Goal: Information Seeking & Learning: Find specific fact

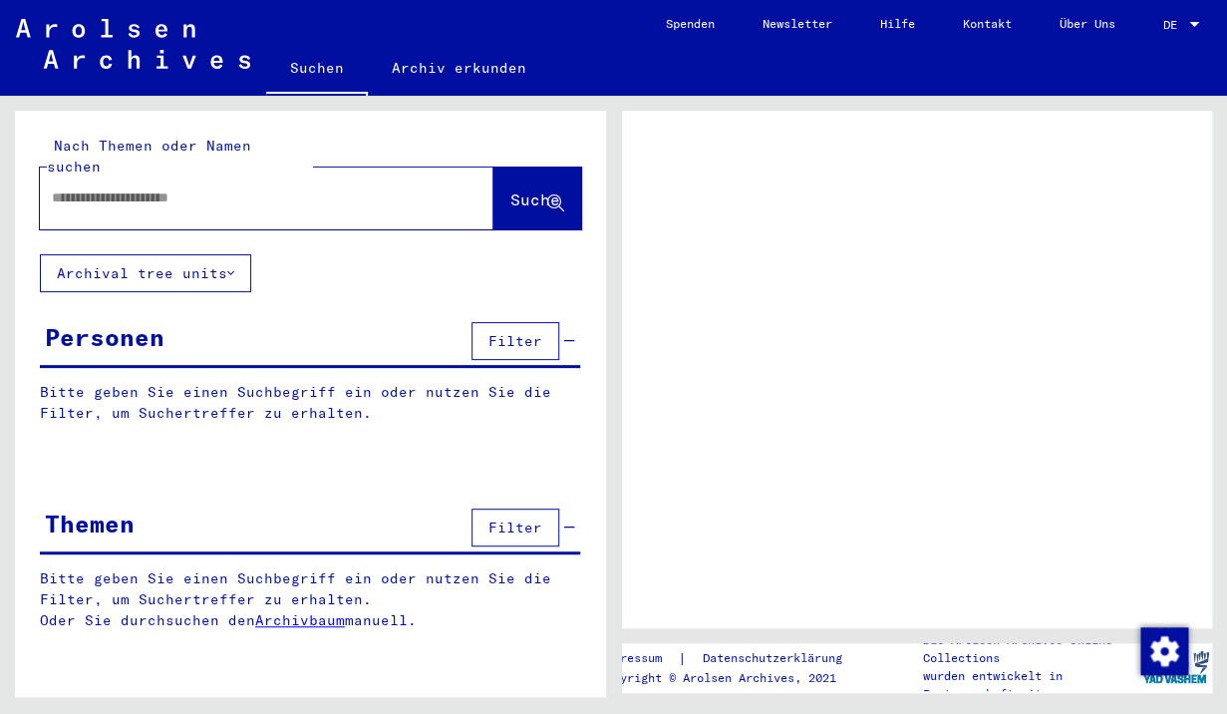
click at [308, 202] on div at bounding box center [267, 198] width 454 height 62
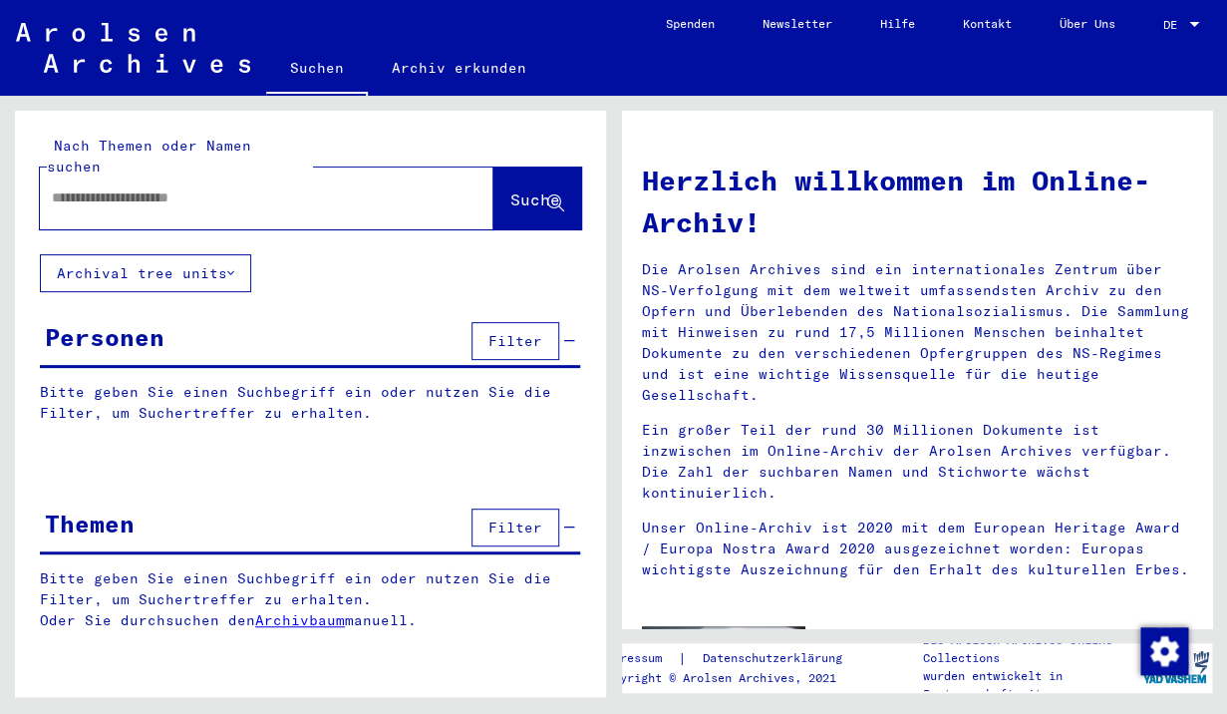
click at [295, 187] on input "text" at bounding box center [243, 197] width 382 height 21
type input "********"
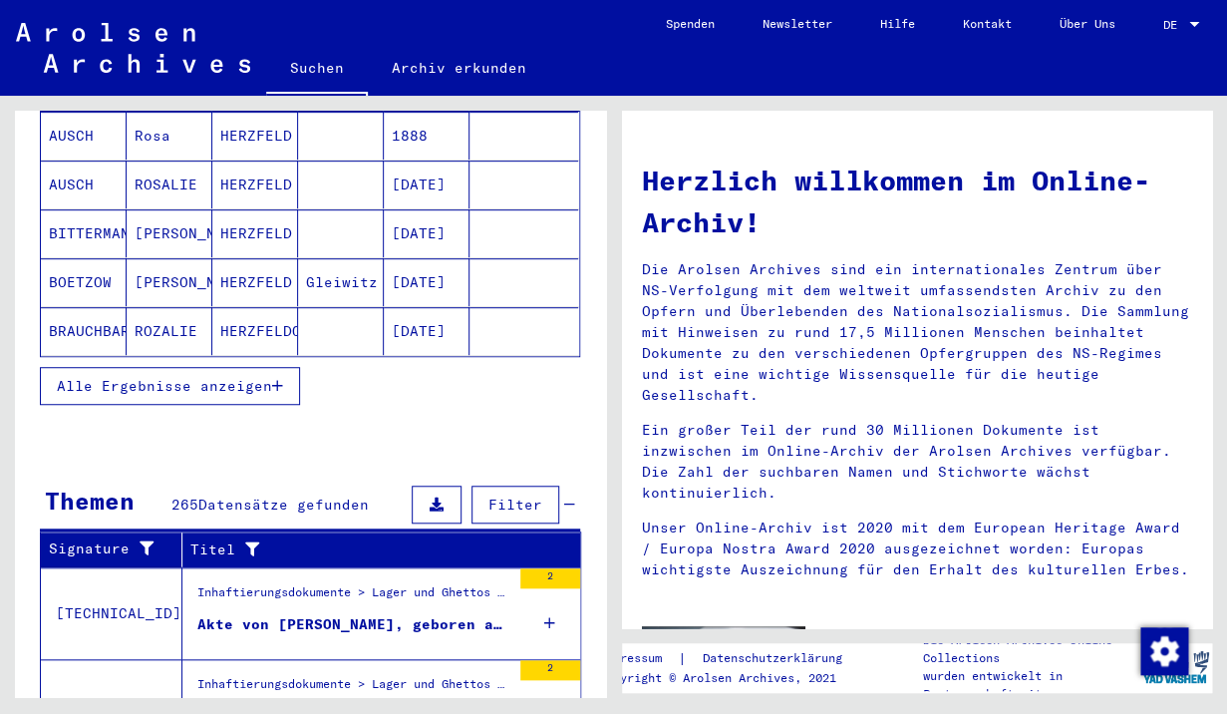
scroll to position [312, 0]
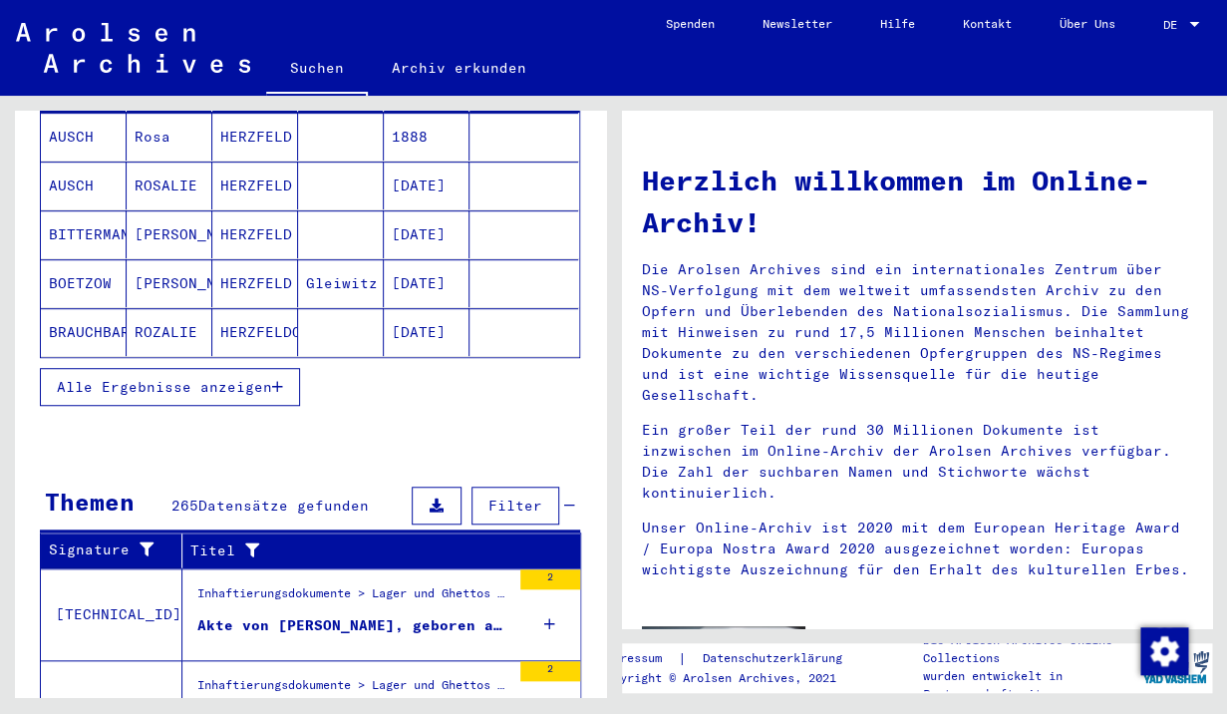
click at [216, 378] on span "Alle Ergebnisse anzeigen" at bounding box center [164, 387] width 215 height 18
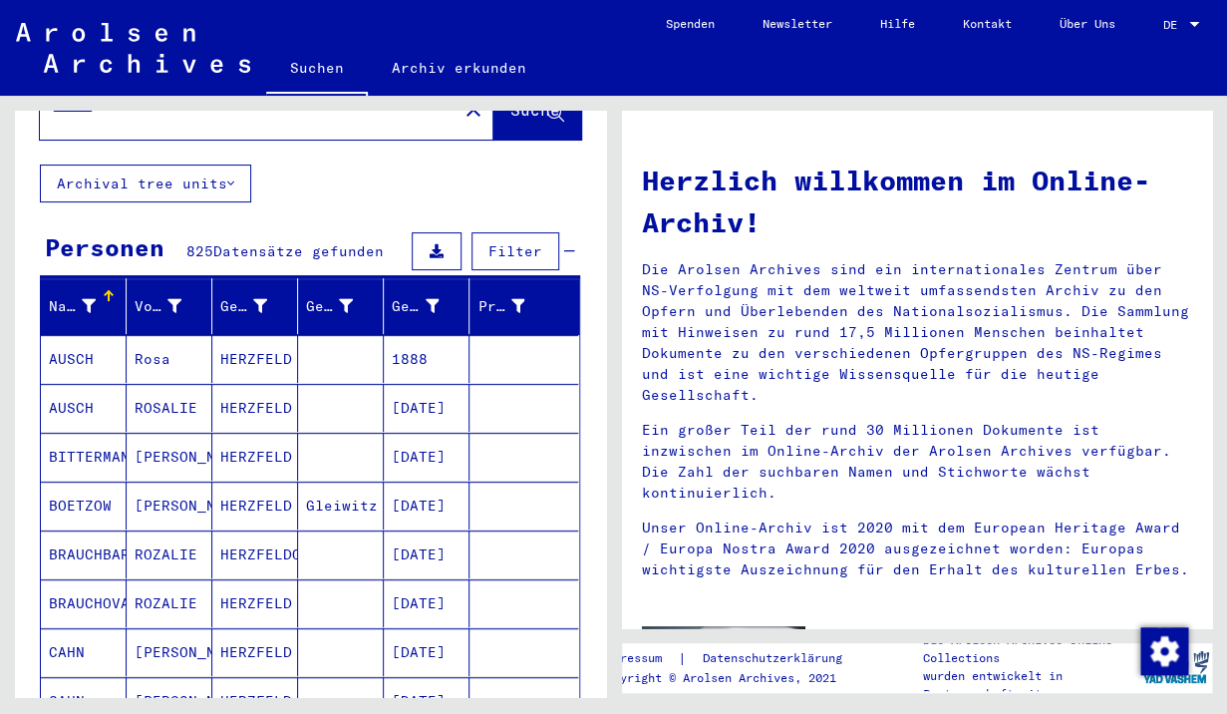
scroll to position [96, 0]
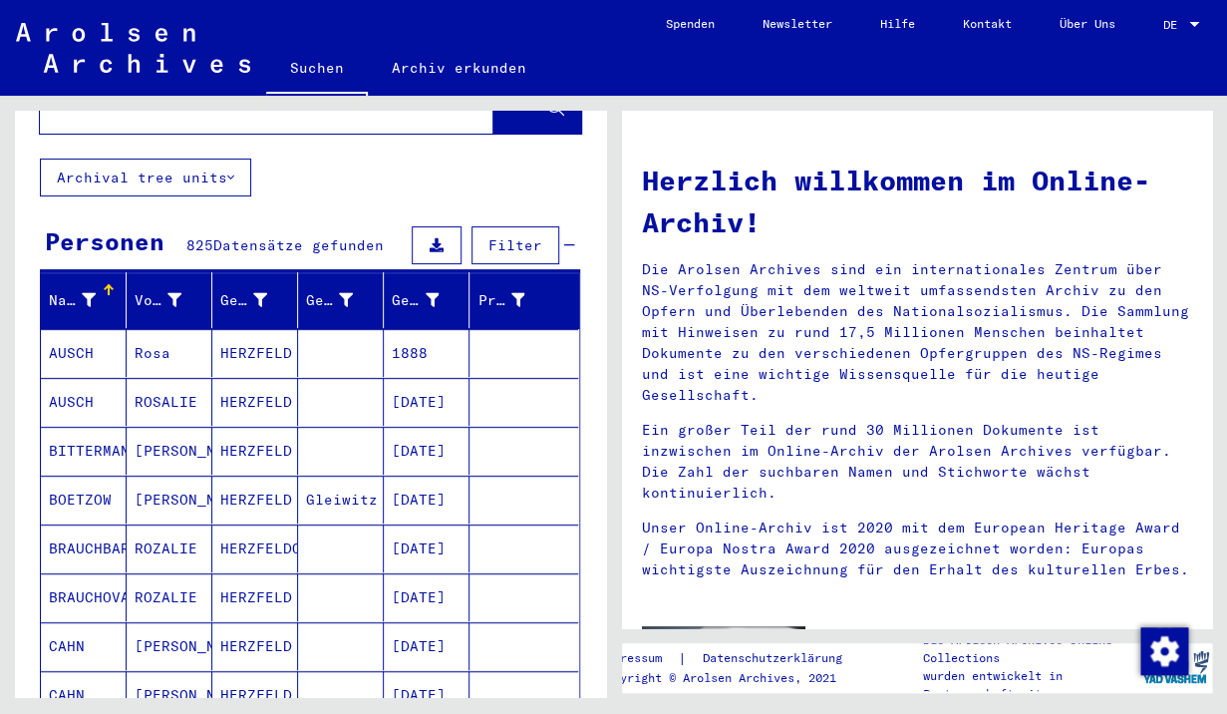
click at [262, 339] on mat-cell "HERZFELD" at bounding box center [255, 353] width 86 height 48
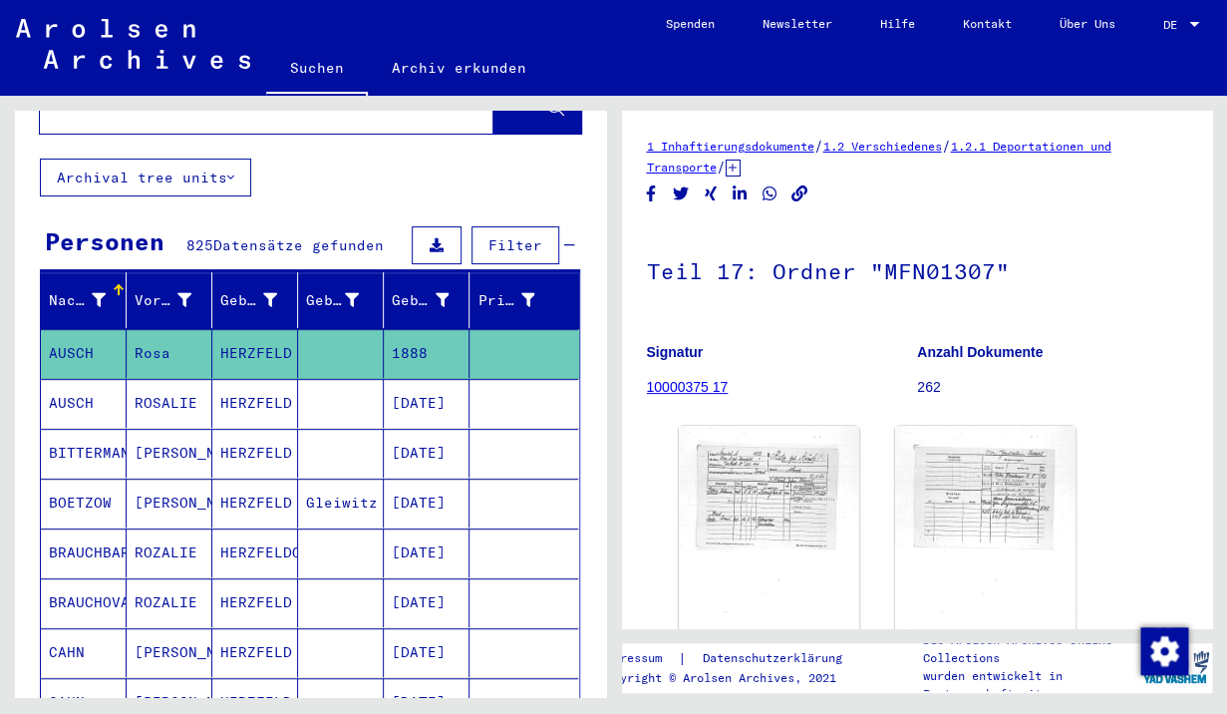
click at [928, 393] on p "262" at bounding box center [1052, 387] width 270 height 21
click at [706, 395] on link "10000375 17" at bounding box center [688, 387] width 82 height 16
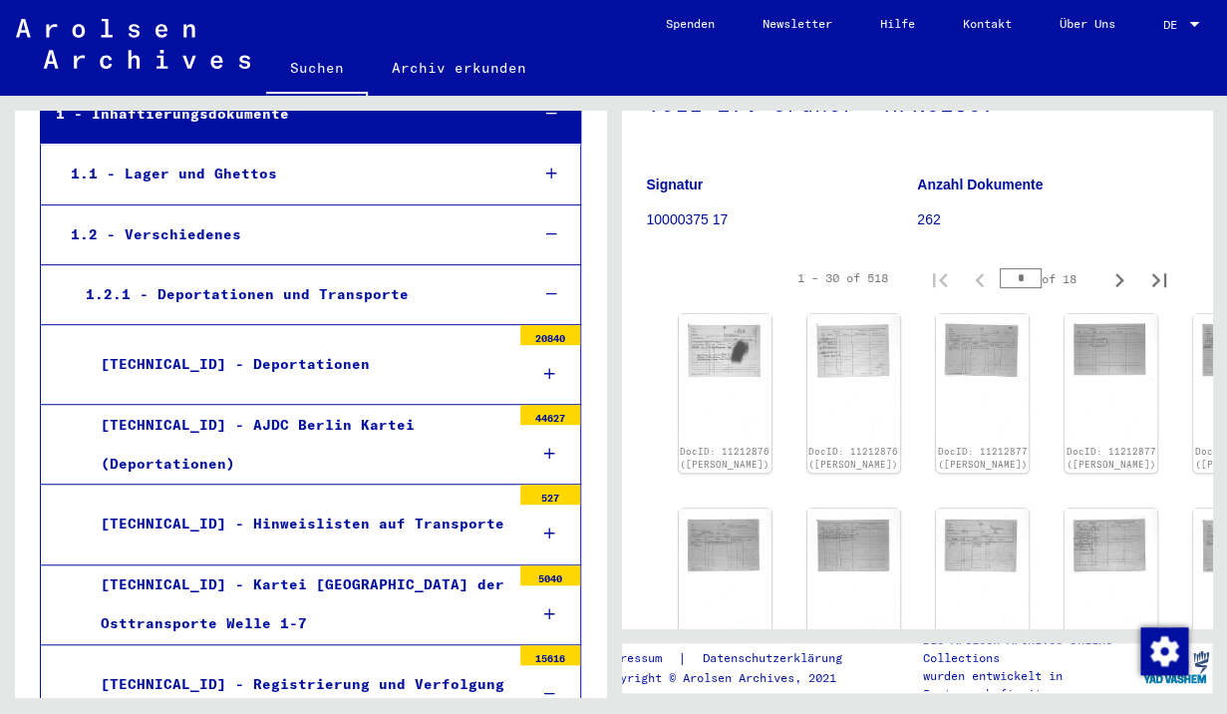
scroll to position [164, 0]
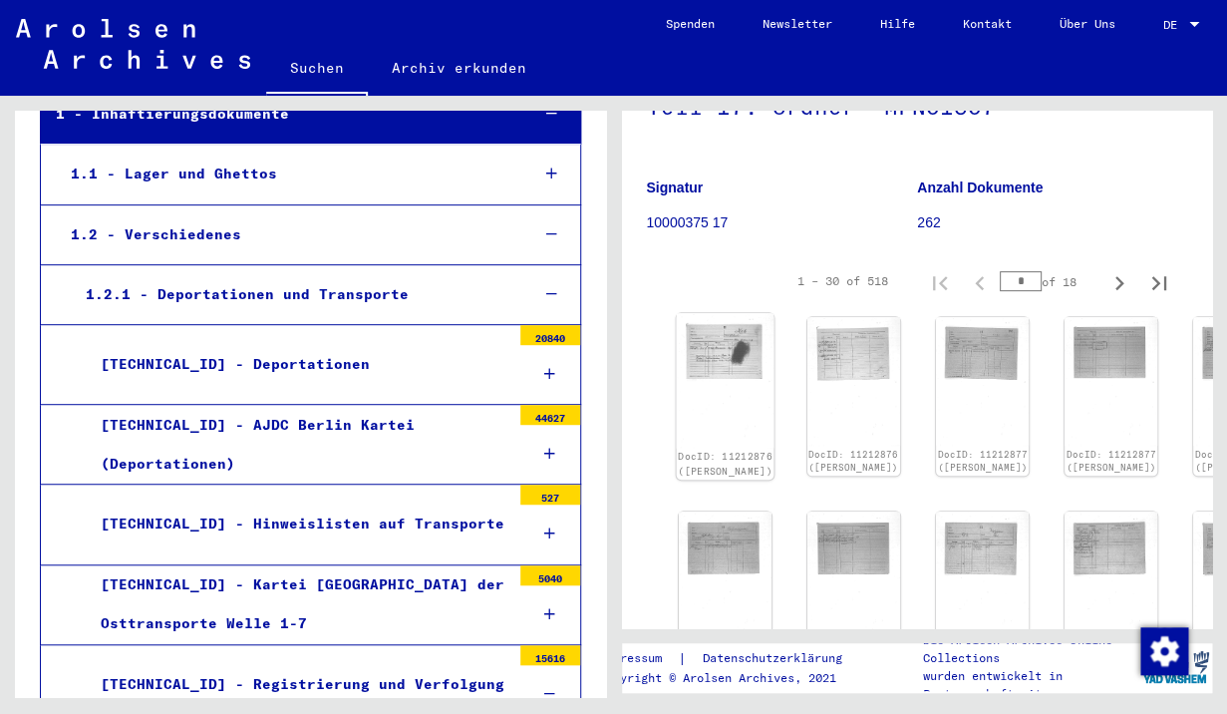
click at [706, 347] on img at bounding box center [725, 380] width 98 height 135
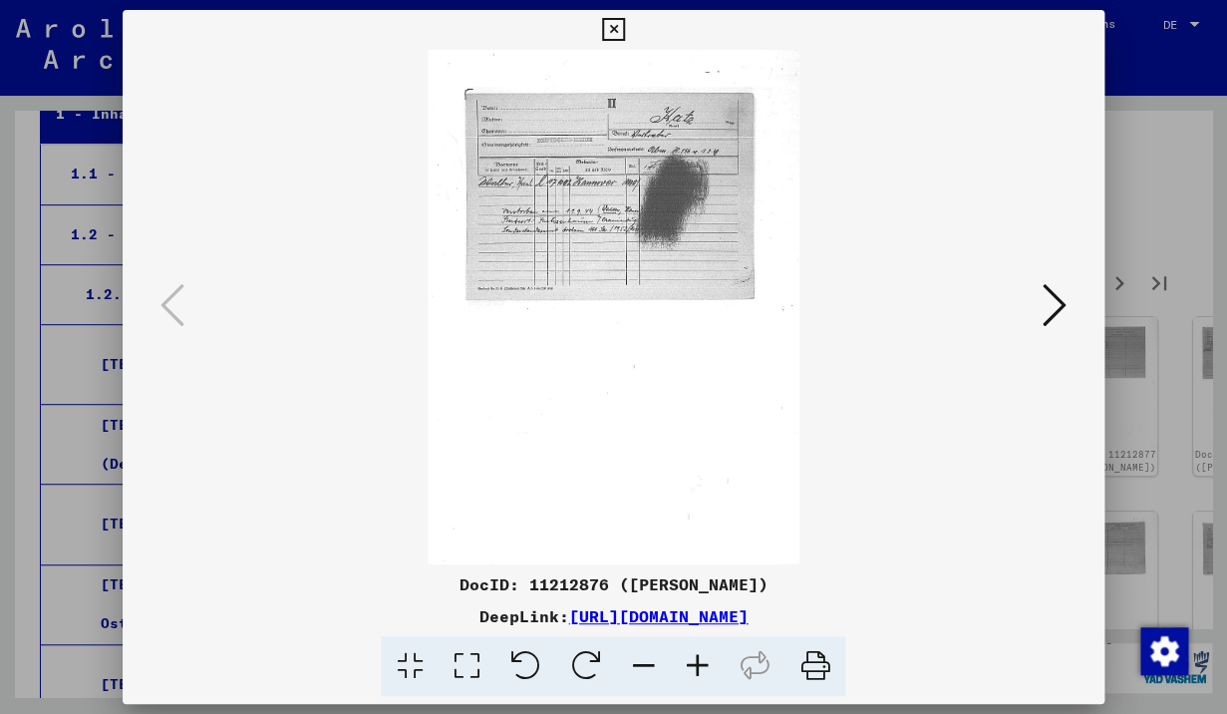
click at [593, 249] on img at bounding box center [613, 307] width 846 height 514
click at [1052, 314] on icon at bounding box center [1055, 305] width 24 height 48
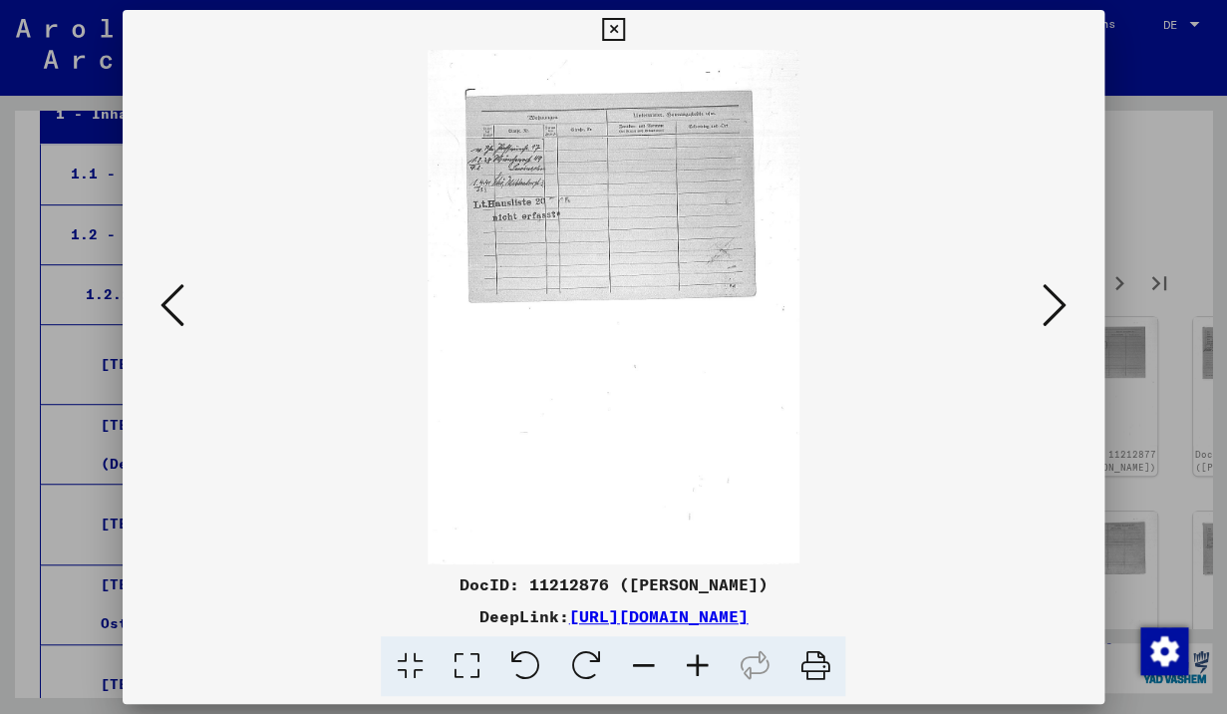
click at [1052, 314] on icon at bounding box center [1055, 305] width 24 height 48
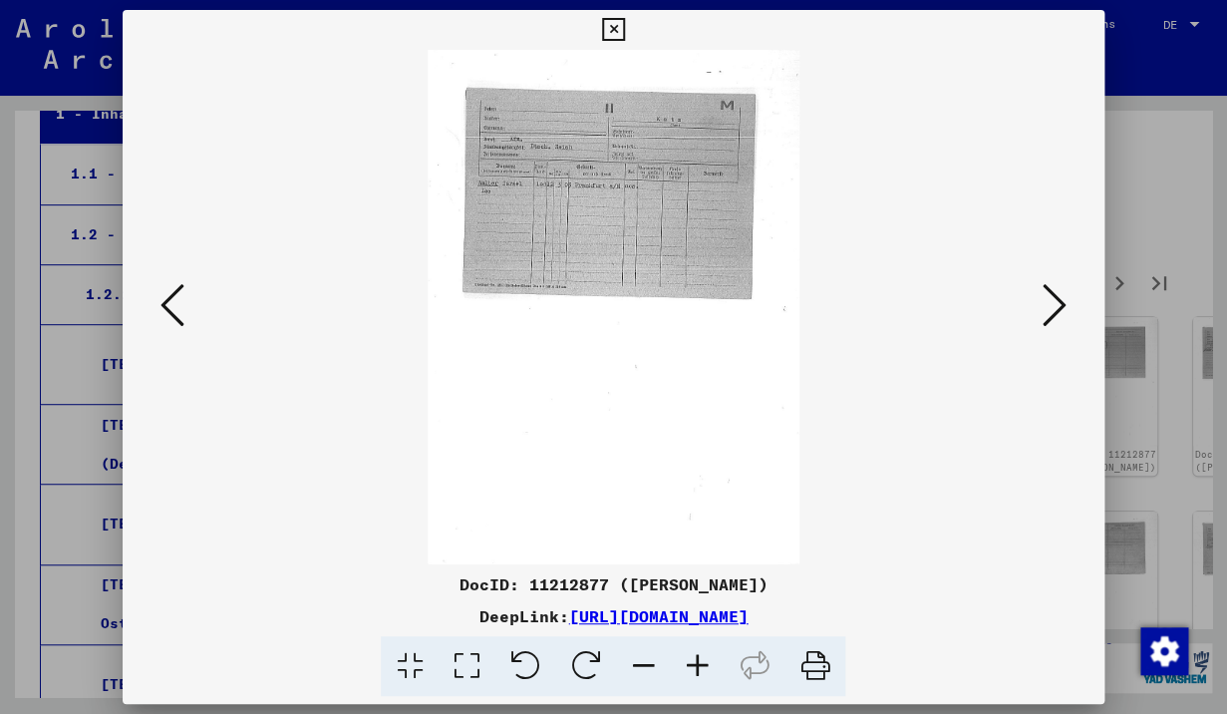
click at [1052, 314] on icon at bounding box center [1055, 305] width 24 height 48
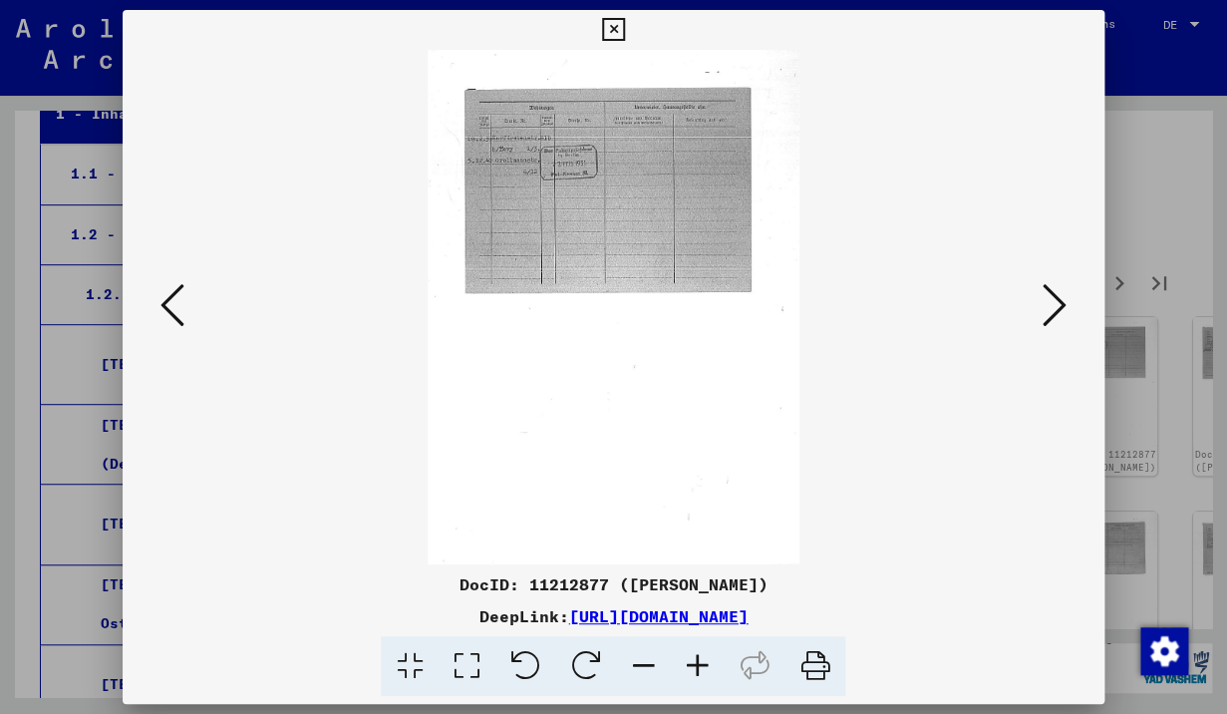
click at [1052, 314] on icon at bounding box center [1055, 305] width 24 height 48
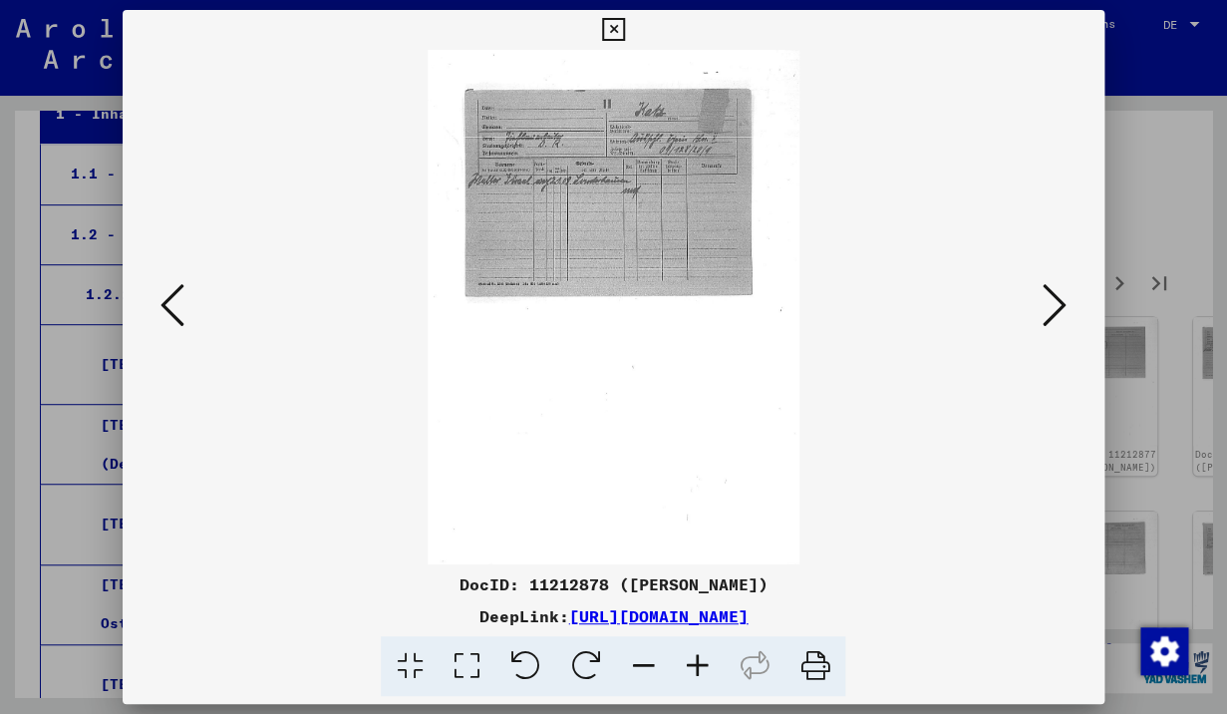
click at [1052, 314] on icon at bounding box center [1055, 305] width 24 height 48
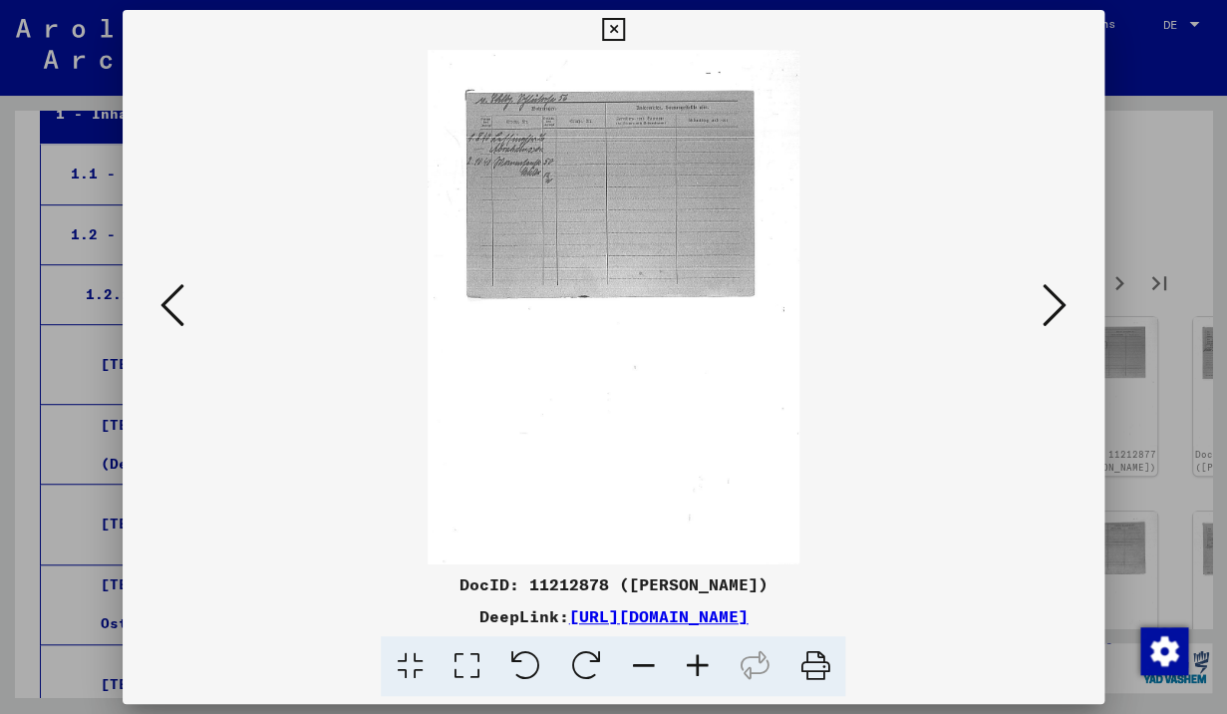
click at [1052, 314] on icon at bounding box center [1055, 305] width 24 height 48
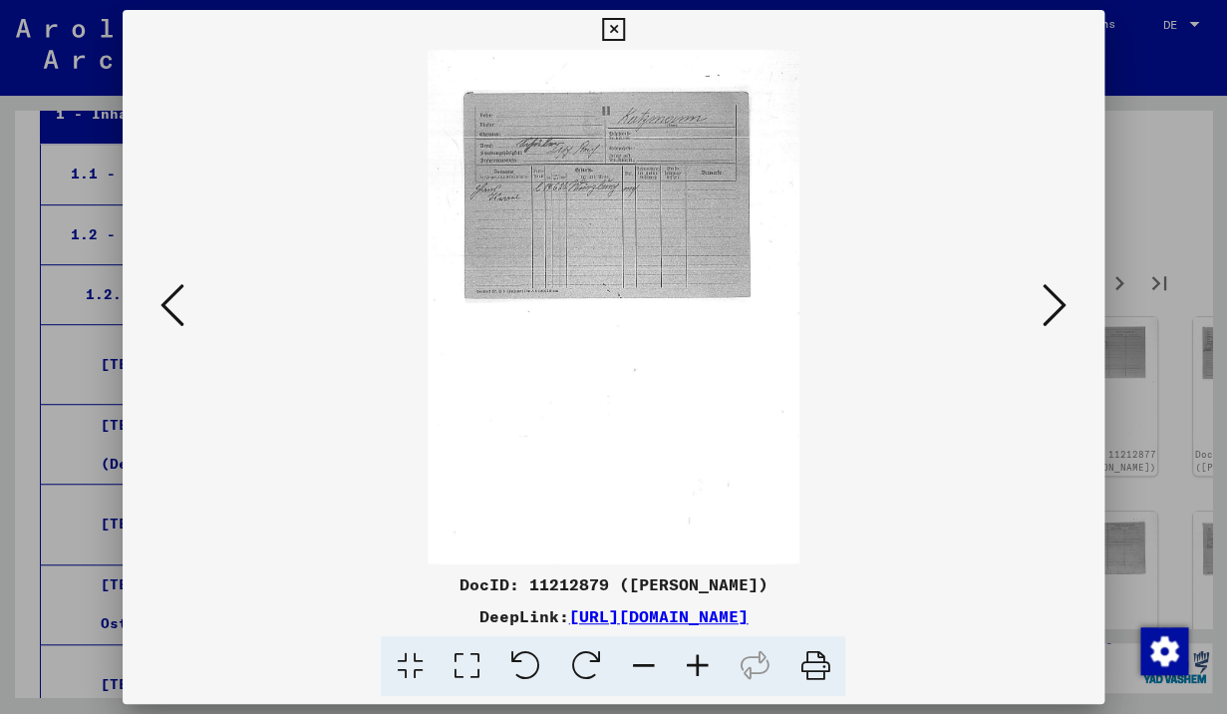
click at [1052, 314] on icon at bounding box center [1055, 305] width 24 height 48
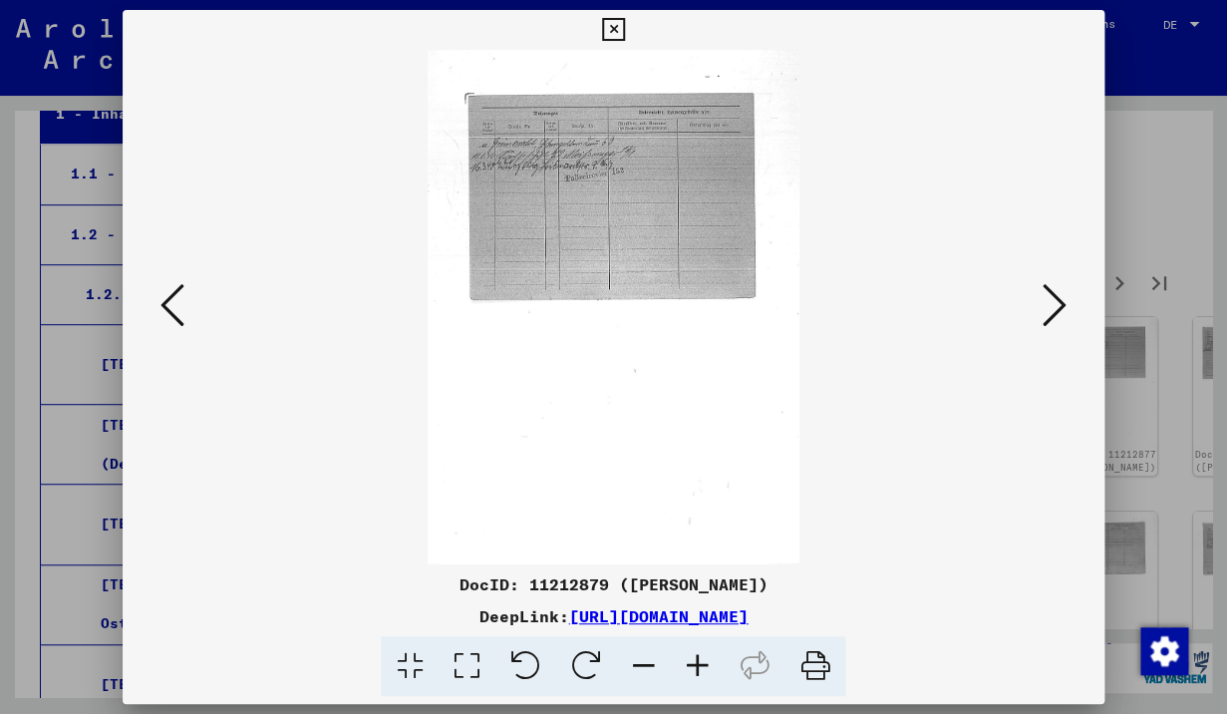
click at [1052, 314] on icon at bounding box center [1055, 305] width 24 height 48
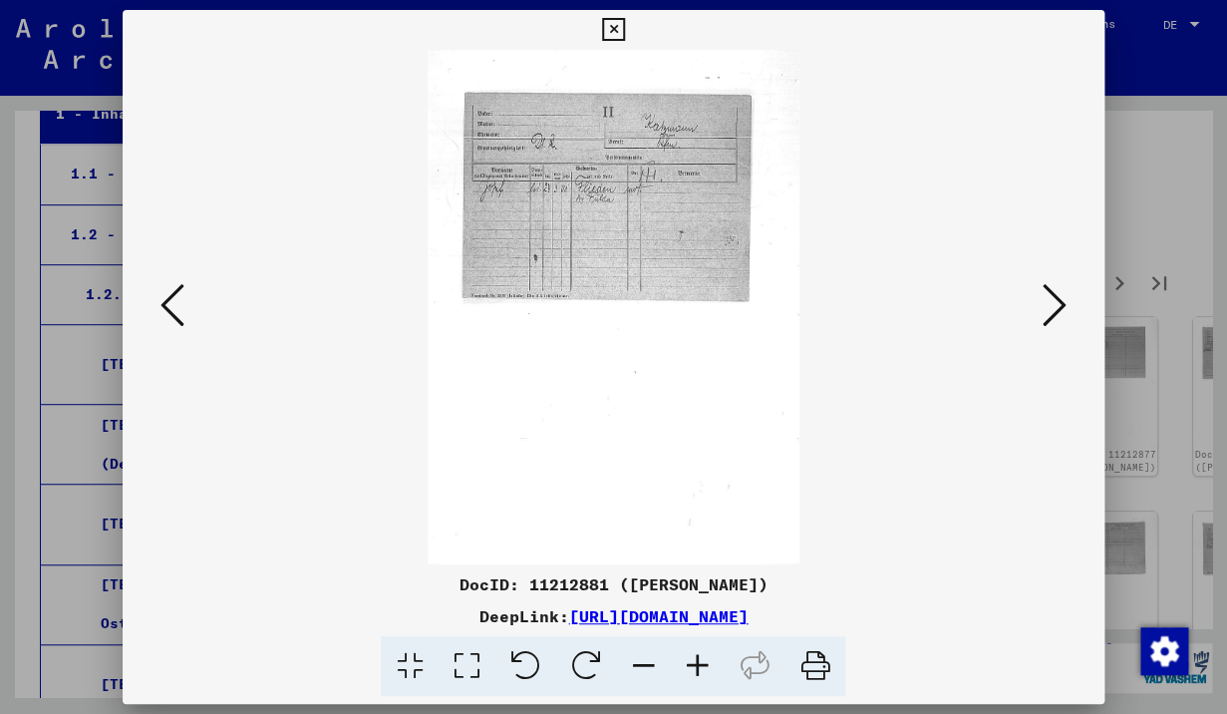
click at [1052, 314] on icon at bounding box center [1055, 305] width 24 height 48
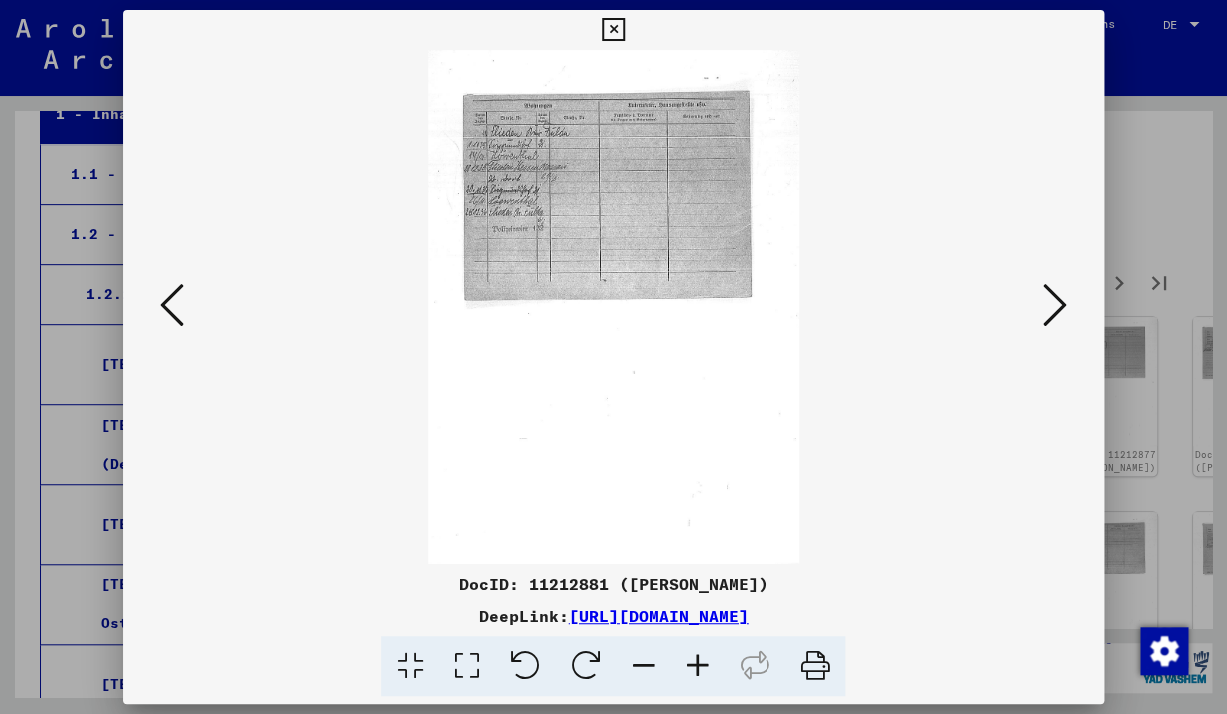
click at [1075, 311] on div at bounding box center [614, 307] width 982 height 514
click at [1049, 307] on icon at bounding box center [1055, 305] width 24 height 48
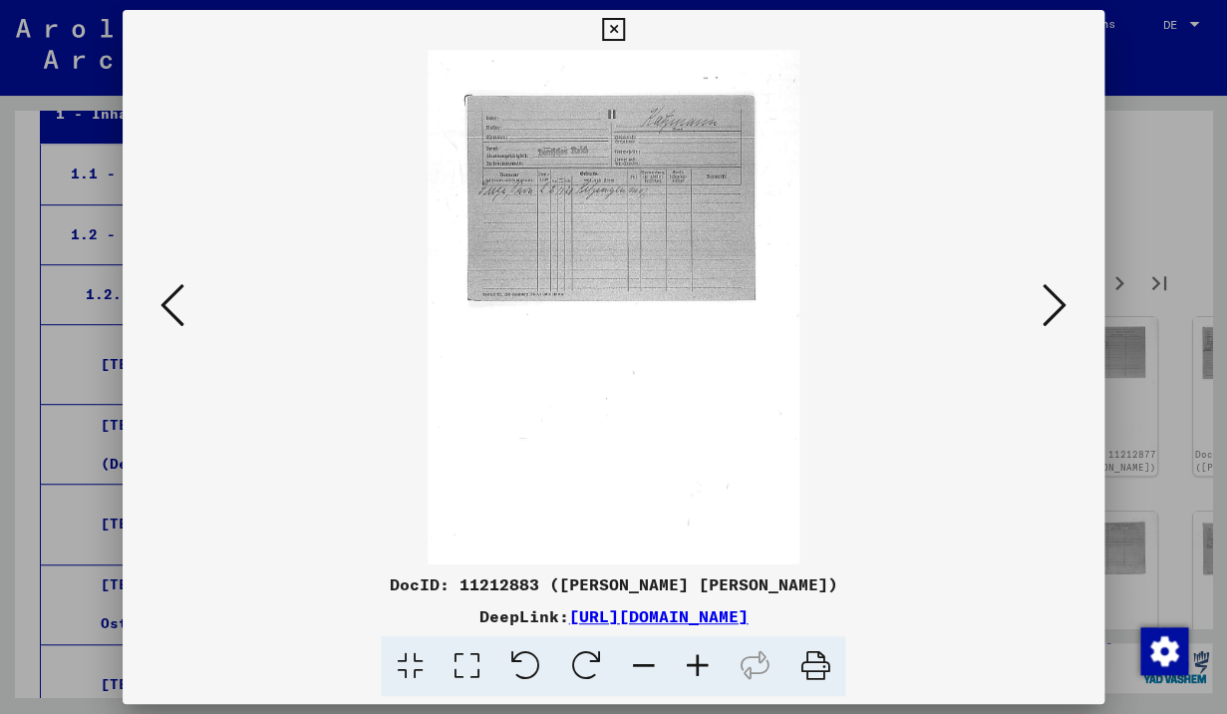
click at [1049, 307] on icon at bounding box center [1055, 305] width 24 height 48
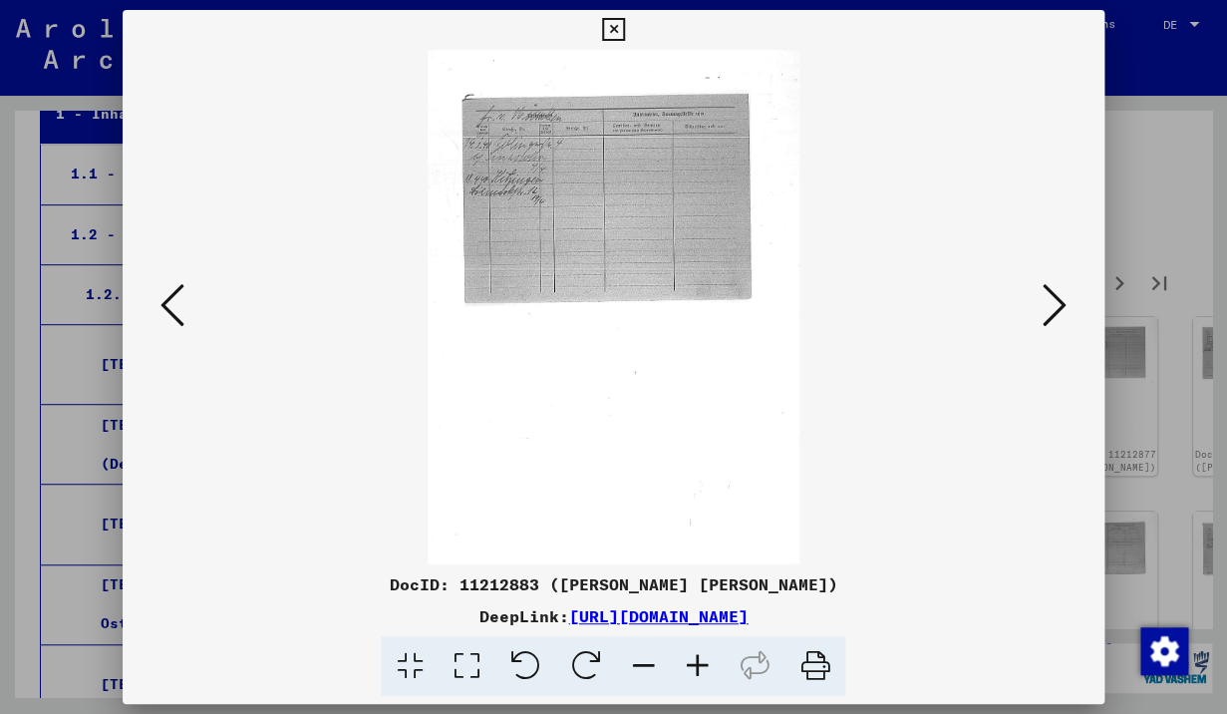
click at [1049, 306] on icon at bounding box center [1055, 305] width 24 height 48
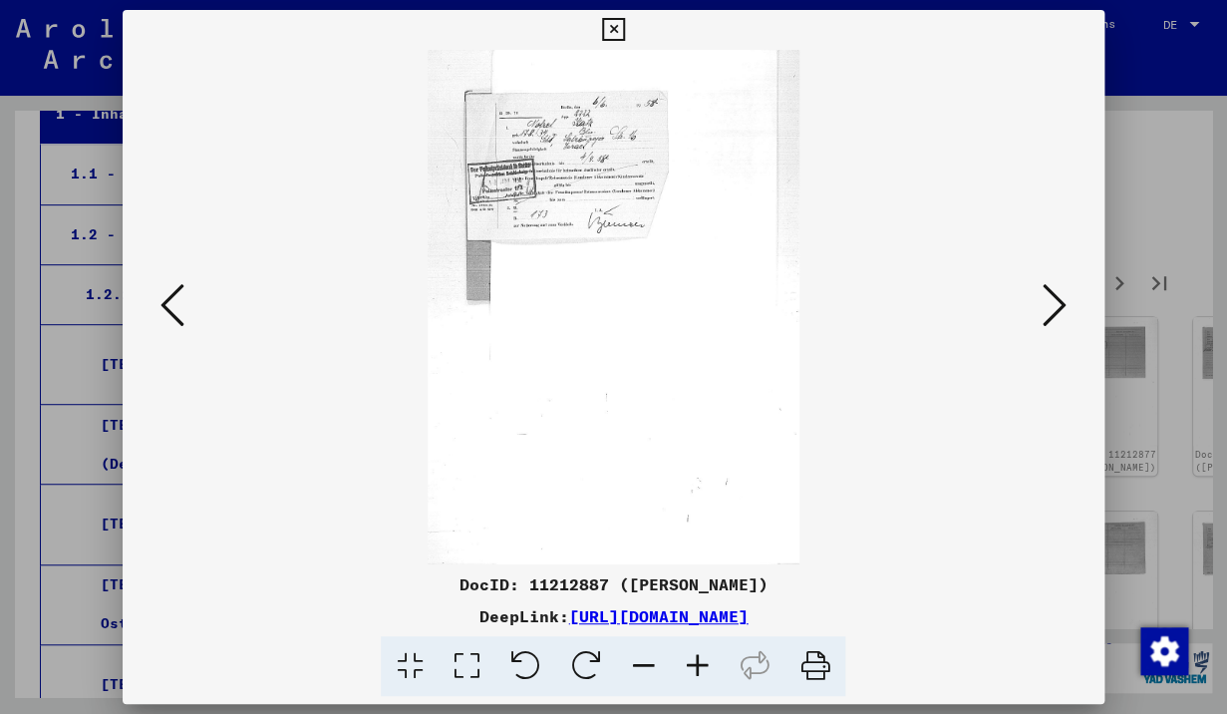
click at [1049, 306] on icon at bounding box center [1055, 305] width 24 height 48
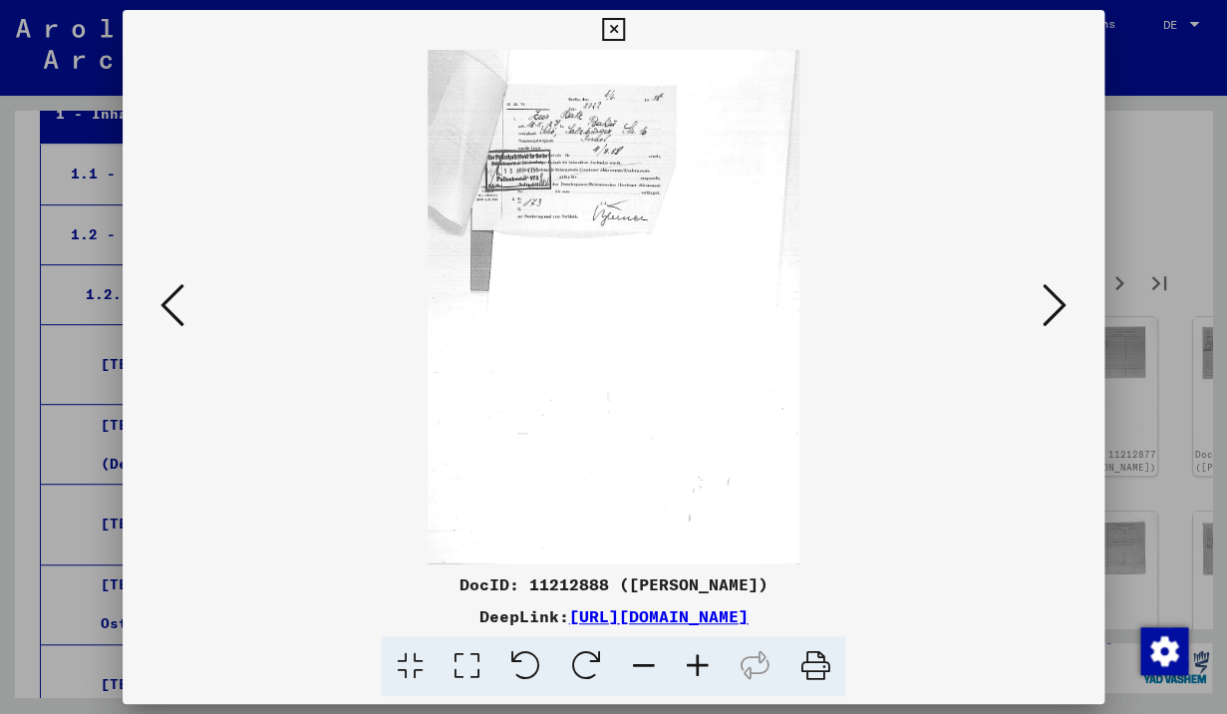
click at [1049, 306] on icon at bounding box center [1055, 305] width 24 height 48
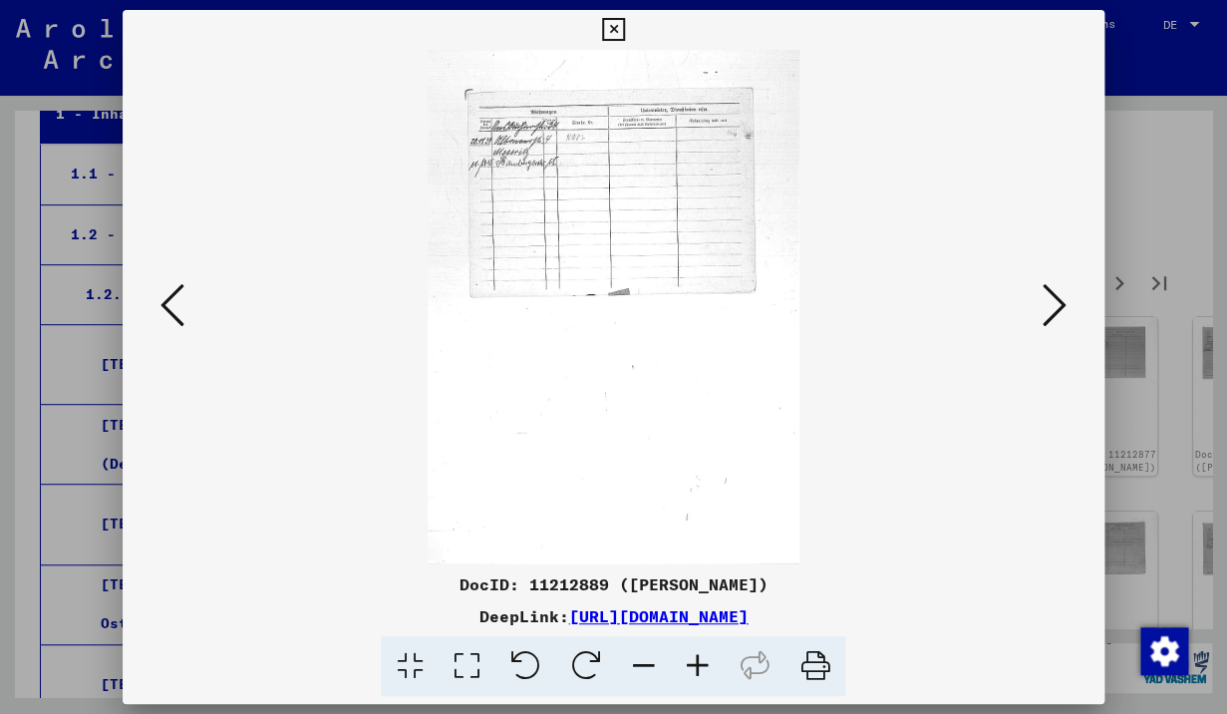
click at [1049, 306] on icon at bounding box center [1055, 305] width 24 height 48
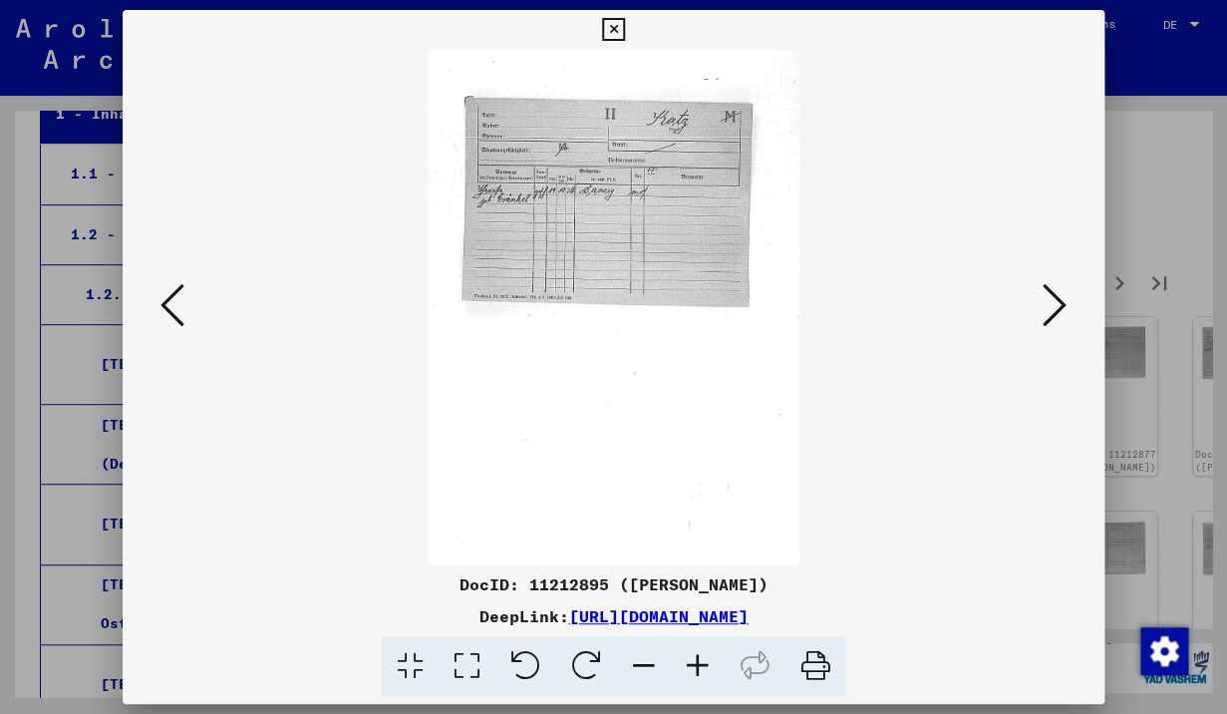
click at [1049, 306] on icon at bounding box center [1055, 305] width 24 height 48
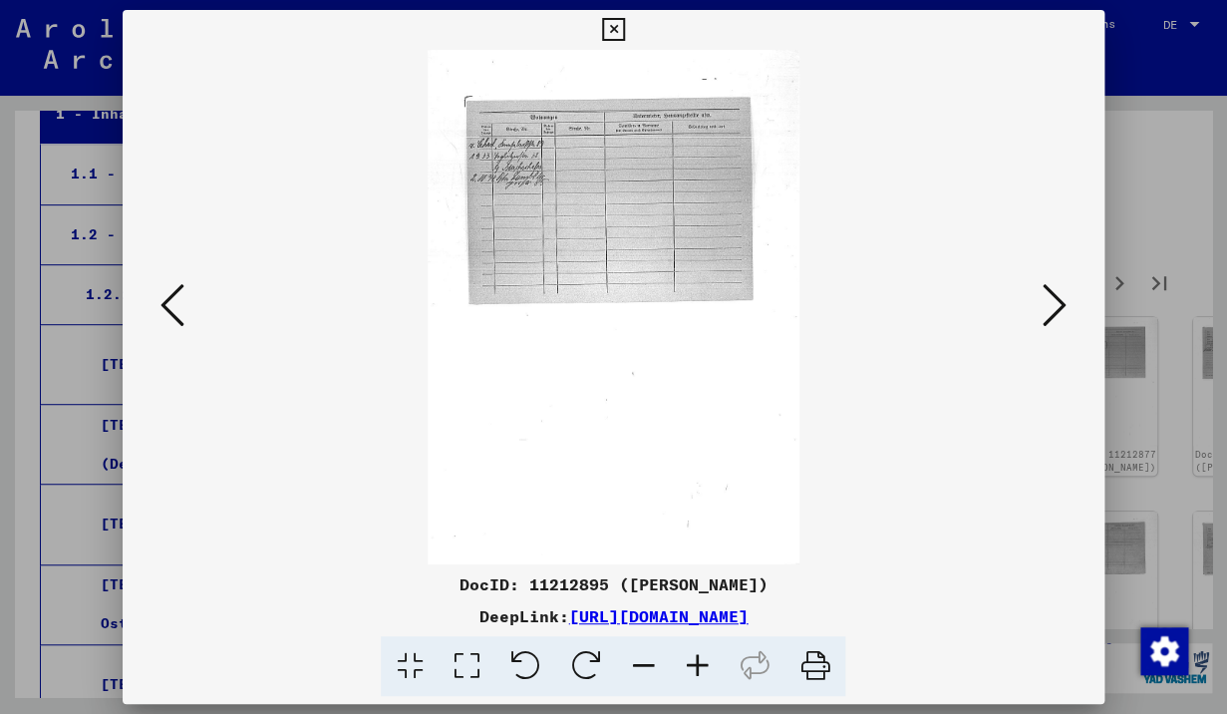
click at [1049, 306] on icon at bounding box center [1055, 305] width 24 height 48
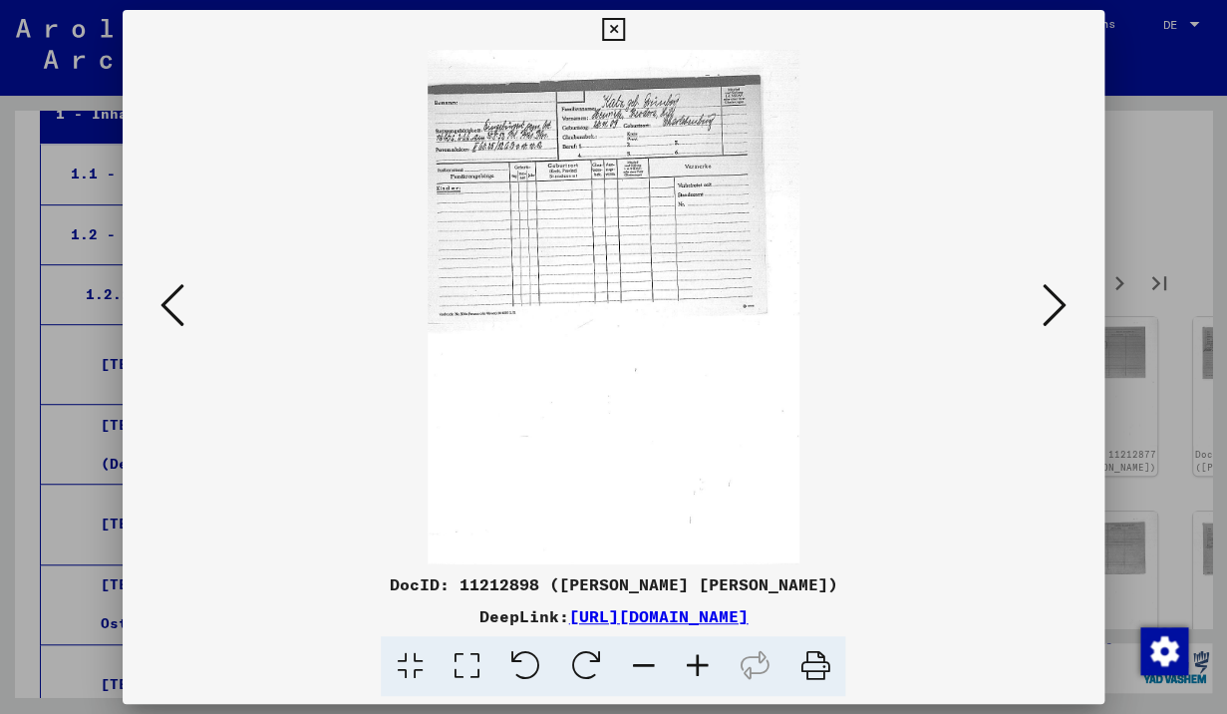
click at [1049, 306] on icon at bounding box center [1055, 305] width 24 height 48
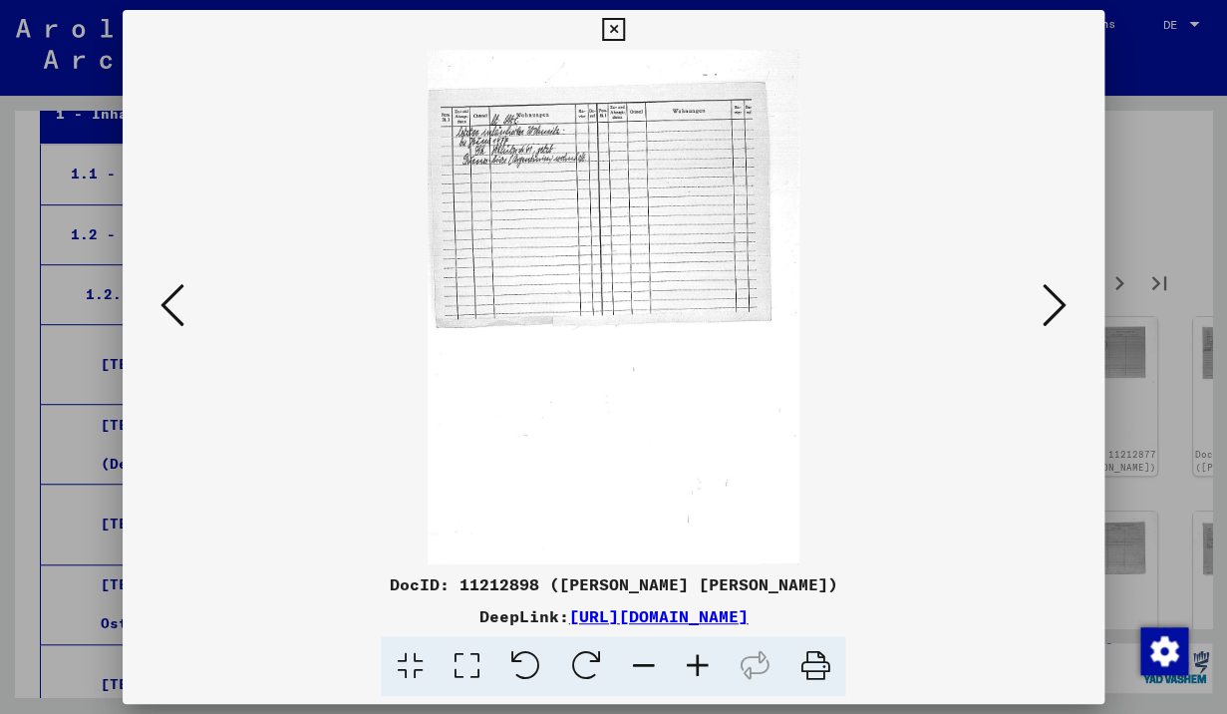
click at [1049, 306] on icon at bounding box center [1055, 305] width 24 height 48
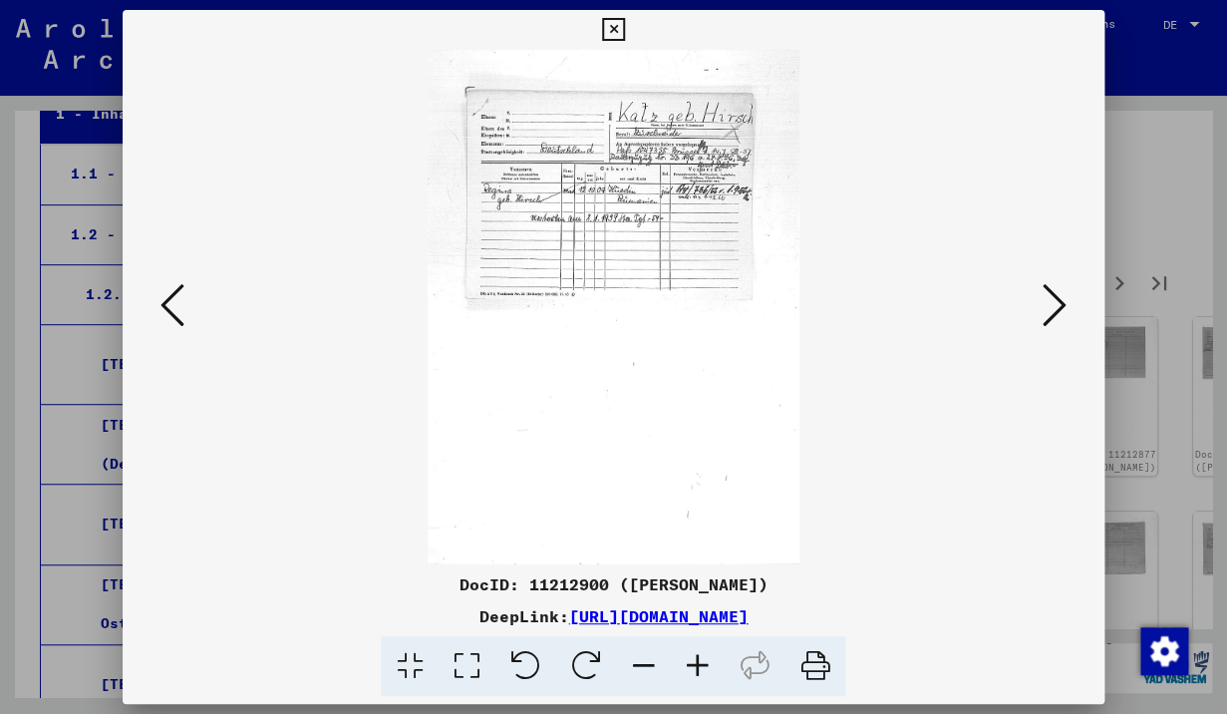
click at [1049, 306] on icon at bounding box center [1055, 305] width 24 height 48
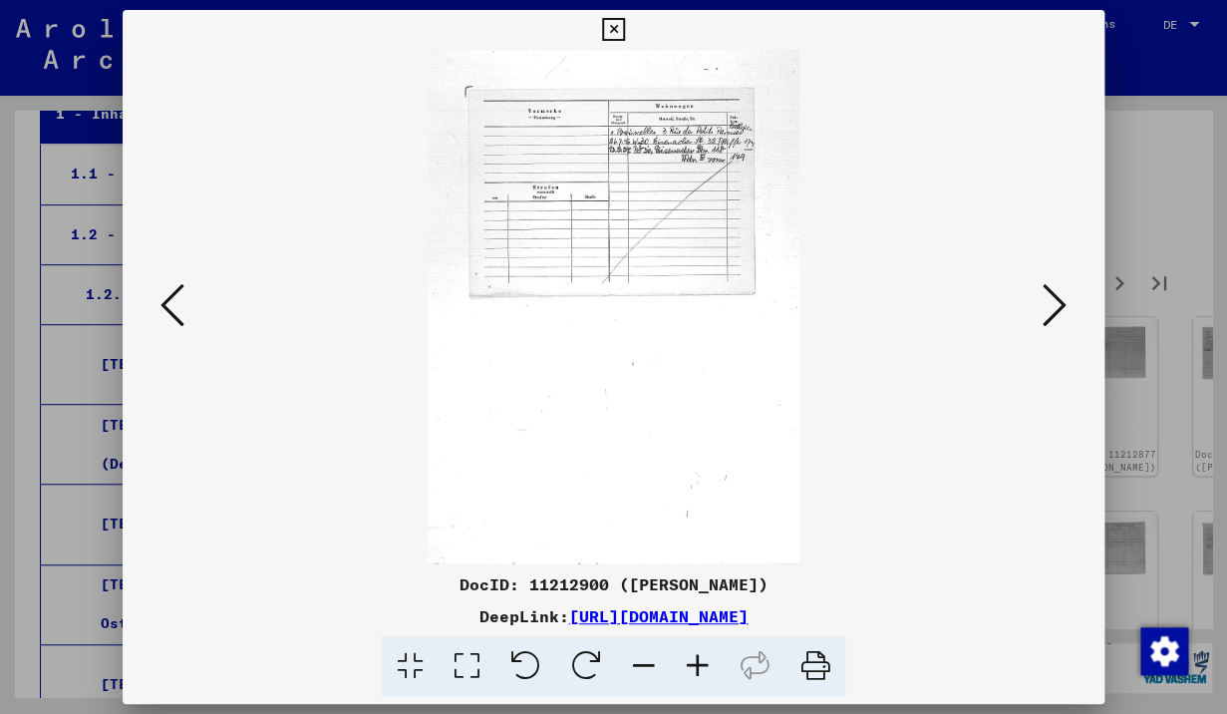
click at [1049, 306] on icon at bounding box center [1055, 305] width 24 height 48
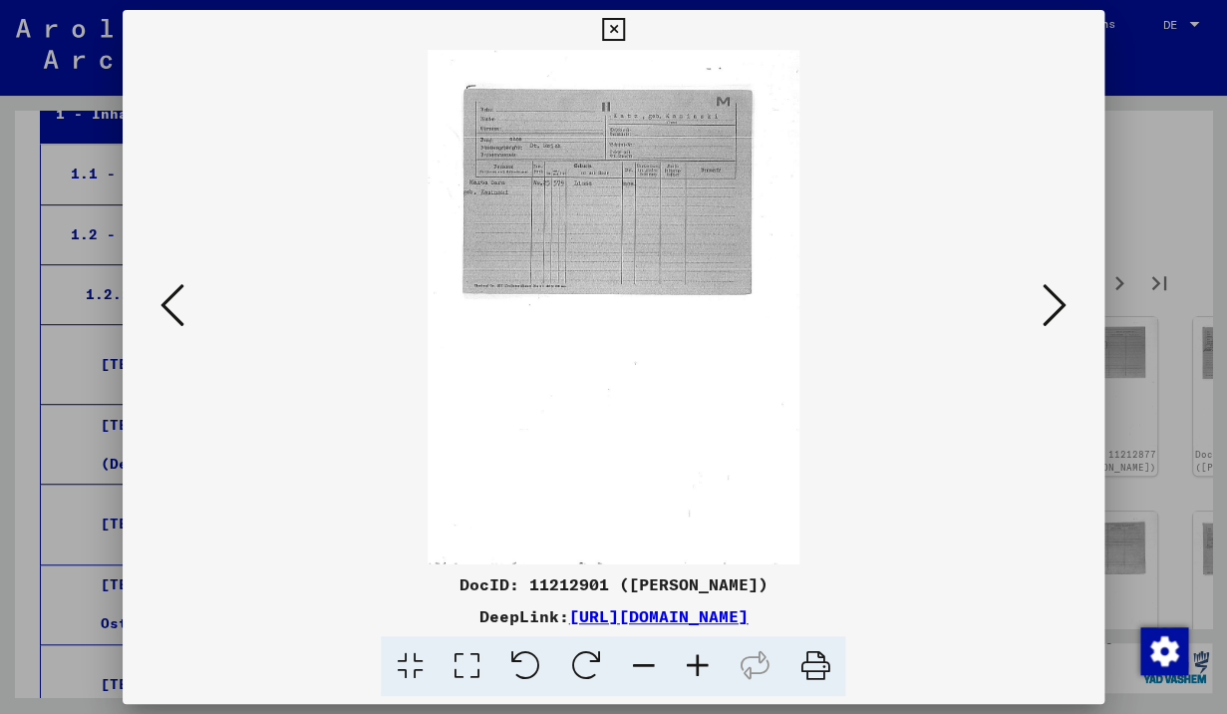
click at [1049, 306] on icon at bounding box center [1055, 305] width 24 height 48
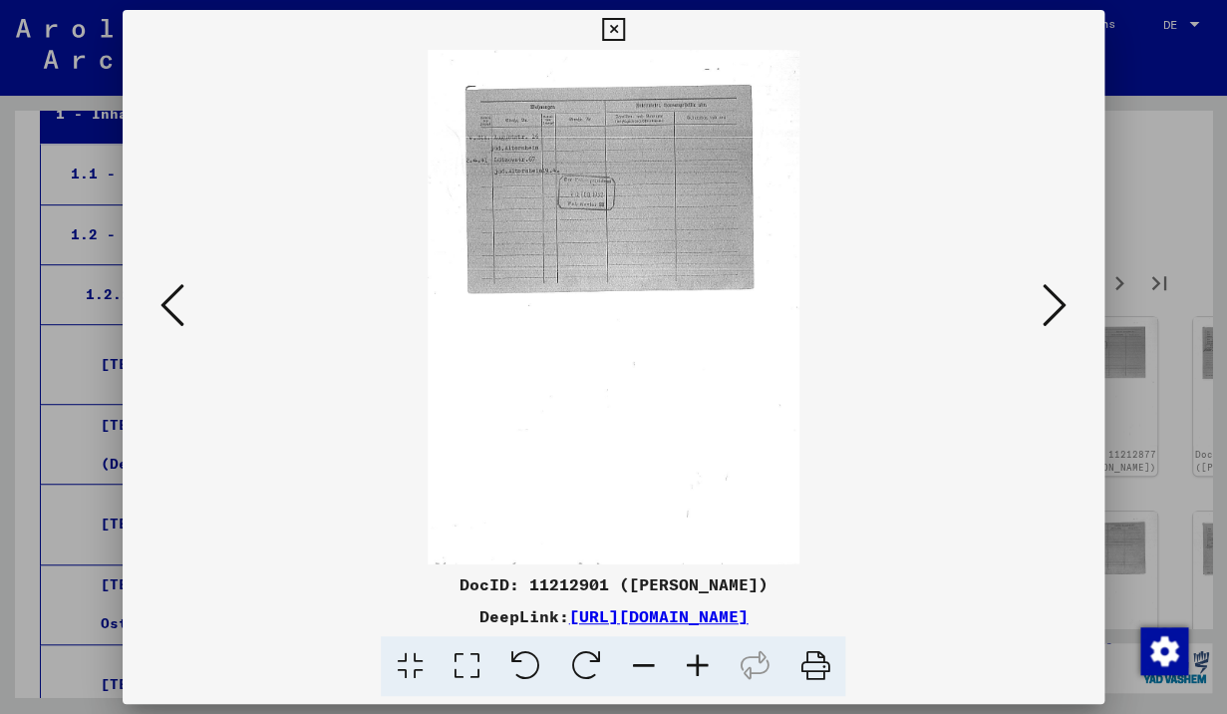
click at [1049, 306] on icon at bounding box center [1055, 305] width 24 height 48
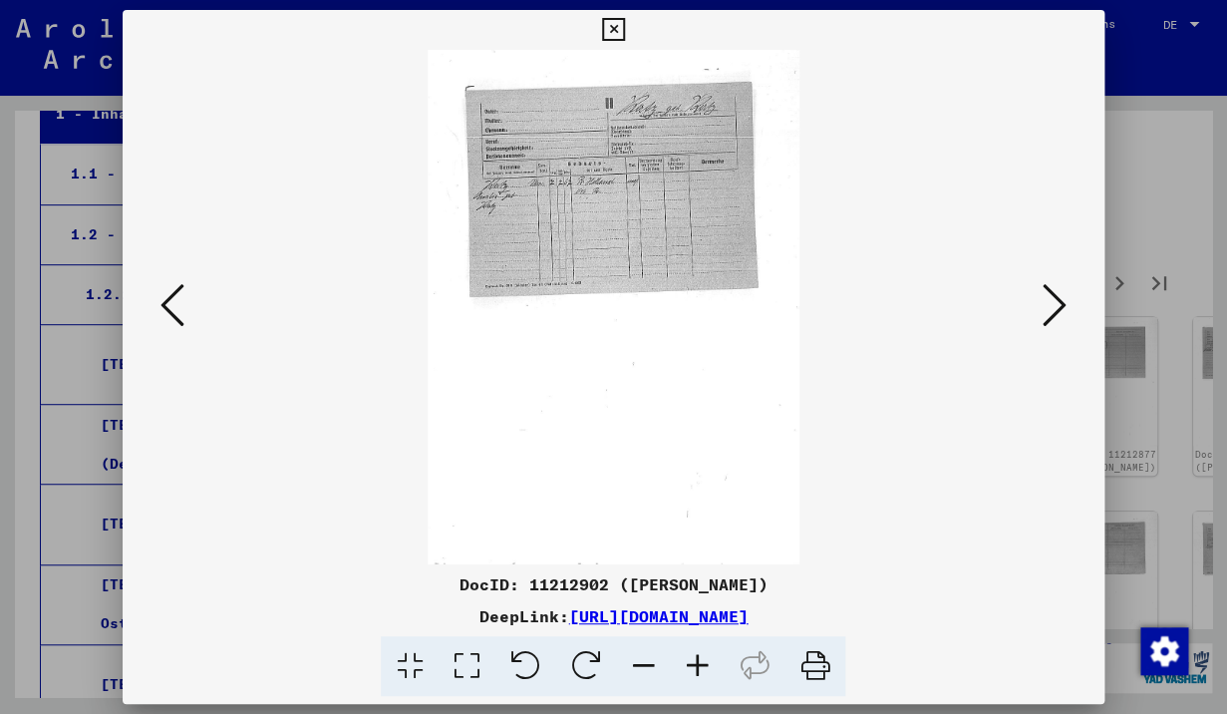
click at [1049, 306] on icon at bounding box center [1055, 305] width 24 height 48
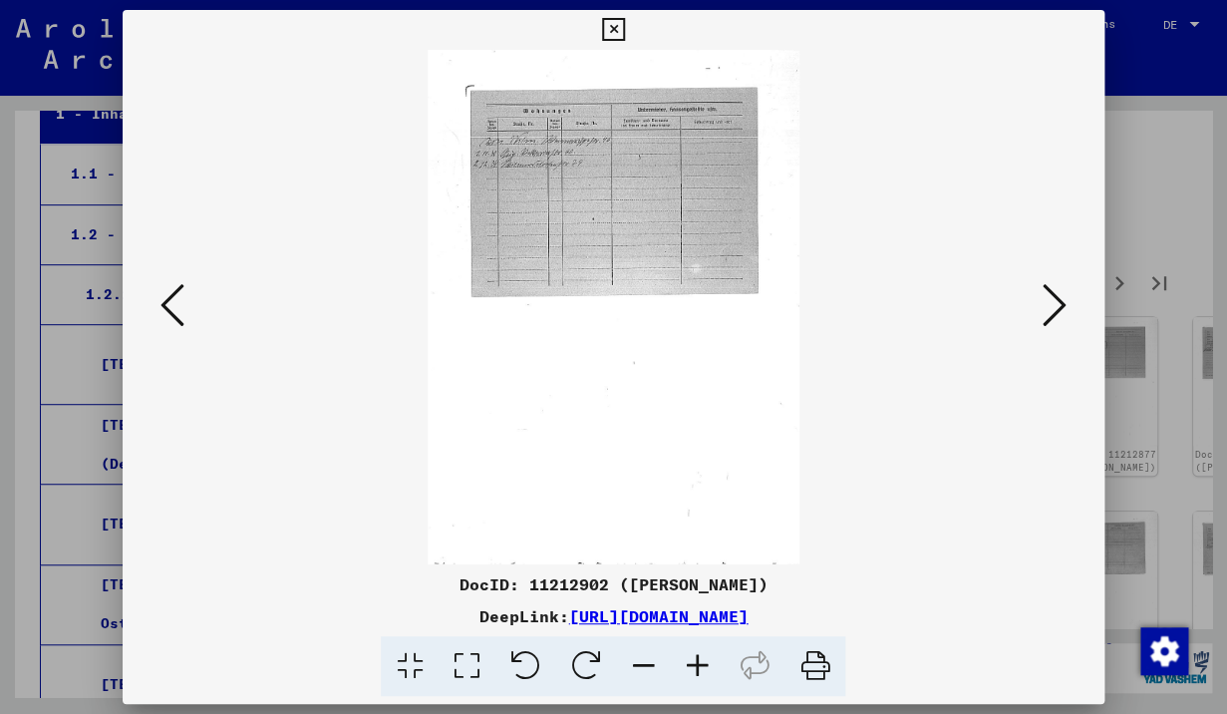
click at [1049, 306] on icon at bounding box center [1055, 305] width 24 height 48
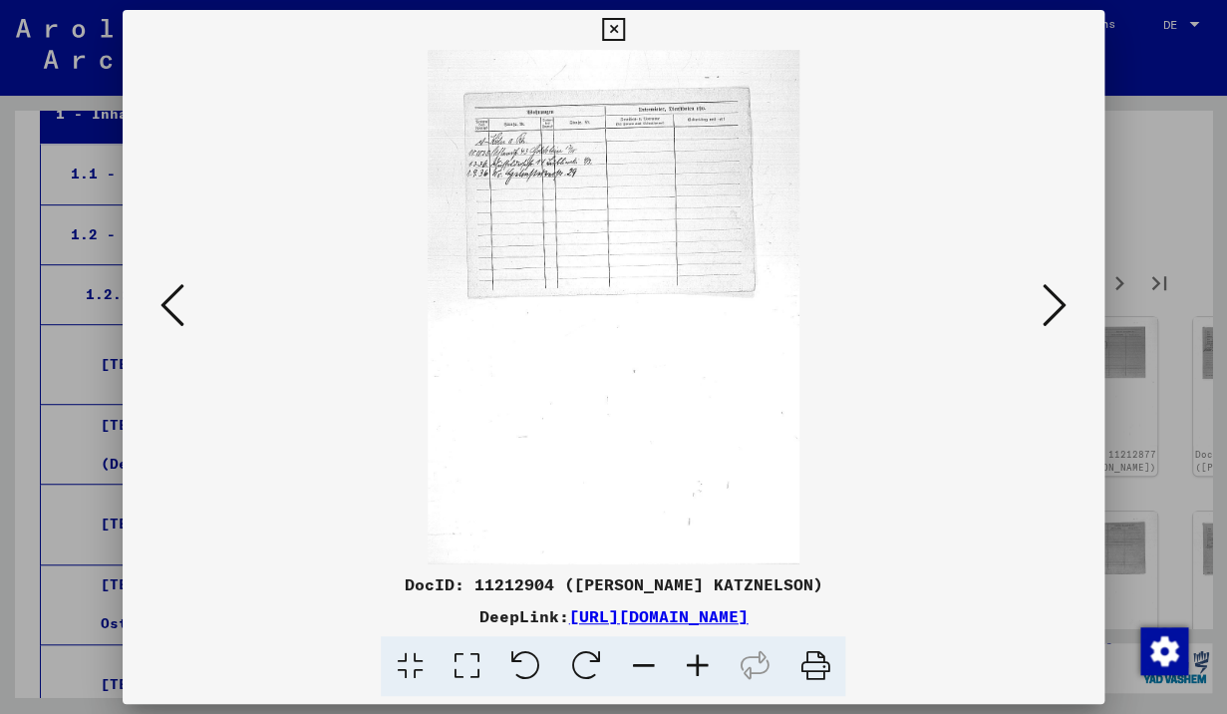
click at [1049, 306] on icon at bounding box center [1055, 305] width 24 height 48
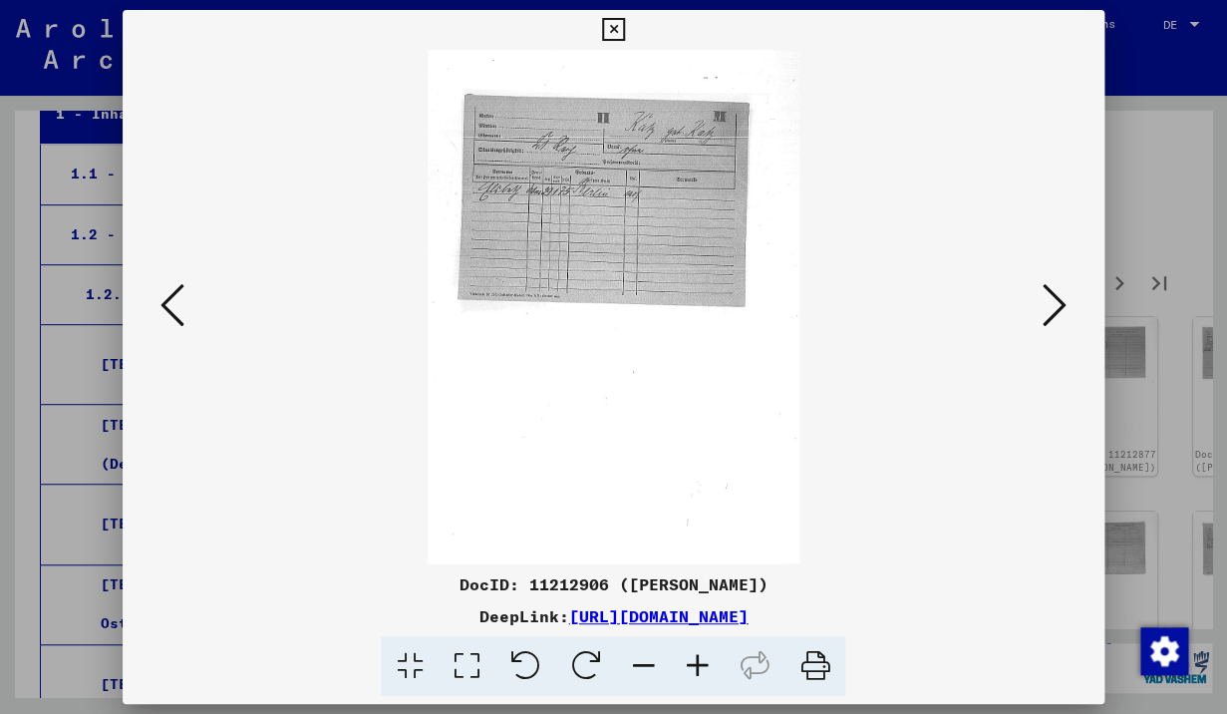
click at [1049, 306] on icon at bounding box center [1055, 305] width 24 height 48
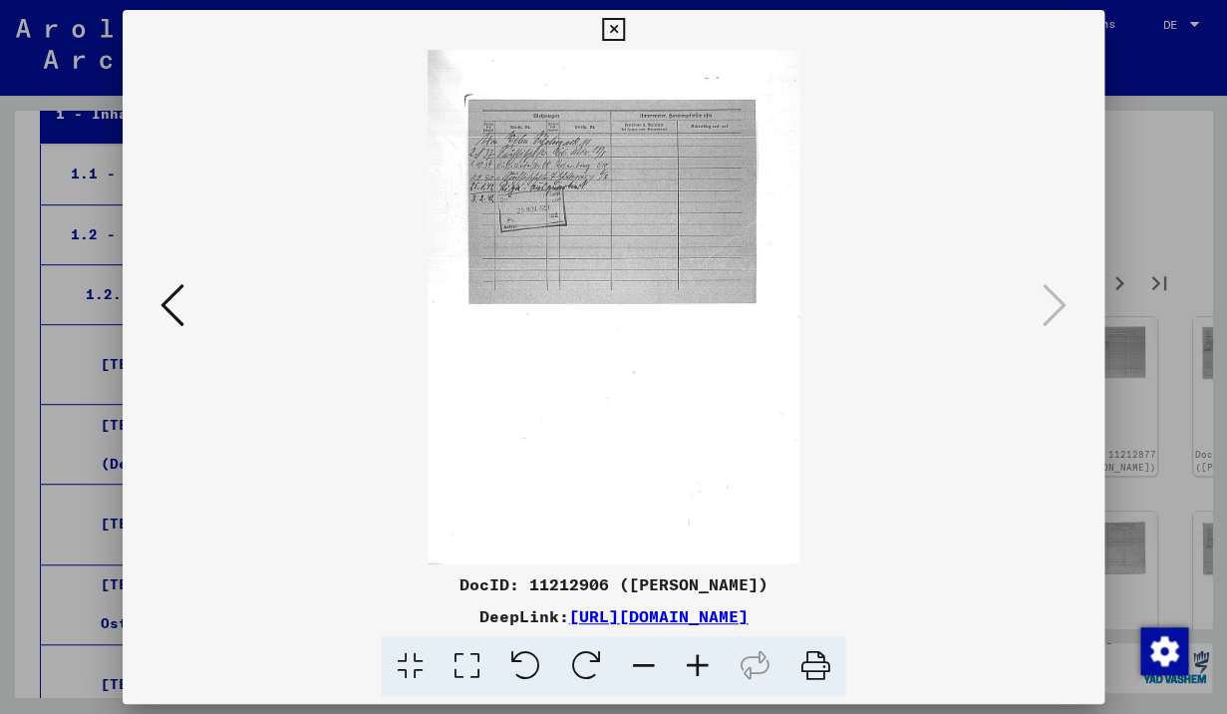
click at [625, 35] on icon at bounding box center [613, 30] width 23 height 24
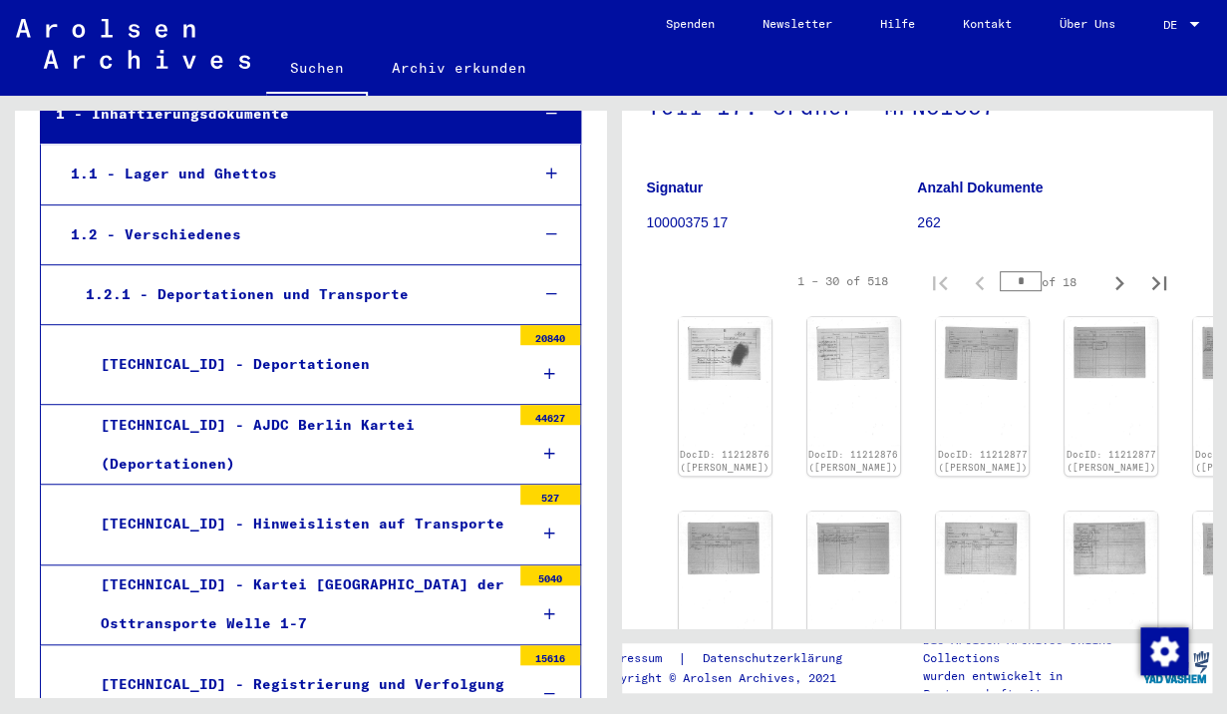
scroll to position [0, 0]
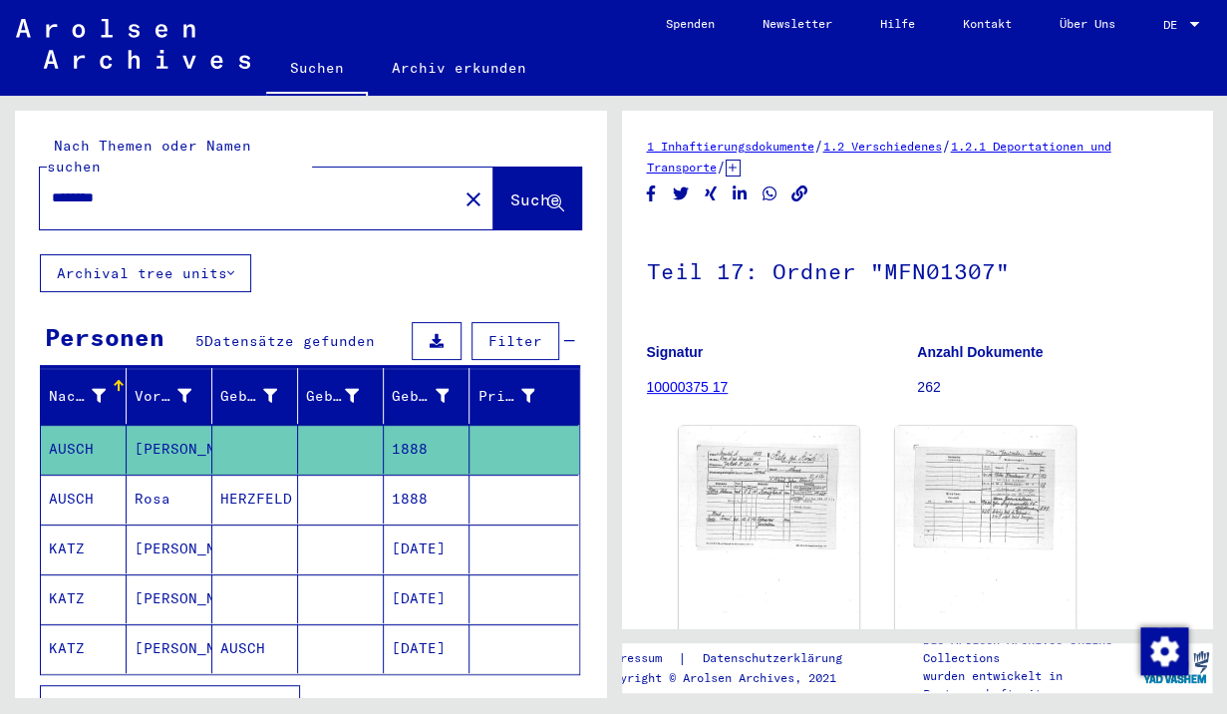
type input "********"
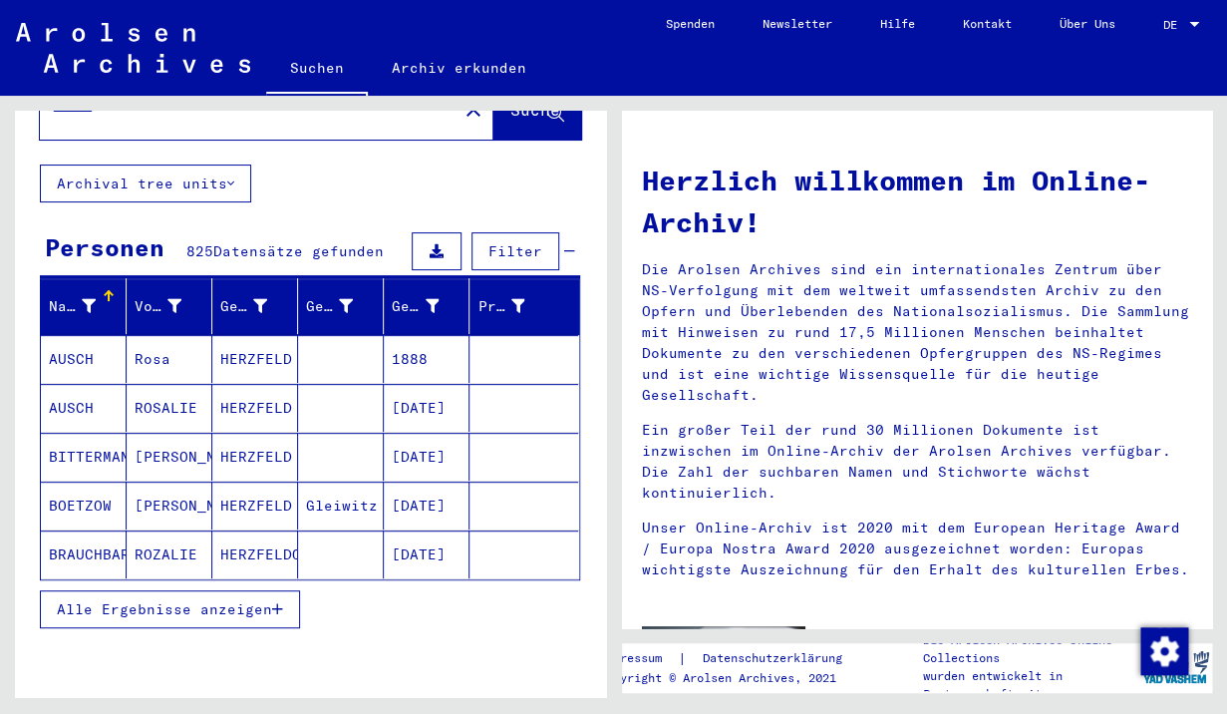
scroll to position [108, 0]
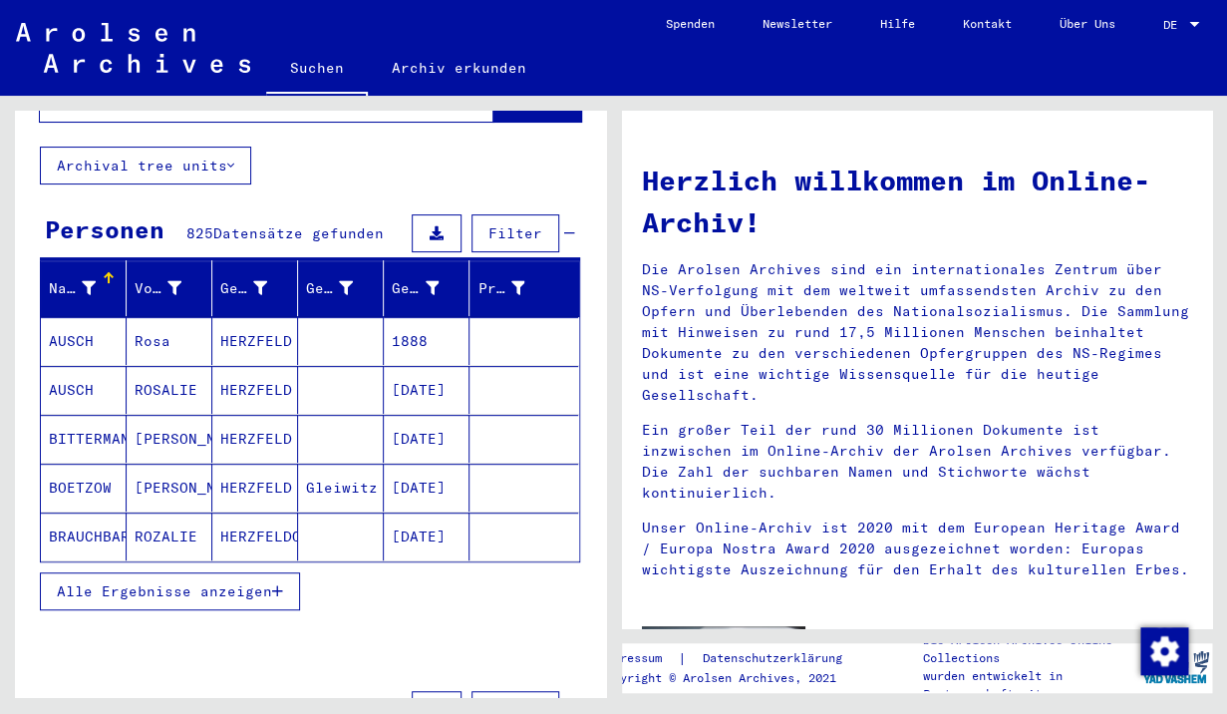
click at [239, 582] on span "Alle Ergebnisse anzeigen" at bounding box center [164, 591] width 215 height 18
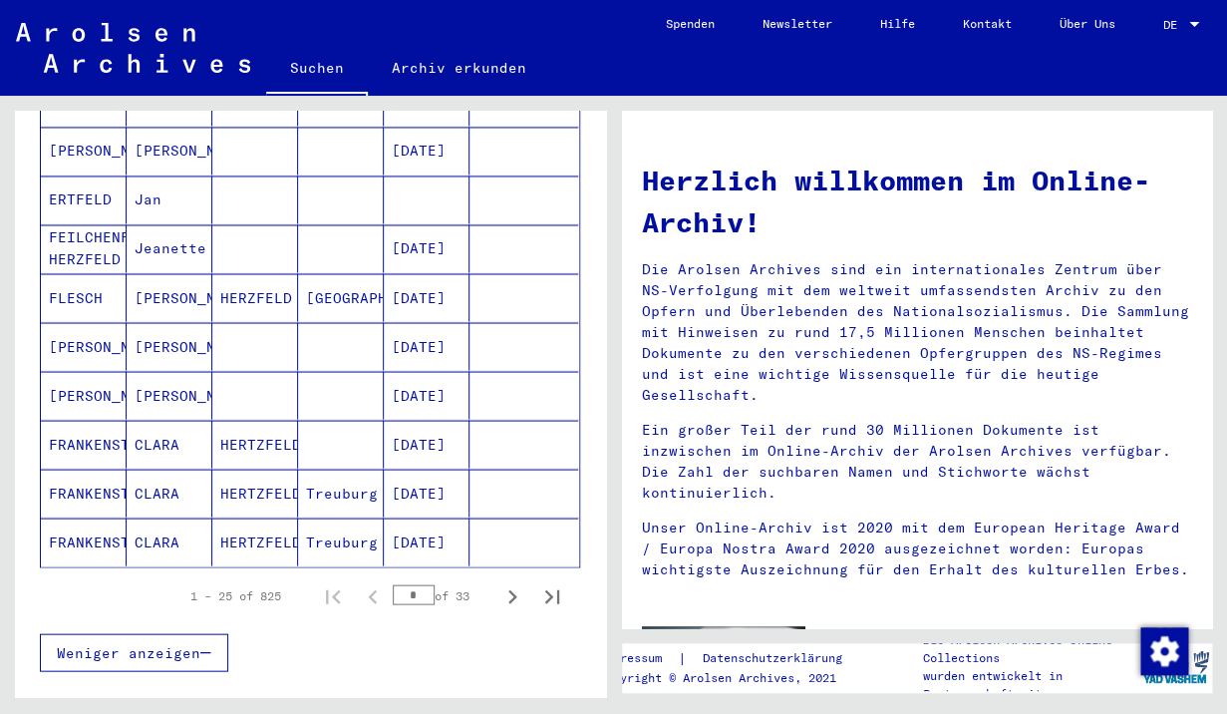
scroll to position [1087, 0]
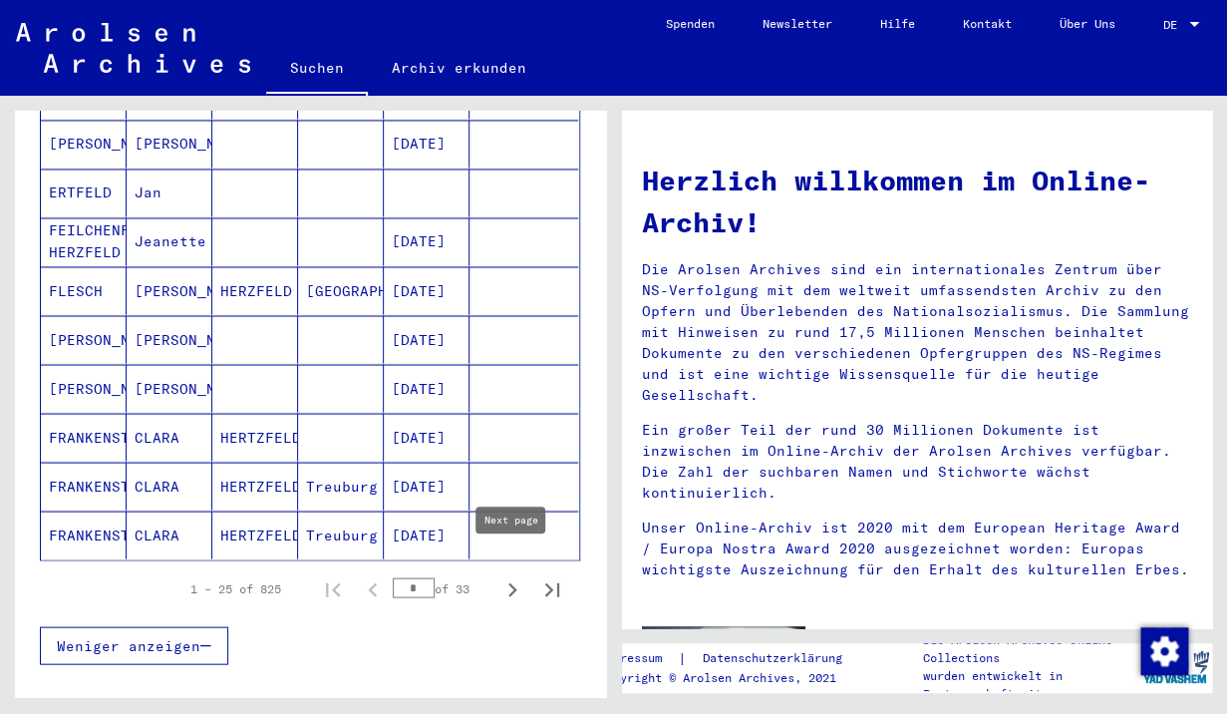
click at [511, 582] on icon "Next page" at bounding box center [512, 589] width 9 height 14
type input "*"
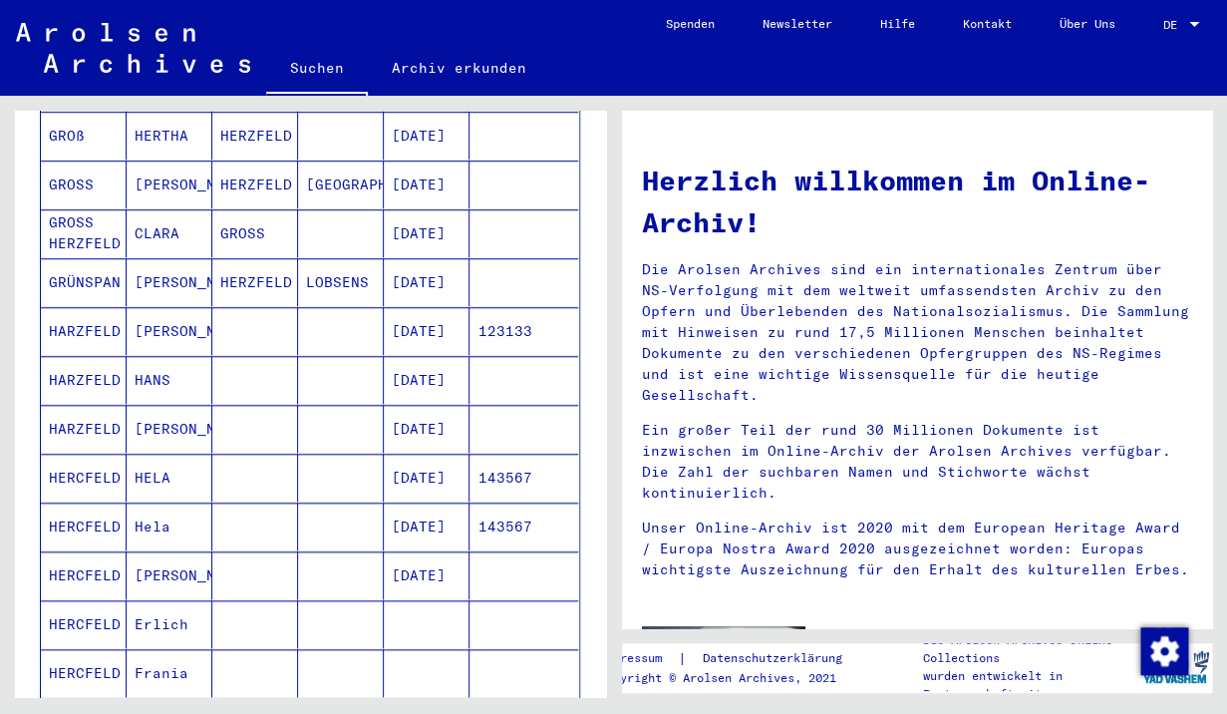
scroll to position [350, 0]
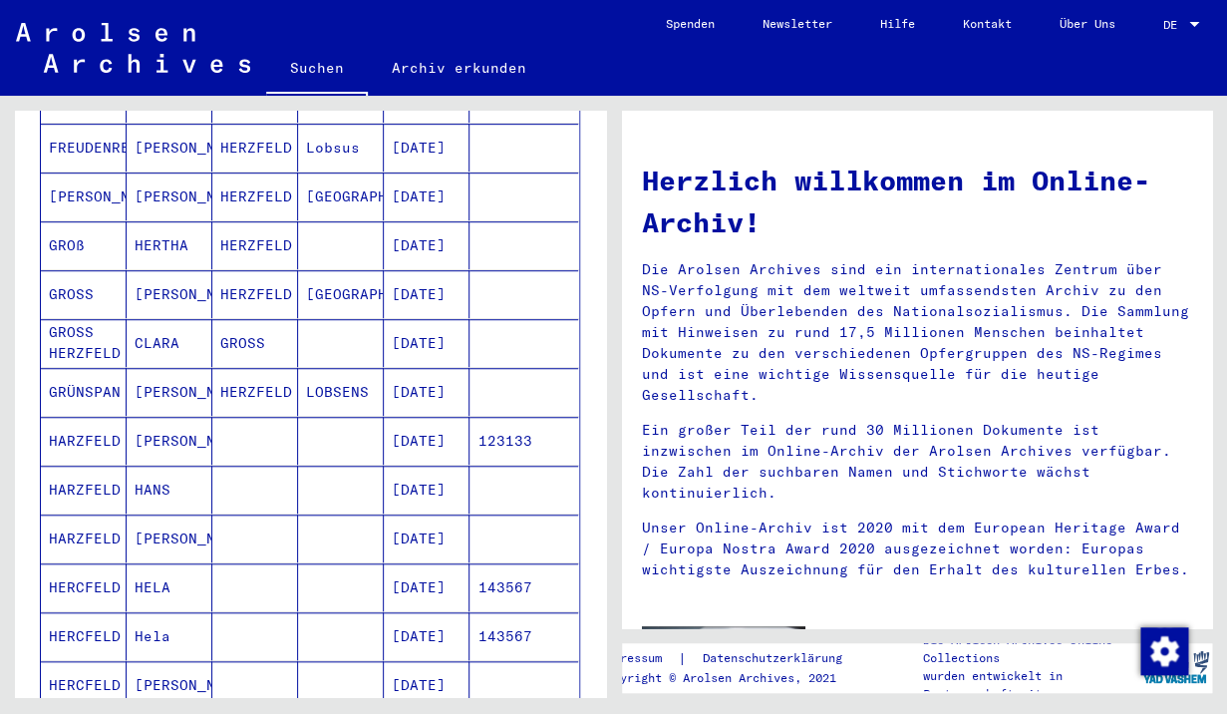
click at [104, 272] on mat-cell "GROSS" at bounding box center [84, 294] width 86 height 48
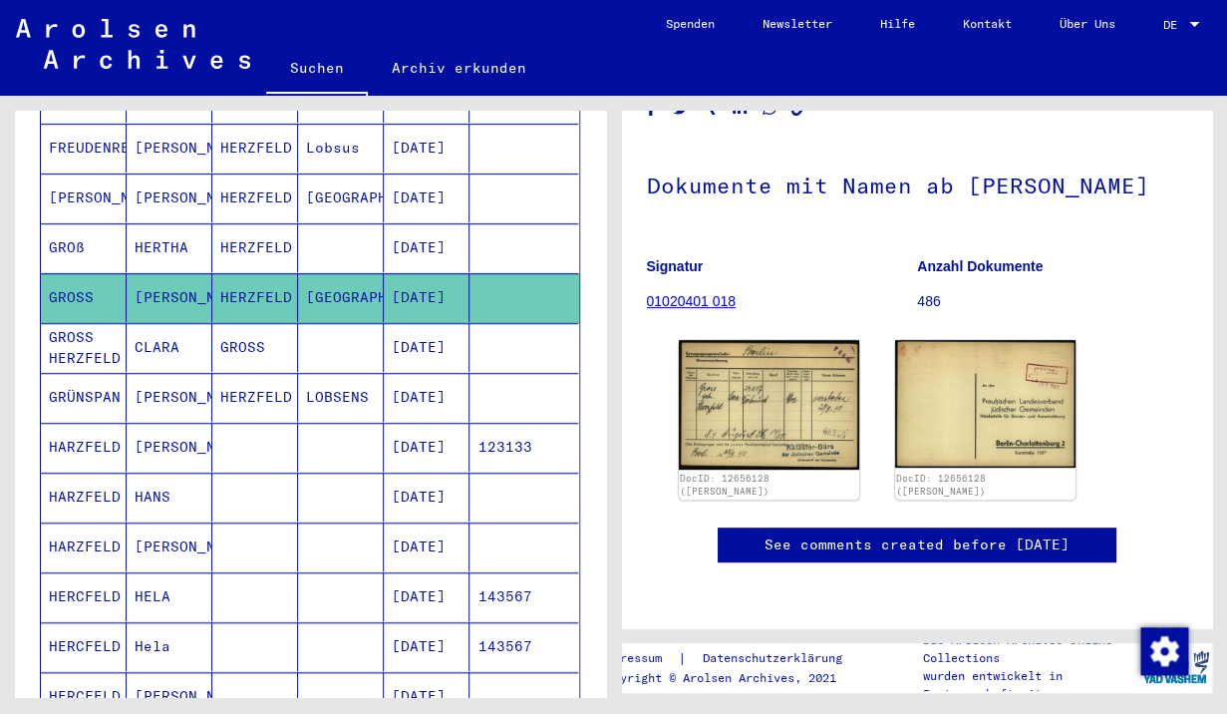
scroll to position [140, 0]
click at [718, 293] on link "01020401 018" at bounding box center [692, 301] width 90 height 16
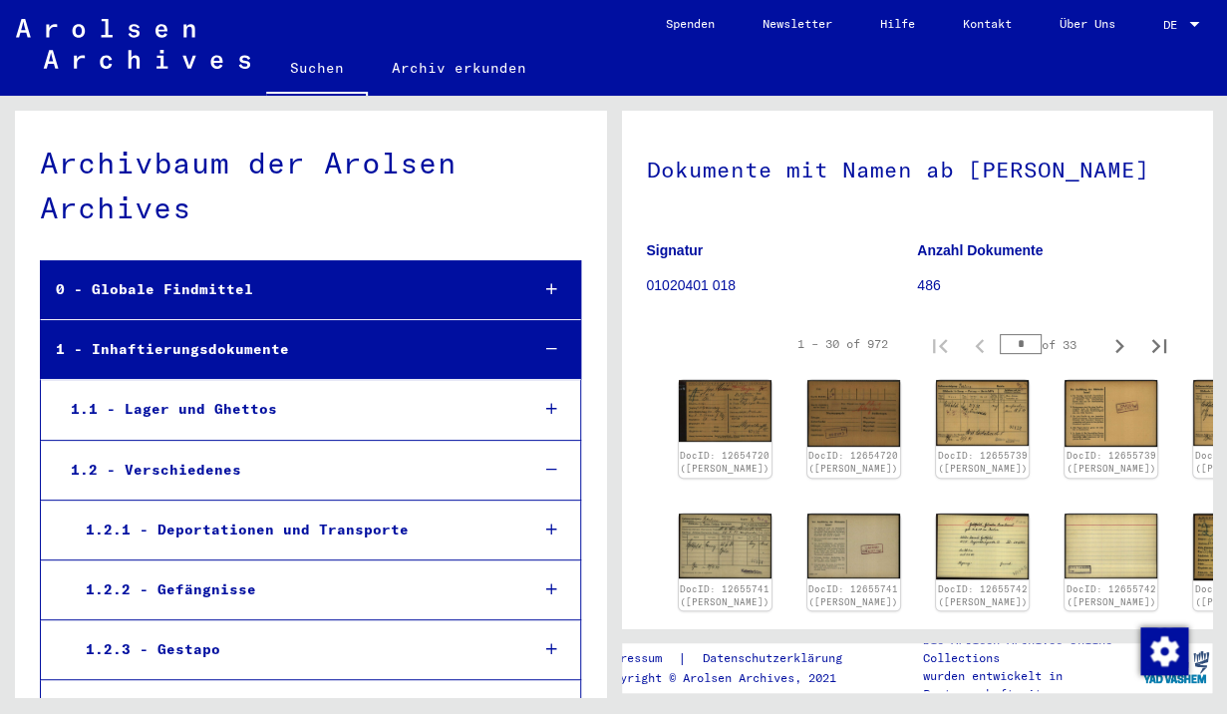
scroll to position [103, 0]
click at [1122, 341] on icon "Next page" at bounding box center [1120, 345] width 28 height 28
type input "*"
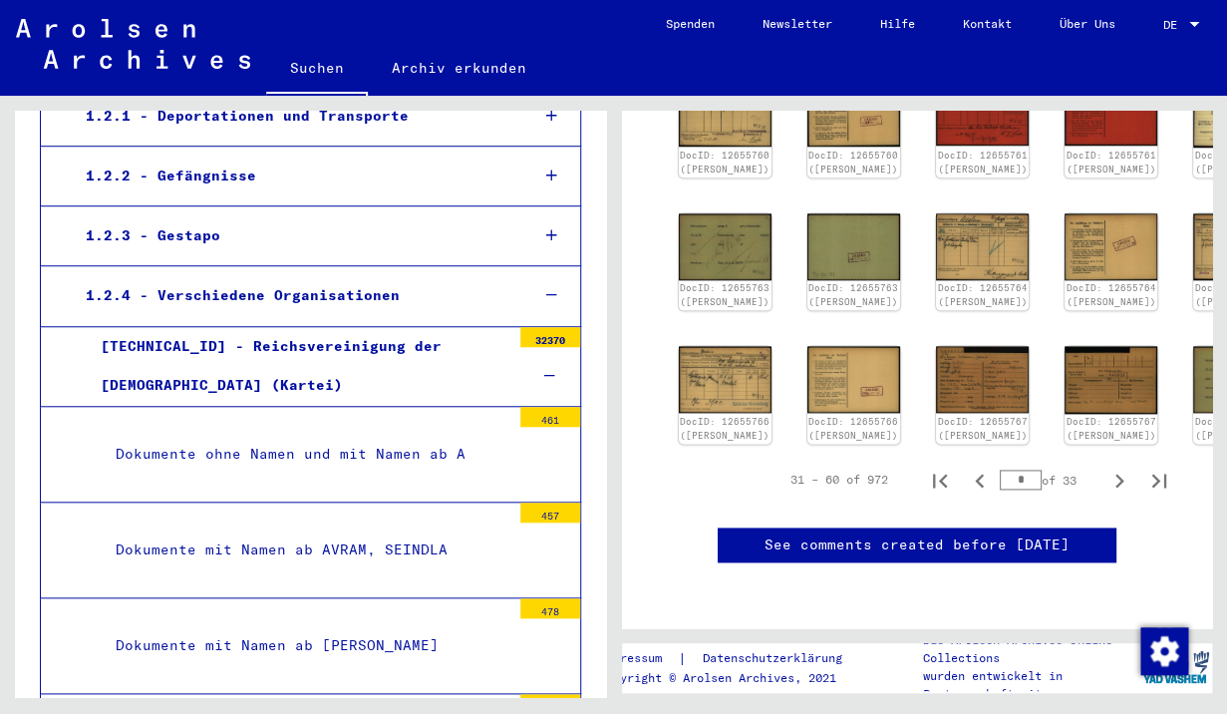
scroll to position [0, 0]
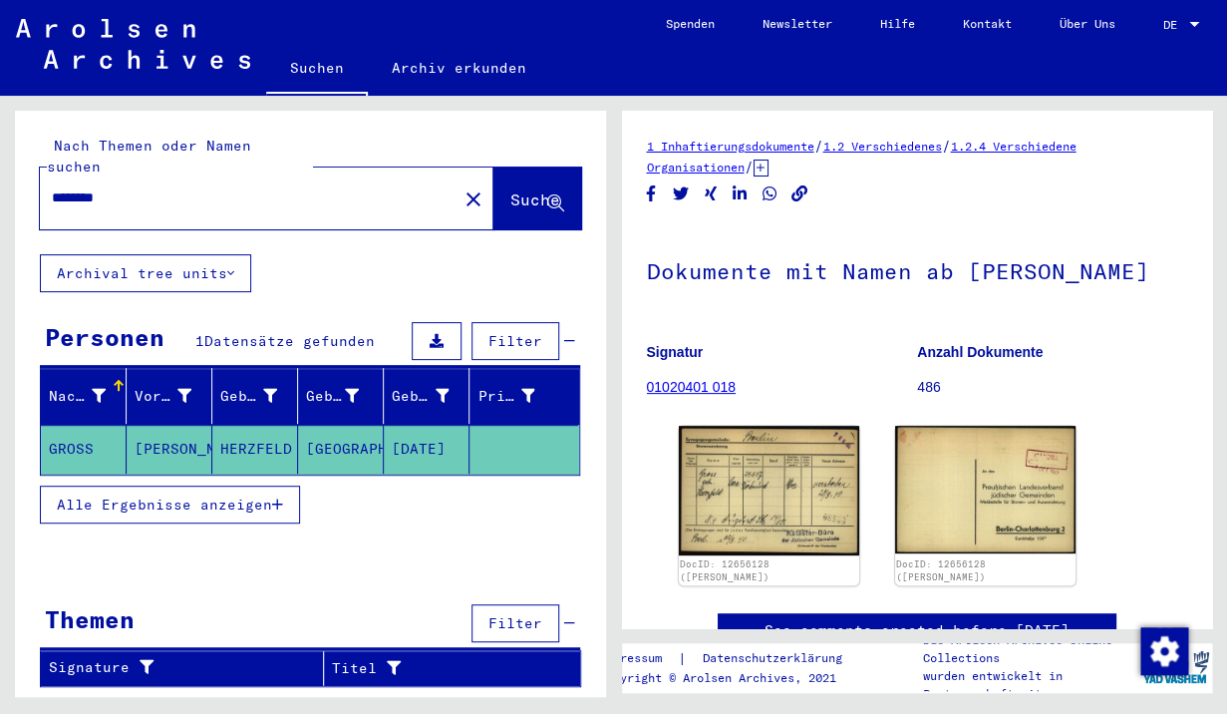
type input "********"
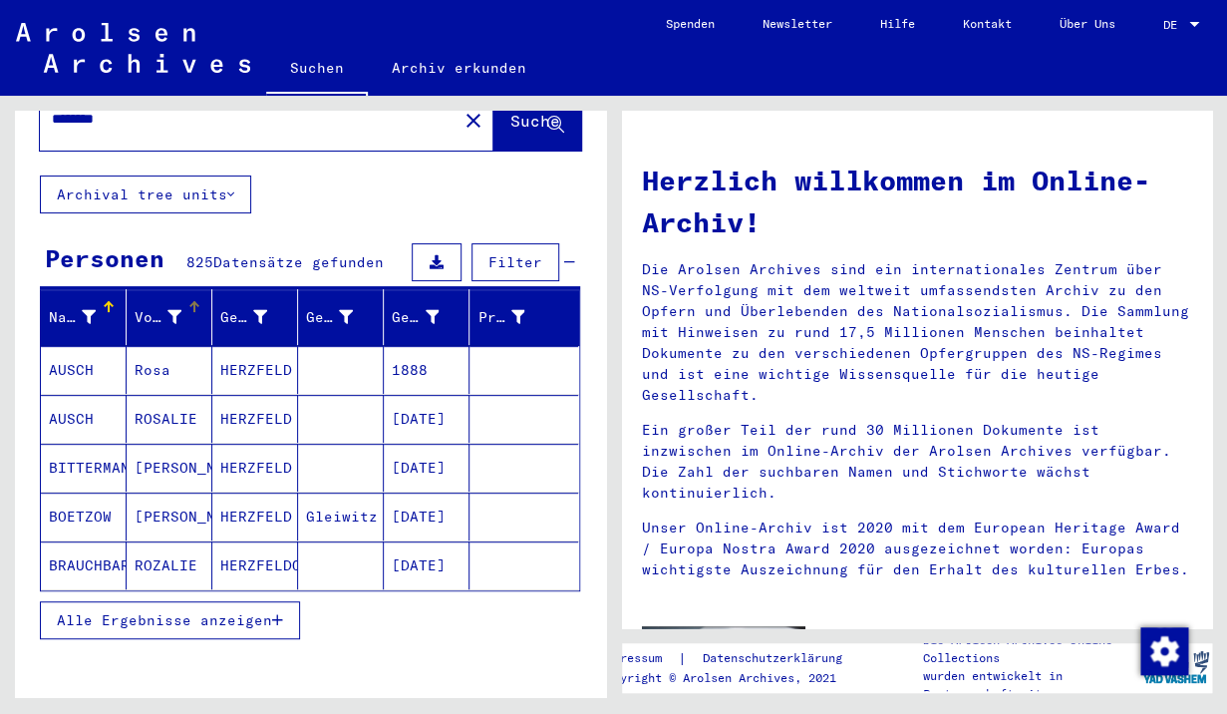
scroll to position [87, 0]
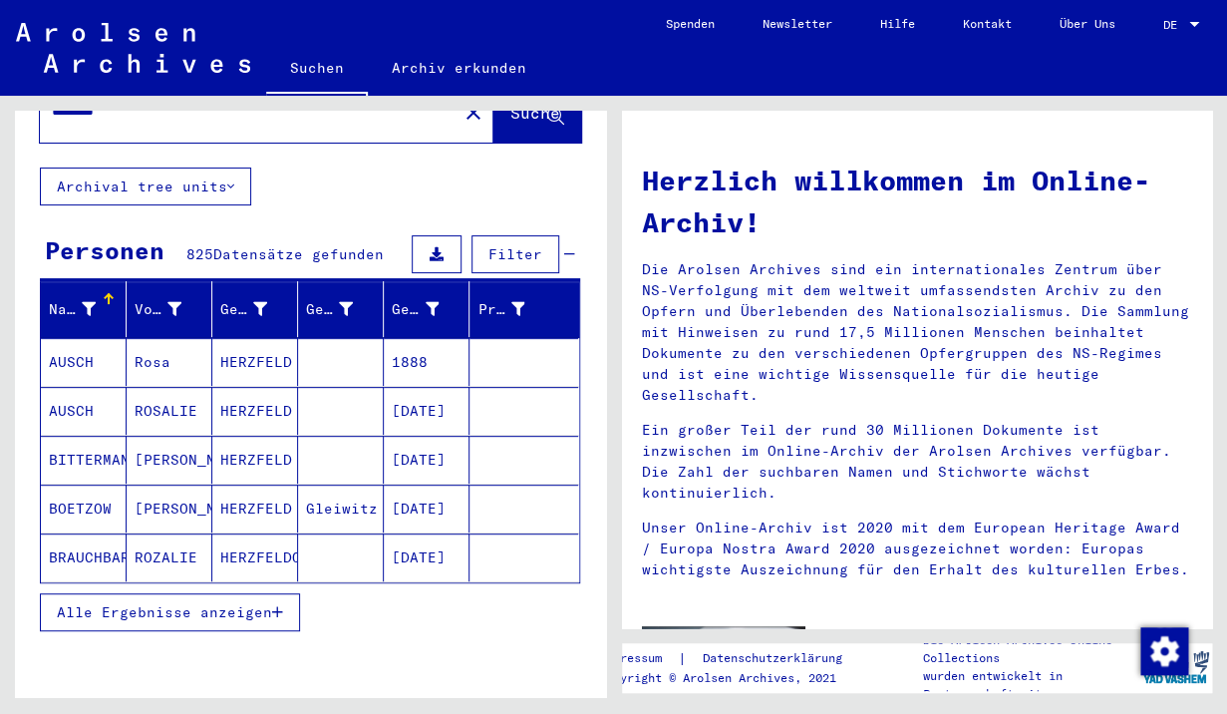
click at [158, 448] on mat-cell "[PERSON_NAME]" at bounding box center [170, 460] width 86 height 48
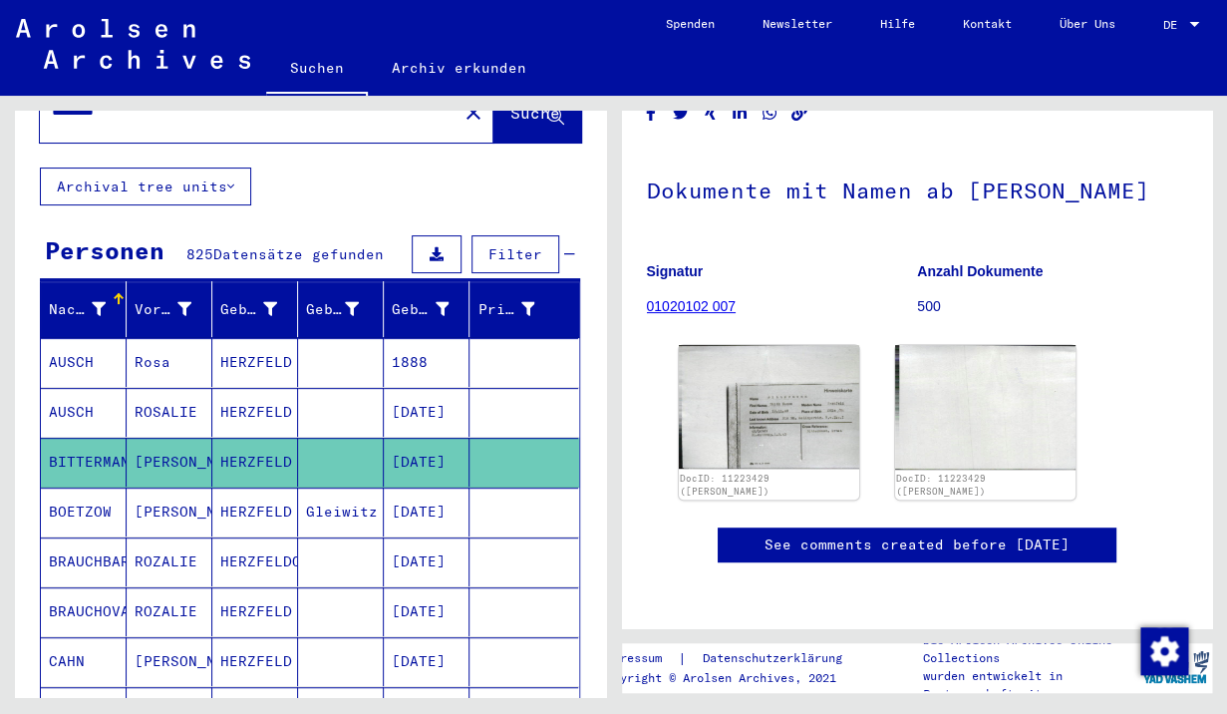
scroll to position [161, 0]
click at [703, 298] on link "01020102 007" at bounding box center [692, 306] width 90 height 16
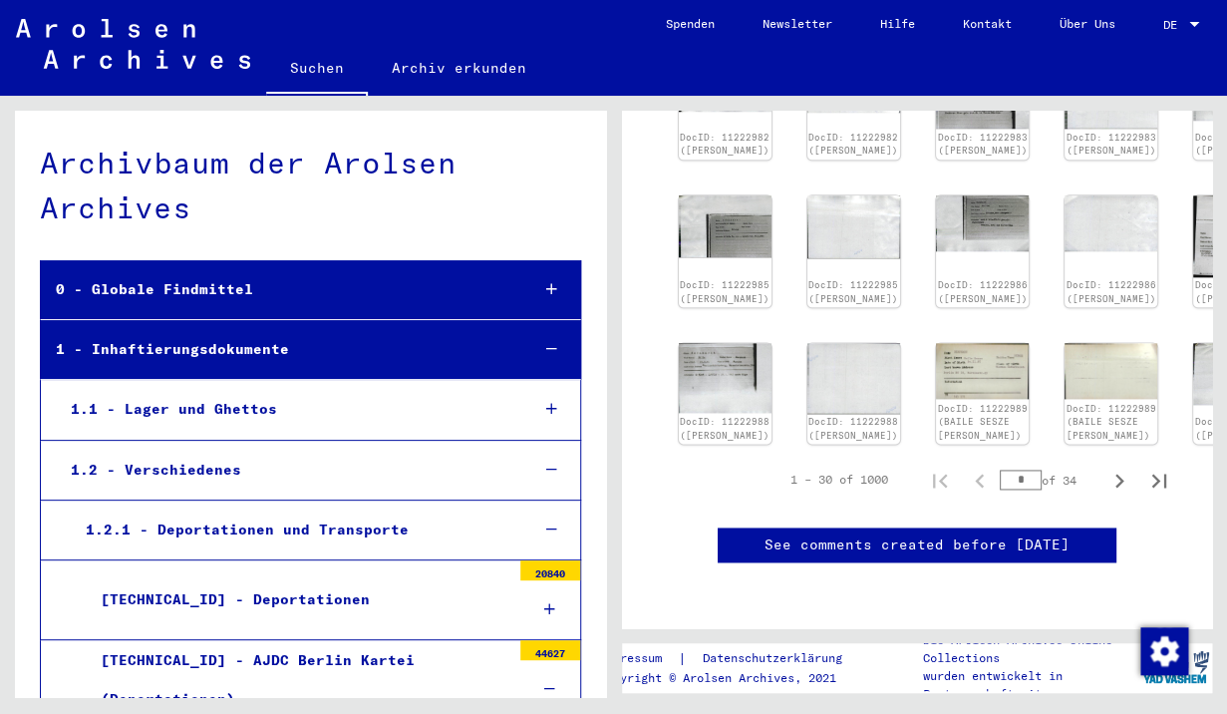
scroll to position [849, 0]
click at [1119, 467] on icon "Next page" at bounding box center [1120, 481] width 28 height 28
type input "*"
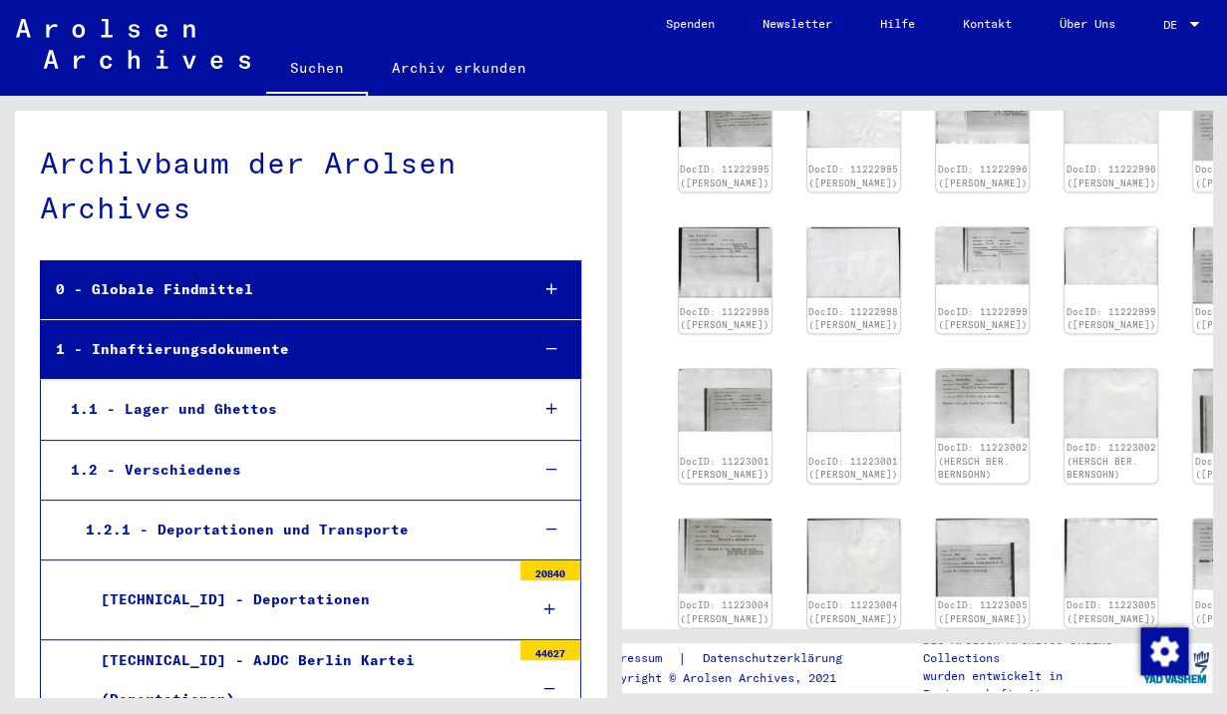
scroll to position [151, 0]
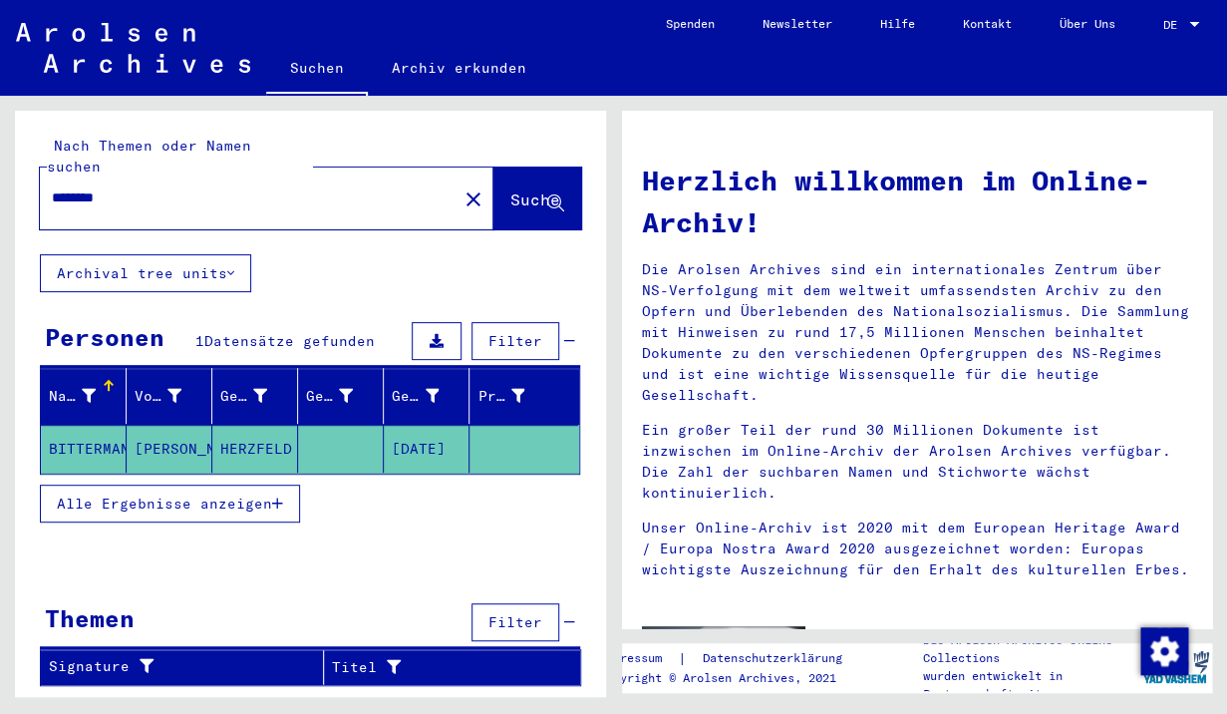
type input "********"
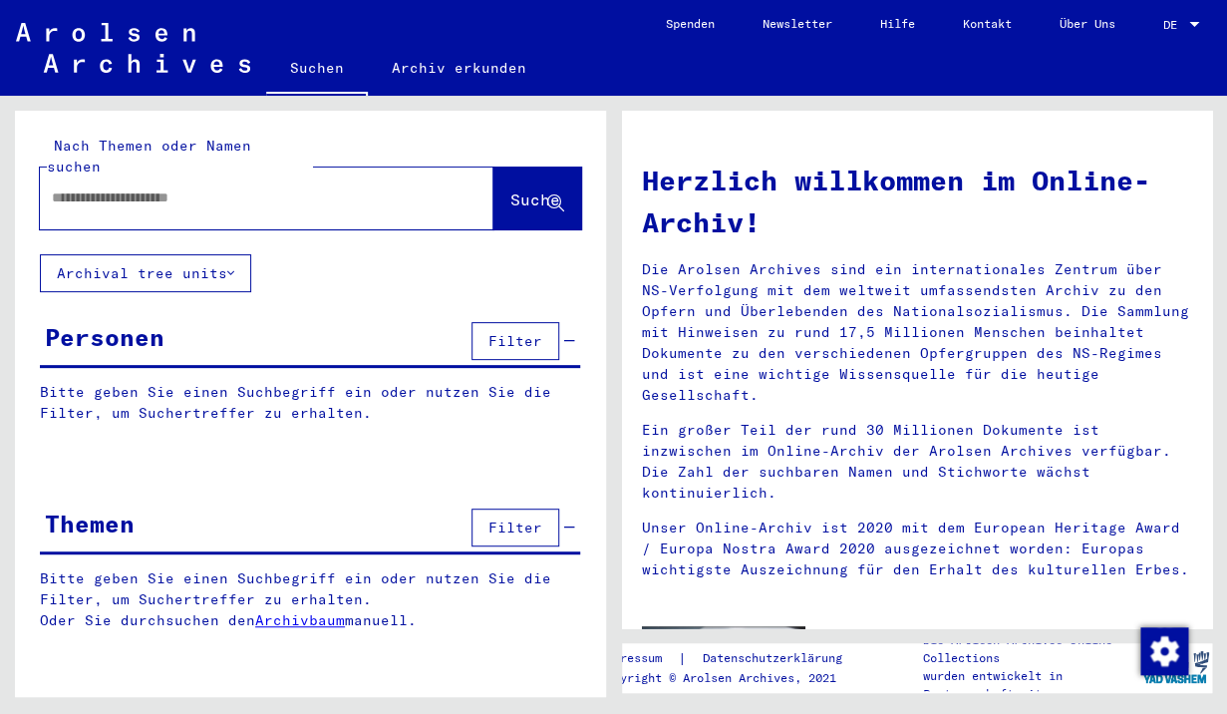
click at [300, 191] on div at bounding box center [237, 197] width 394 height 45
click at [219, 187] on input "text" at bounding box center [243, 197] width 382 height 21
type input "********"
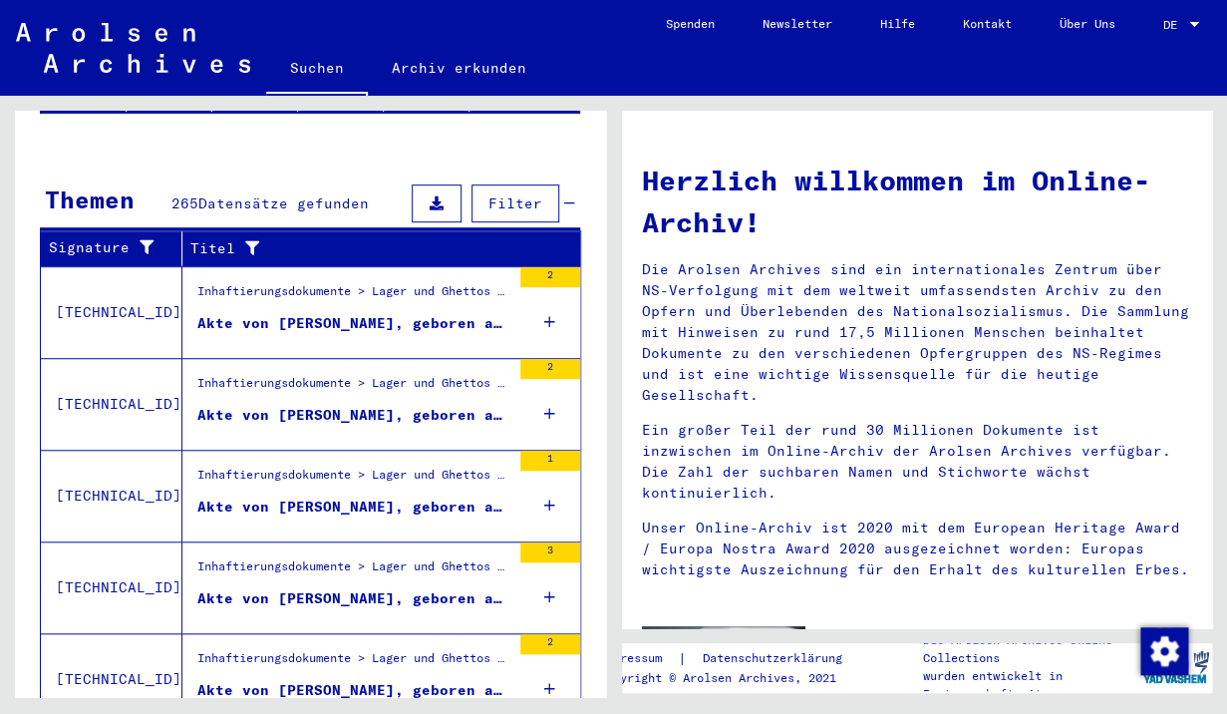
click at [360, 313] on div "Akte von [PERSON_NAME], geboren am [DEMOGRAPHIC_DATA]" at bounding box center [353, 323] width 313 height 21
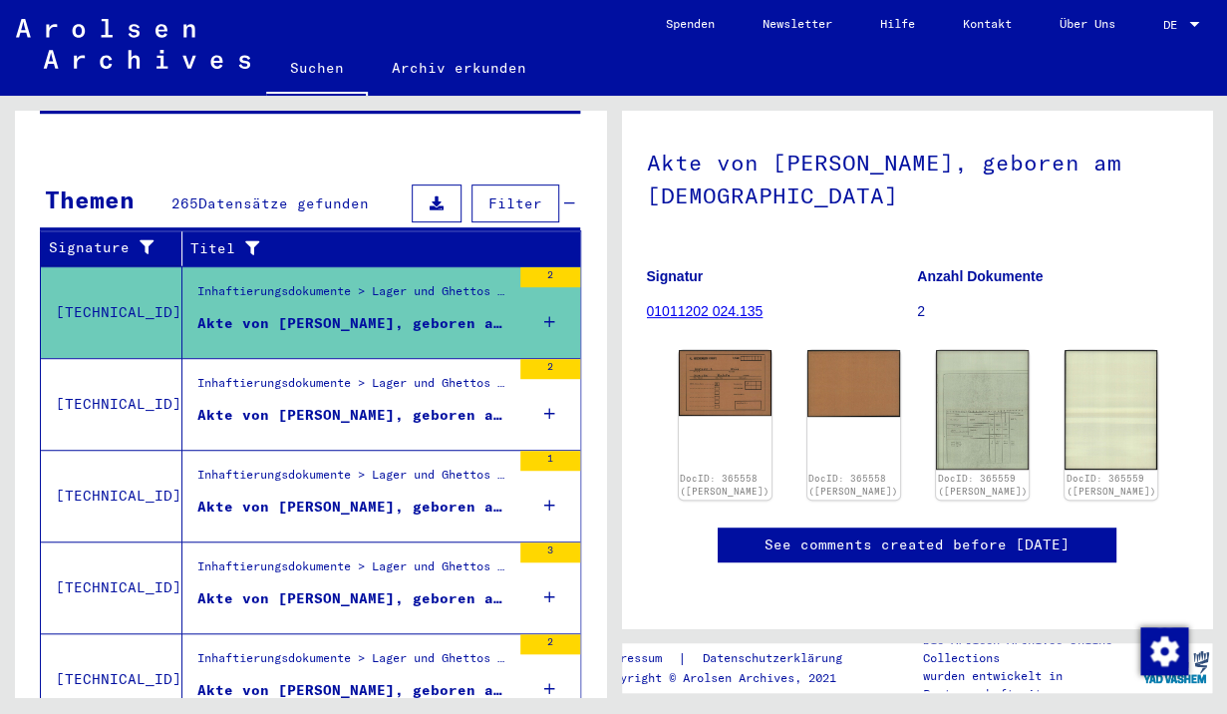
scroll to position [236, 0]
click at [255, 405] on div "Akte von [PERSON_NAME], geboren am [DEMOGRAPHIC_DATA]" at bounding box center [353, 415] width 313 height 21
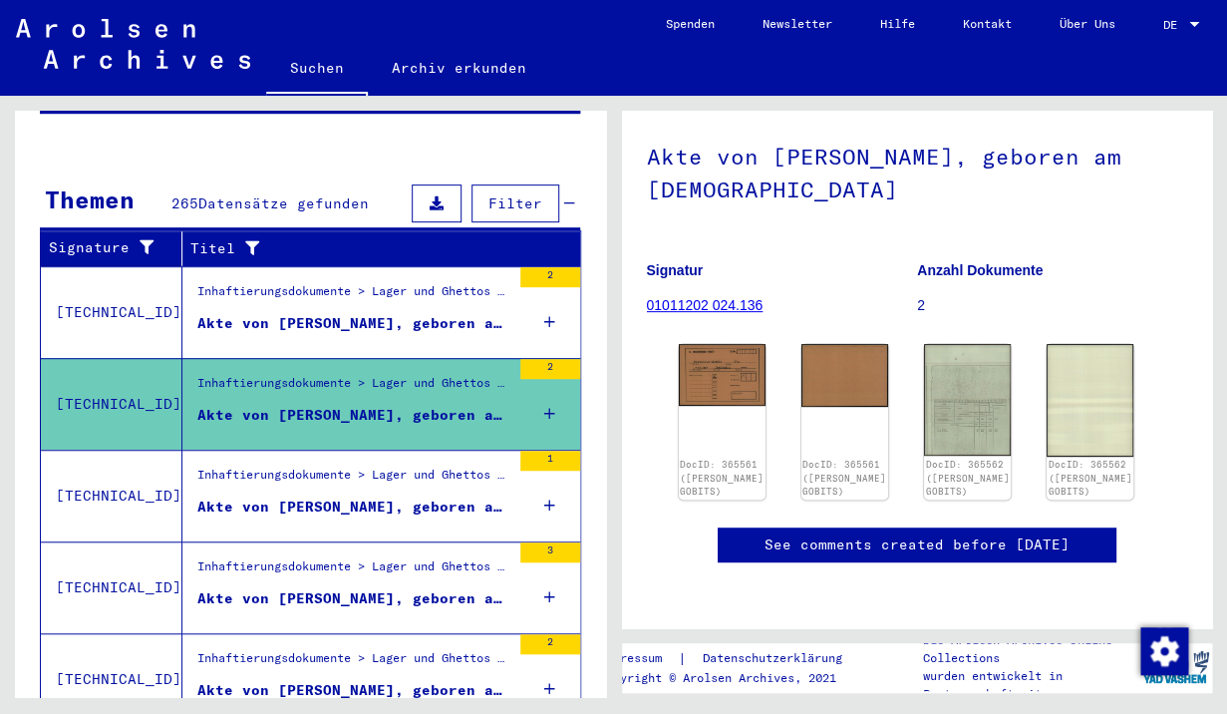
scroll to position [218, 0]
click at [308, 496] on div "Akte von [PERSON_NAME], geboren am [DEMOGRAPHIC_DATA]" at bounding box center [353, 506] width 313 height 21
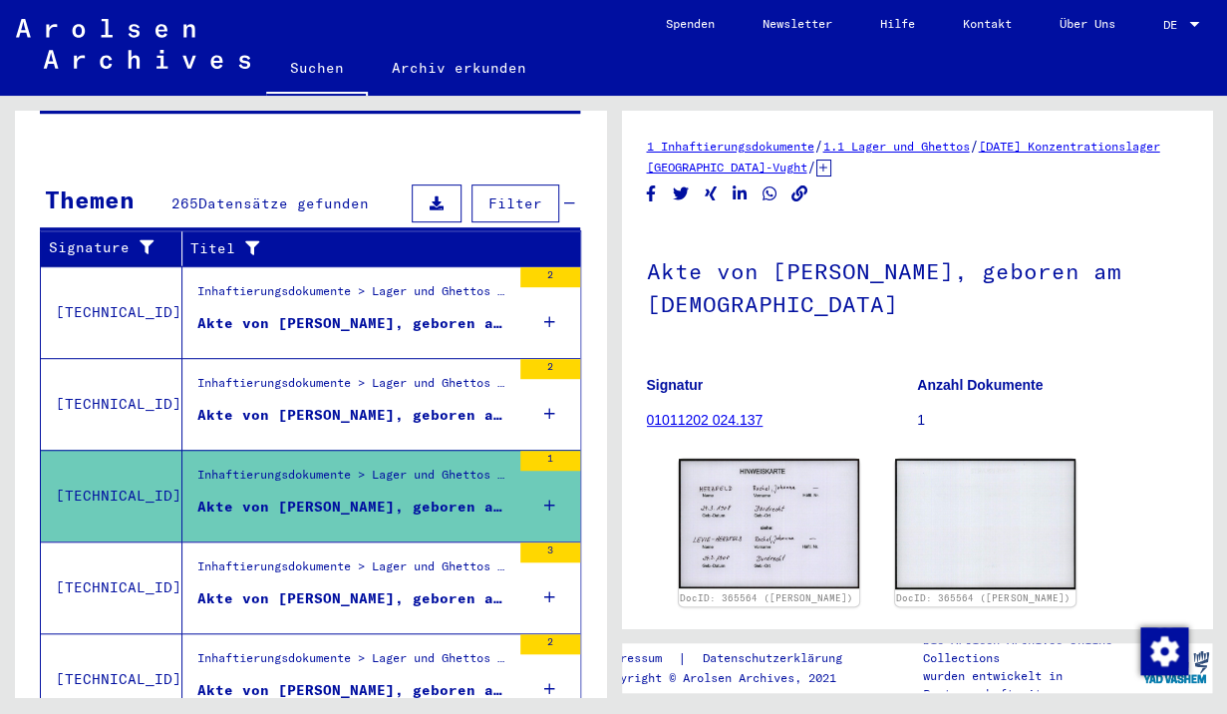
click at [350, 588] on div "Akte von [PERSON_NAME], geboren am [DEMOGRAPHIC_DATA]" at bounding box center [353, 598] width 313 height 21
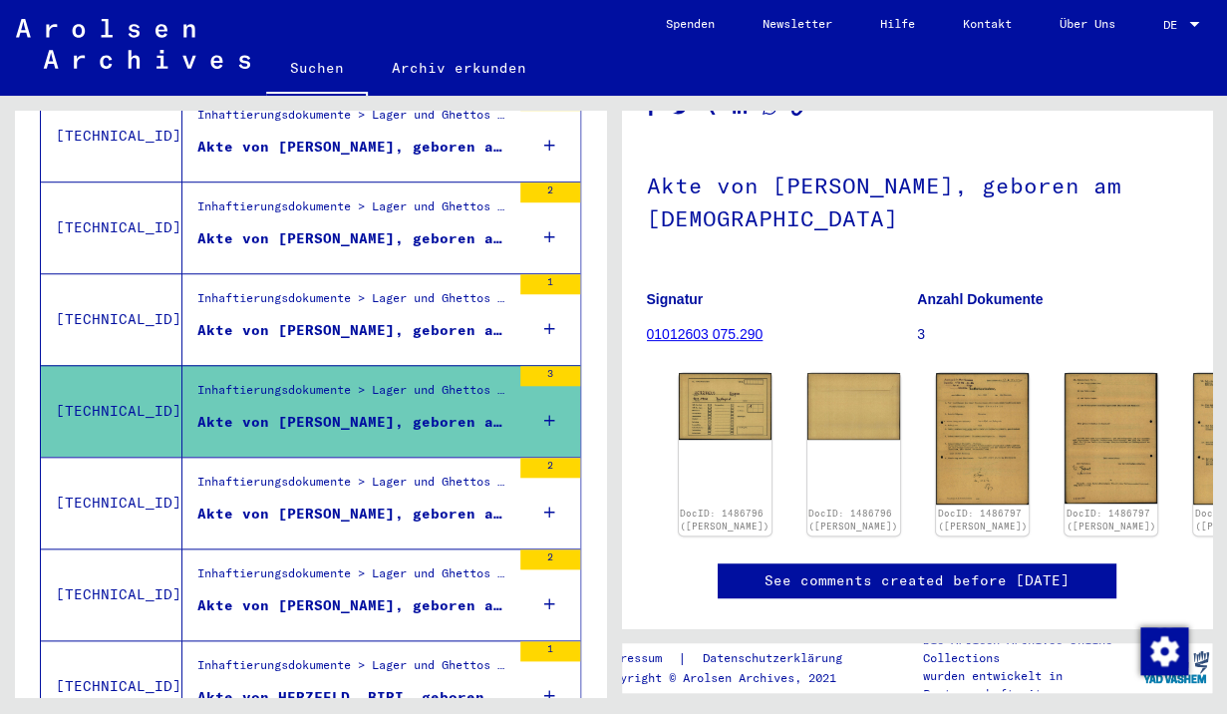
scroll to position [450, 0]
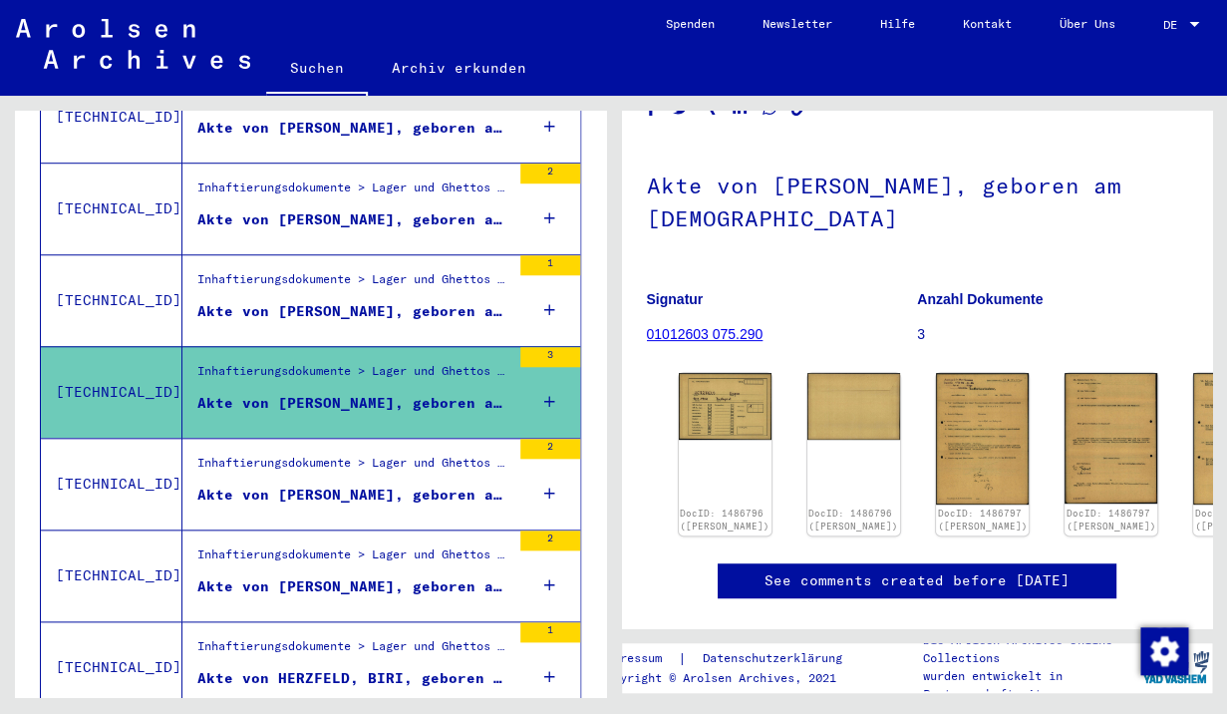
click at [348, 484] on div "Akte von [PERSON_NAME], geboren am [DEMOGRAPHIC_DATA]" at bounding box center [353, 494] width 313 height 21
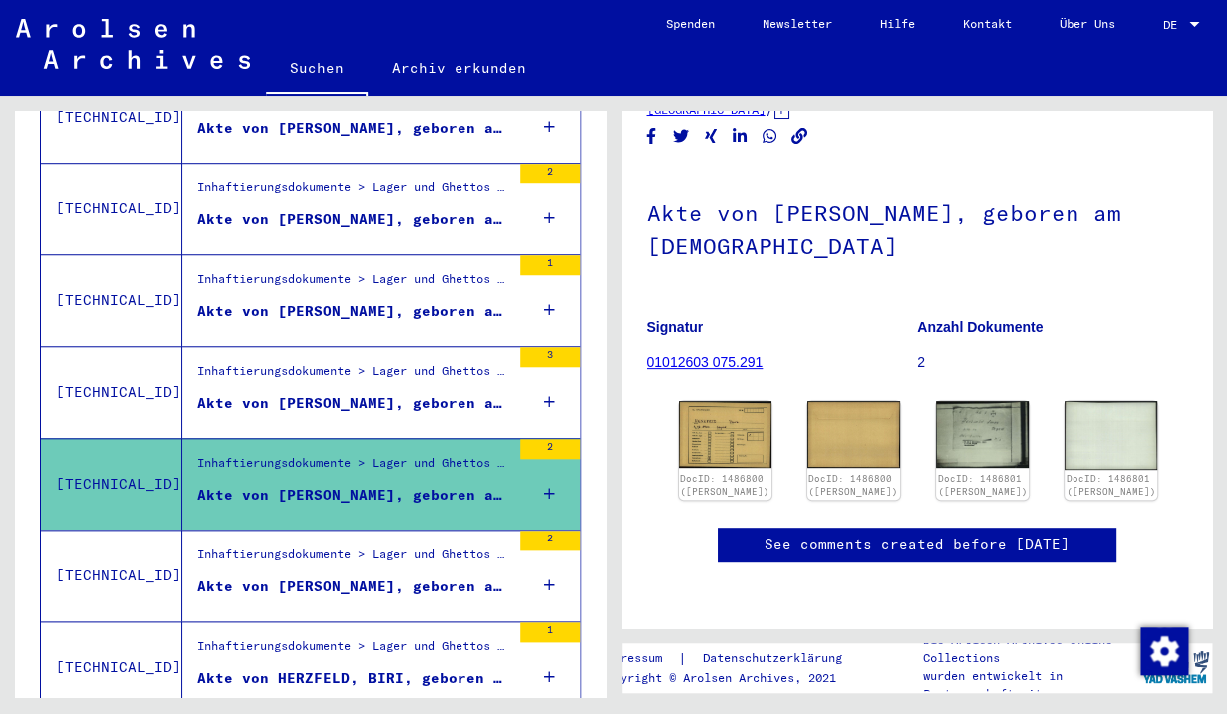
scroll to position [98, 0]
click at [382, 576] on div "Akte von [PERSON_NAME], geboren am [DEMOGRAPHIC_DATA]" at bounding box center [353, 586] width 313 height 21
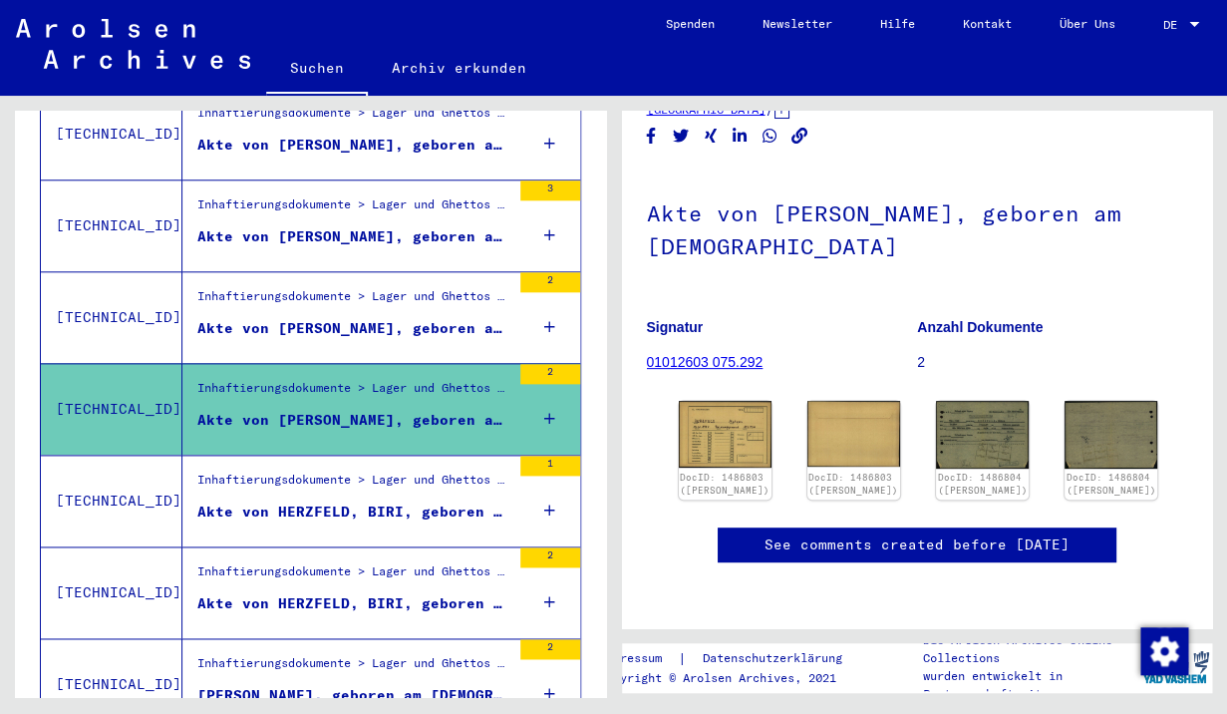
scroll to position [660, 0]
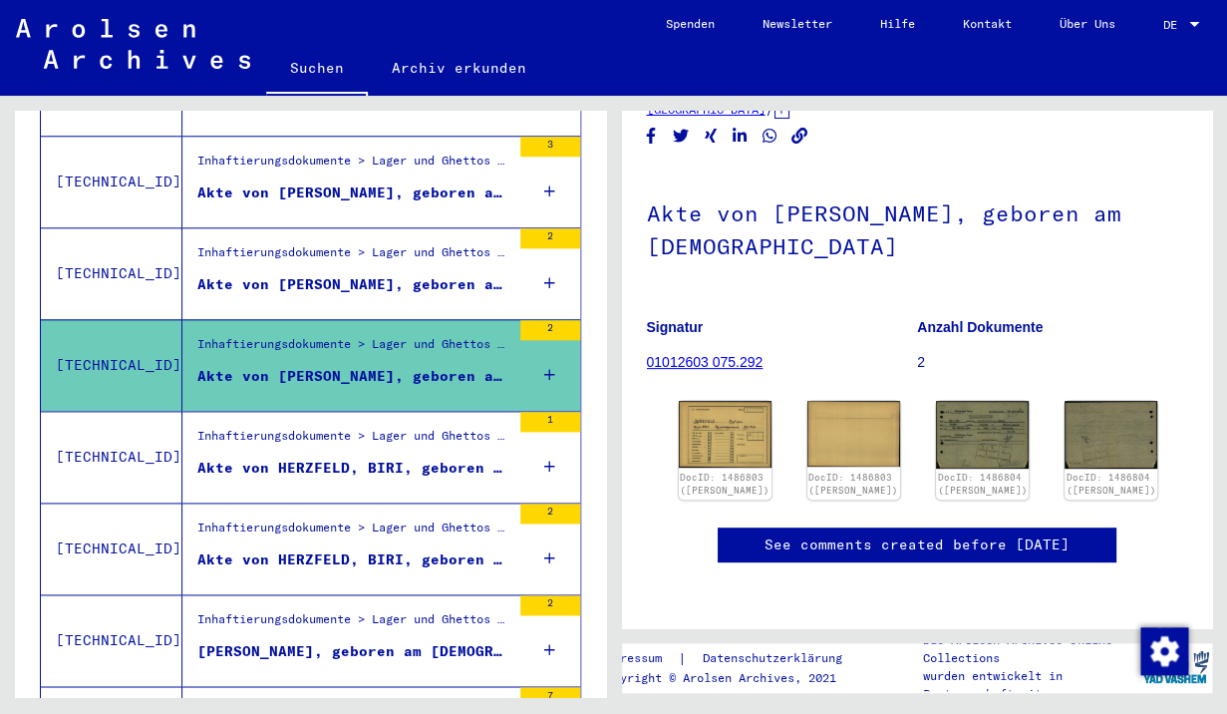
click at [366, 458] on div "Akte von HERZFELD, BIRI, geboren am [DEMOGRAPHIC_DATA], geboren in [GEOGRAPHIC_…" at bounding box center [353, 468] width 313 height 21
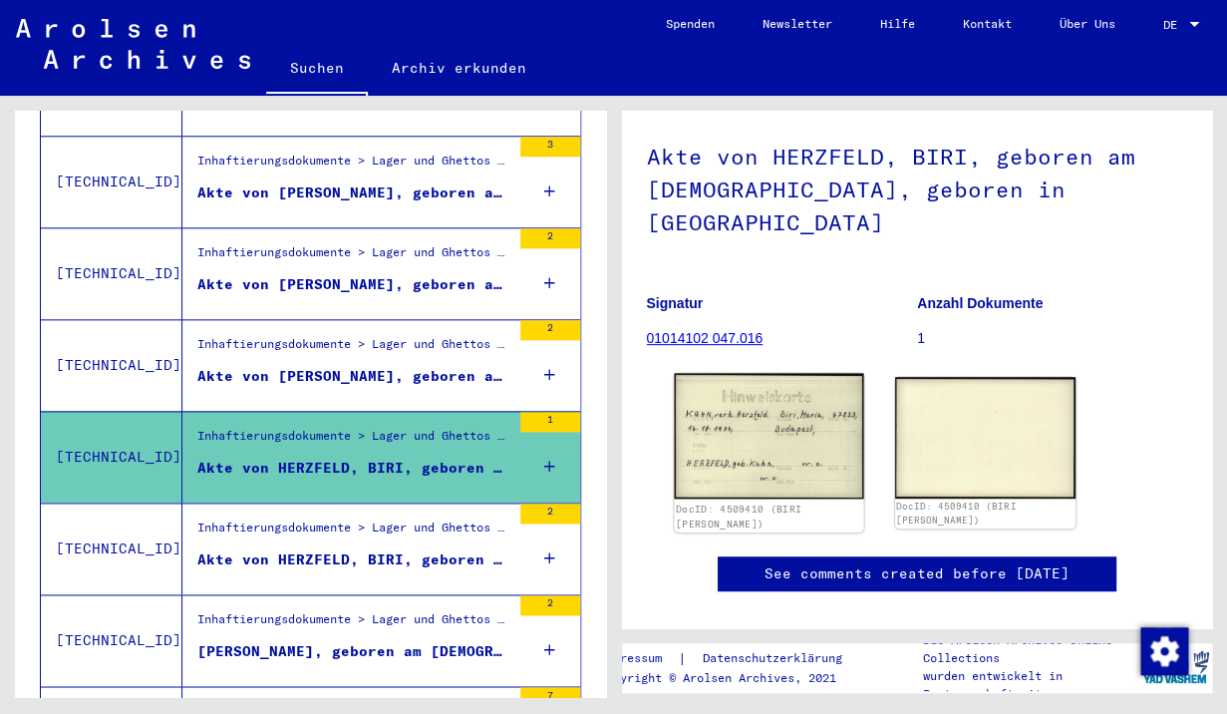
scroll to position [98, 0]
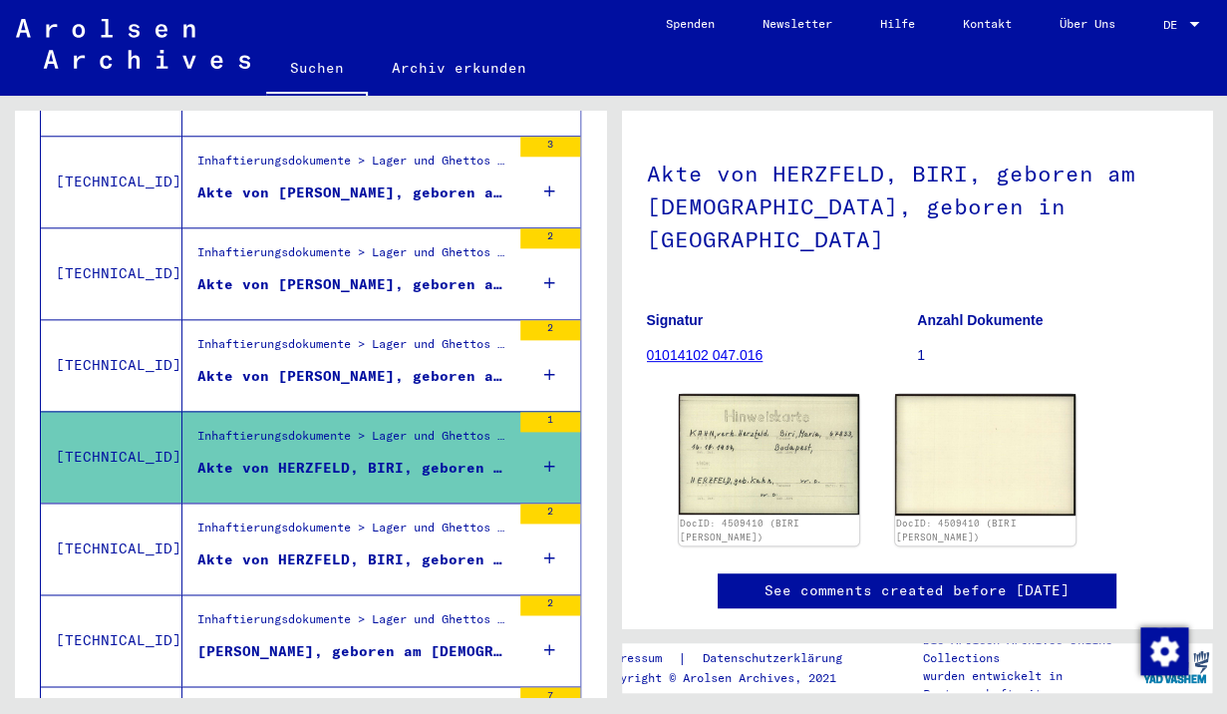
click at [389, 366] on div "Akte von [PERSON_NAME], geboren am [DEMOGRAPHIC_DATA]" at bounding box center [353, 376] width 313 height 21
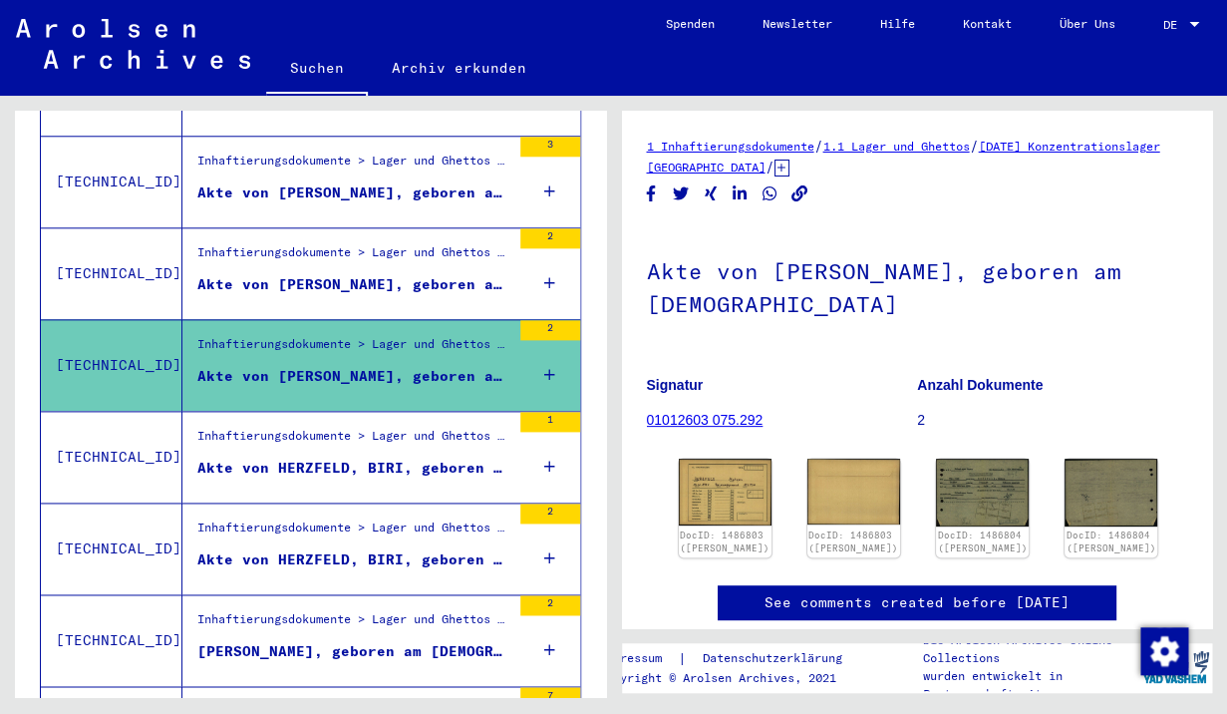
click at [382, 245] on div "Inhaftierungsdokumente > Lager und Ghettos > Konzentrationslager [GEOGRAPHIC_DA…" at bounding box center [353, 257] width 313 height 28
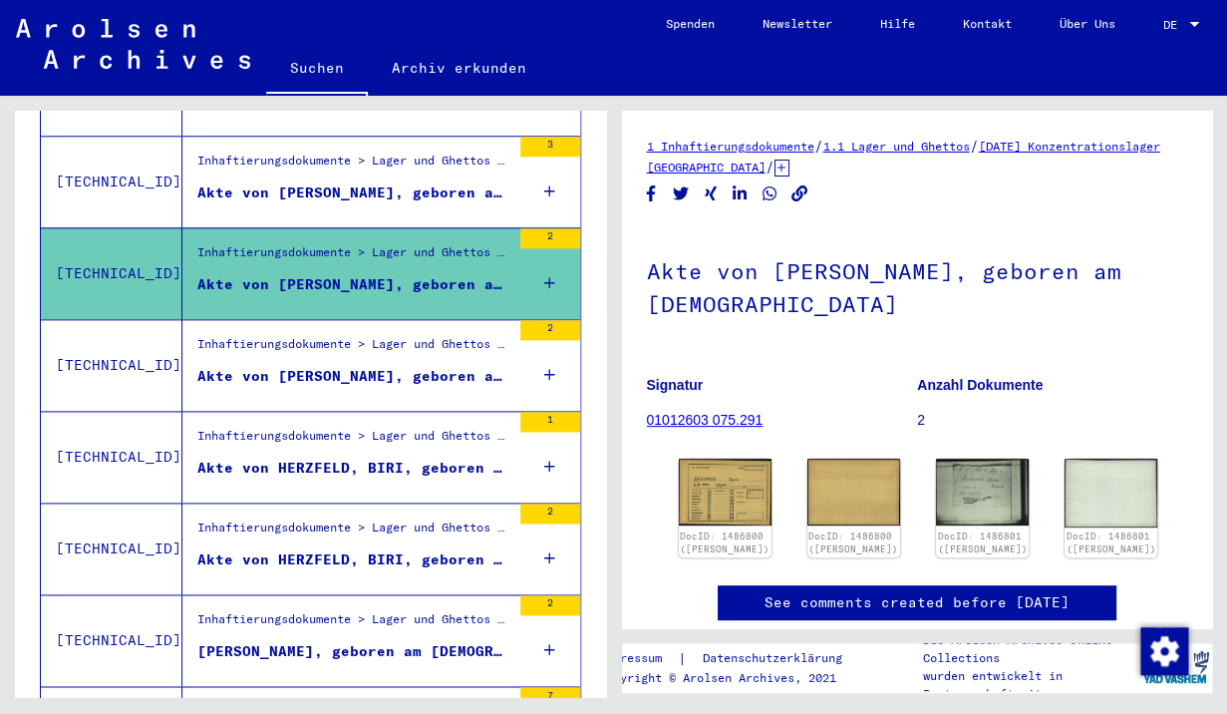
click at [384, 182] on div "Akte von [PERSON_NAME], geboren am [DEMOGRAPHIC_DATA]" at bounding box center [353, 192] width 313 height 21
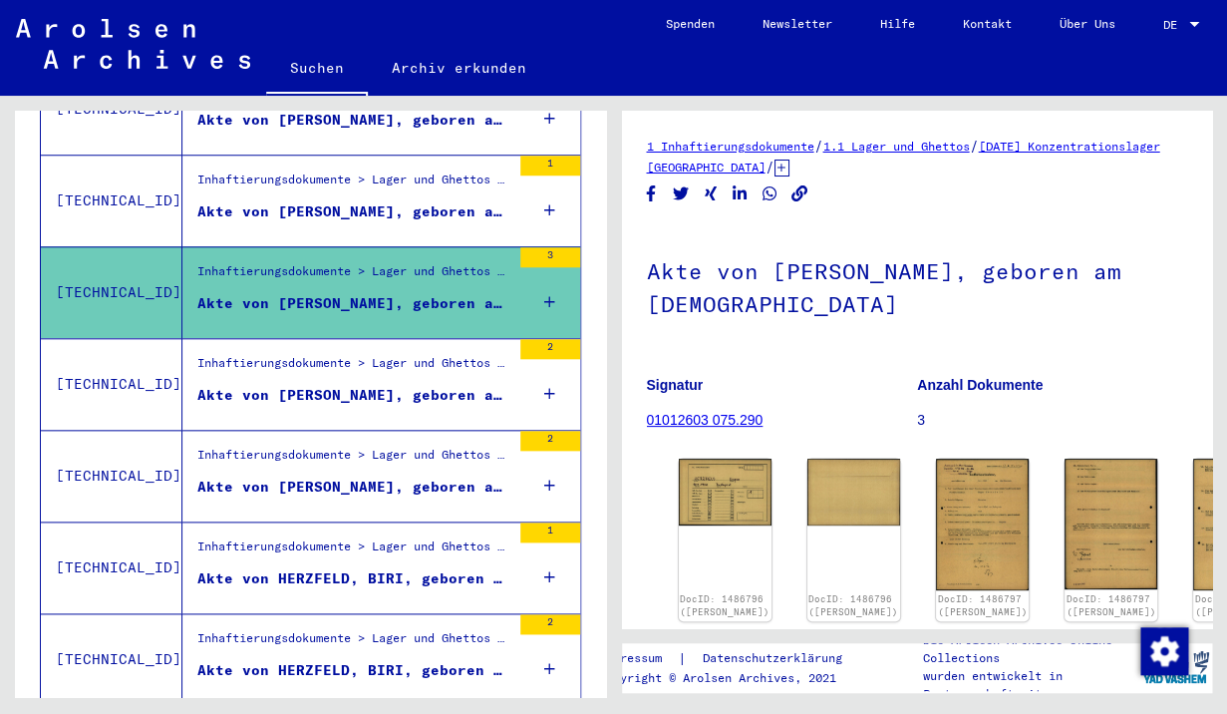
scroll to position [548, 0]
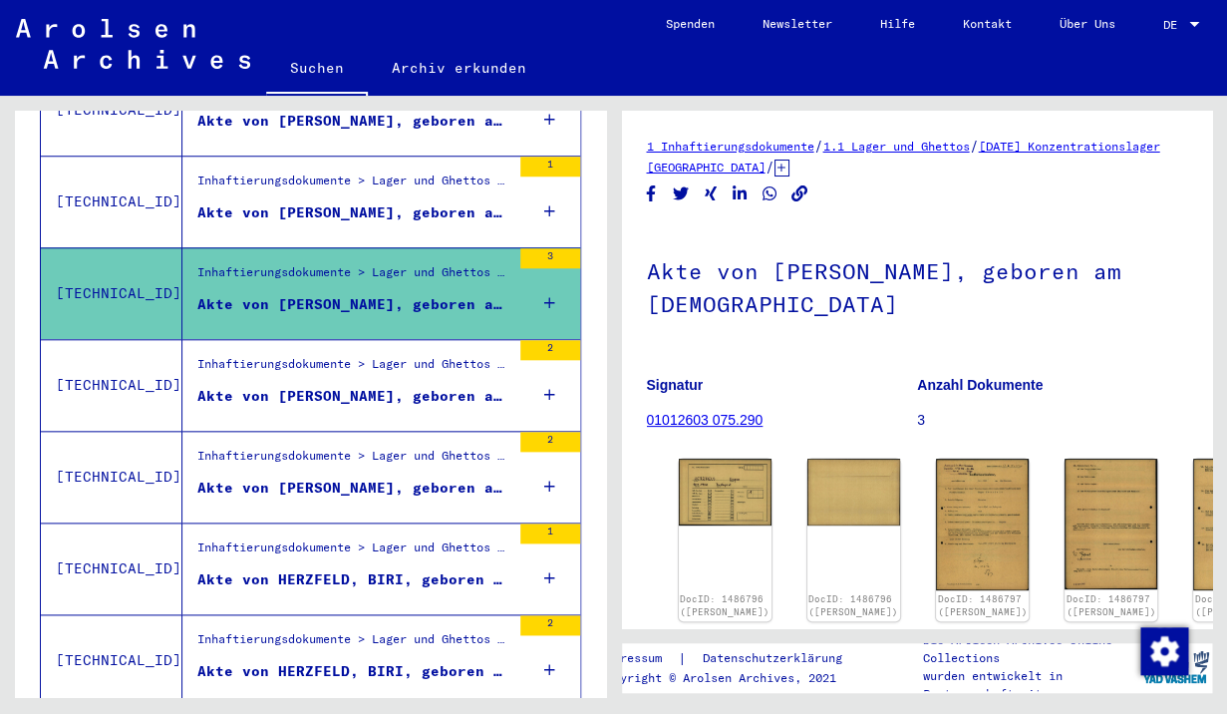
click at [384, 180] on mat-grid-list "Inhaftierungsdokumente > Lager und Ghettos > Konzentrationslager Herzogenbusch-…" at bounding box center [353, 201] width 313 height 61
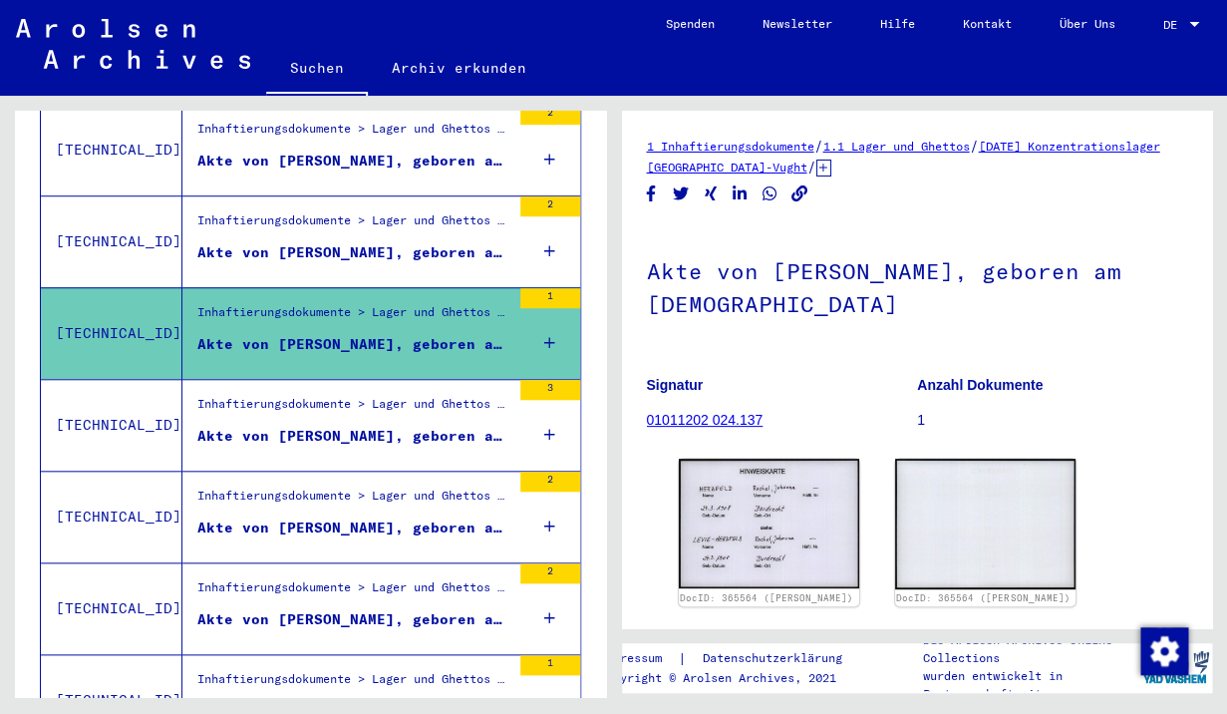
scroll to position [409, 0]
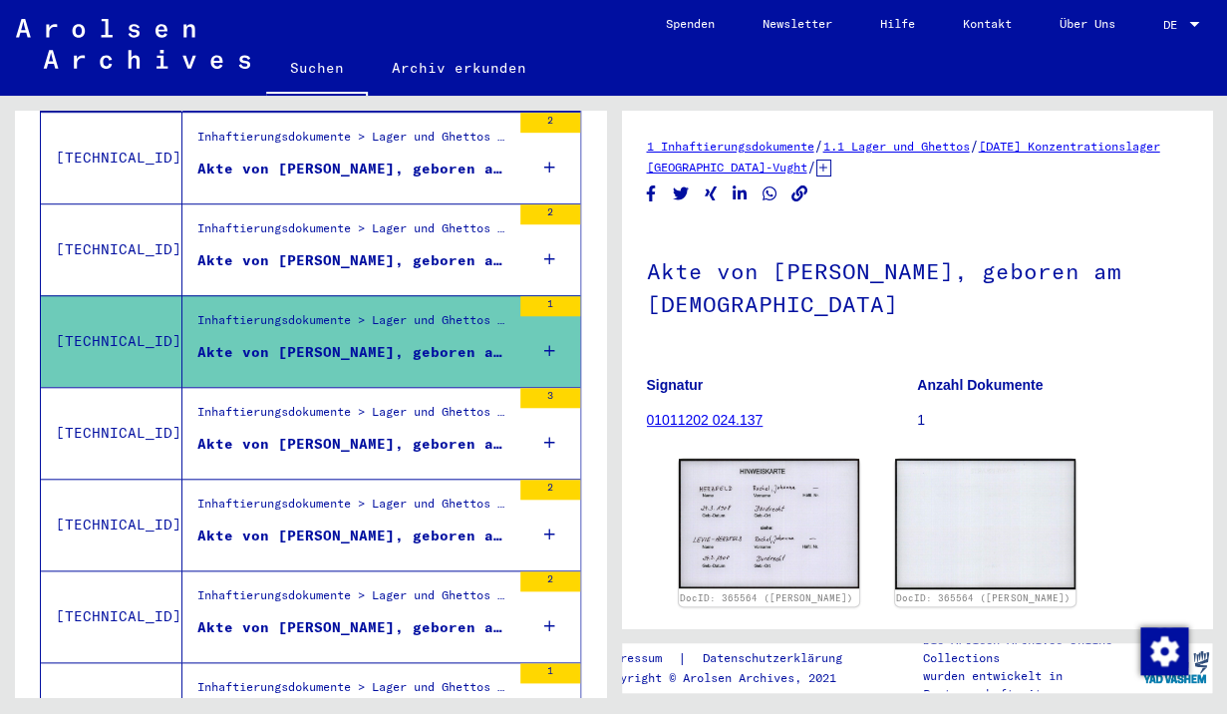
click at [373, 221] on div "Inhaftierungsdokumente > Lager und Ghettos > Konzentrationslager Herzogenbusch-…" at bounding box center [353, 233] width 313 height 28
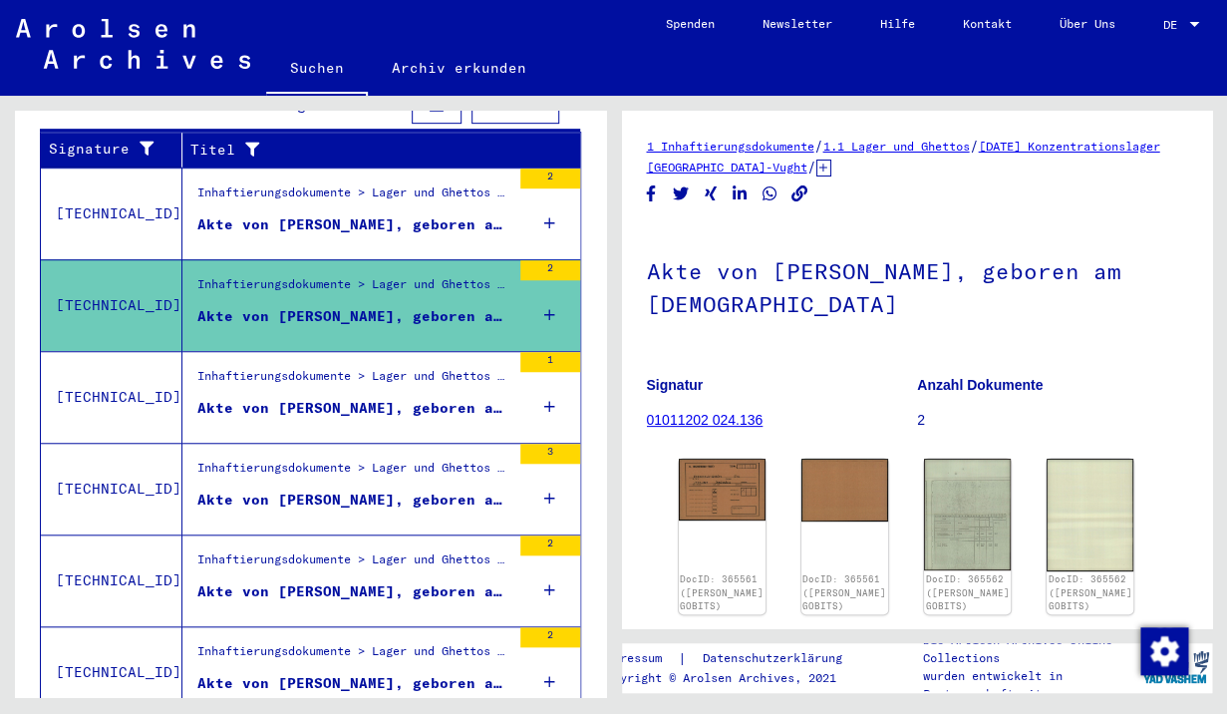
scroll to position [349, 0]
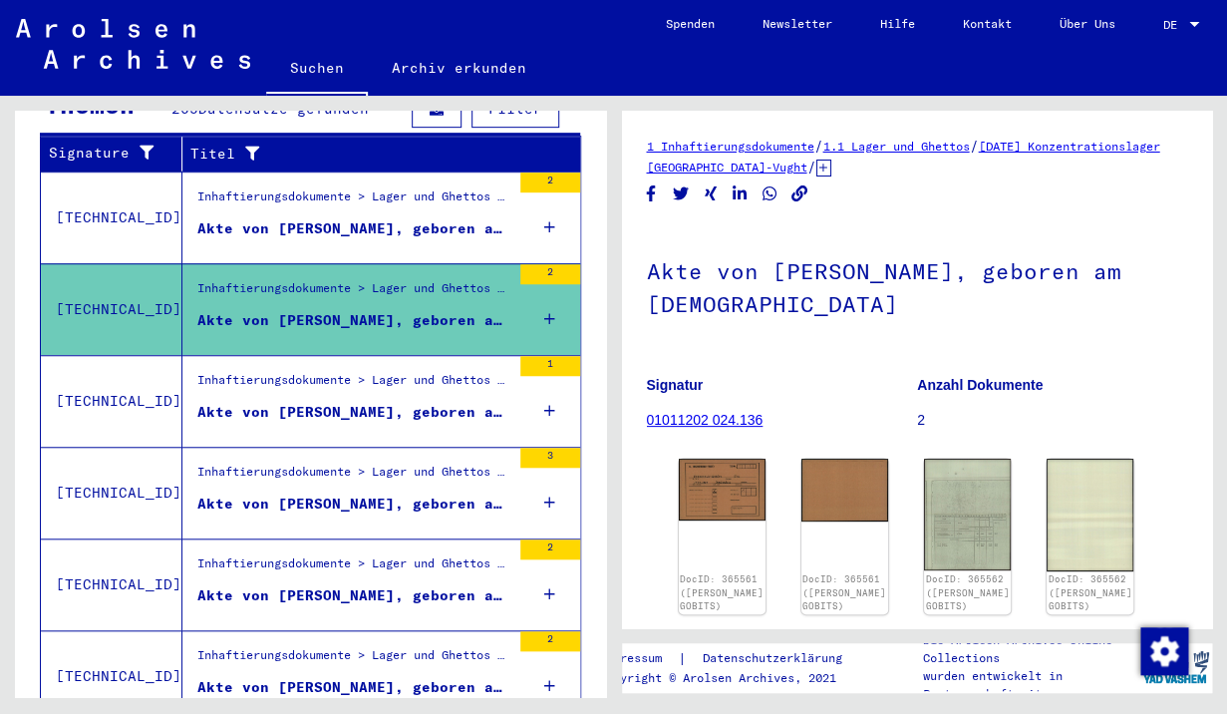
click at [373, 221] on figure "Akte von [PERSON_NAME], geboren am [DEMOGRAPHIC_DATA]" at bounding box center [353, 233] width 313 height 30
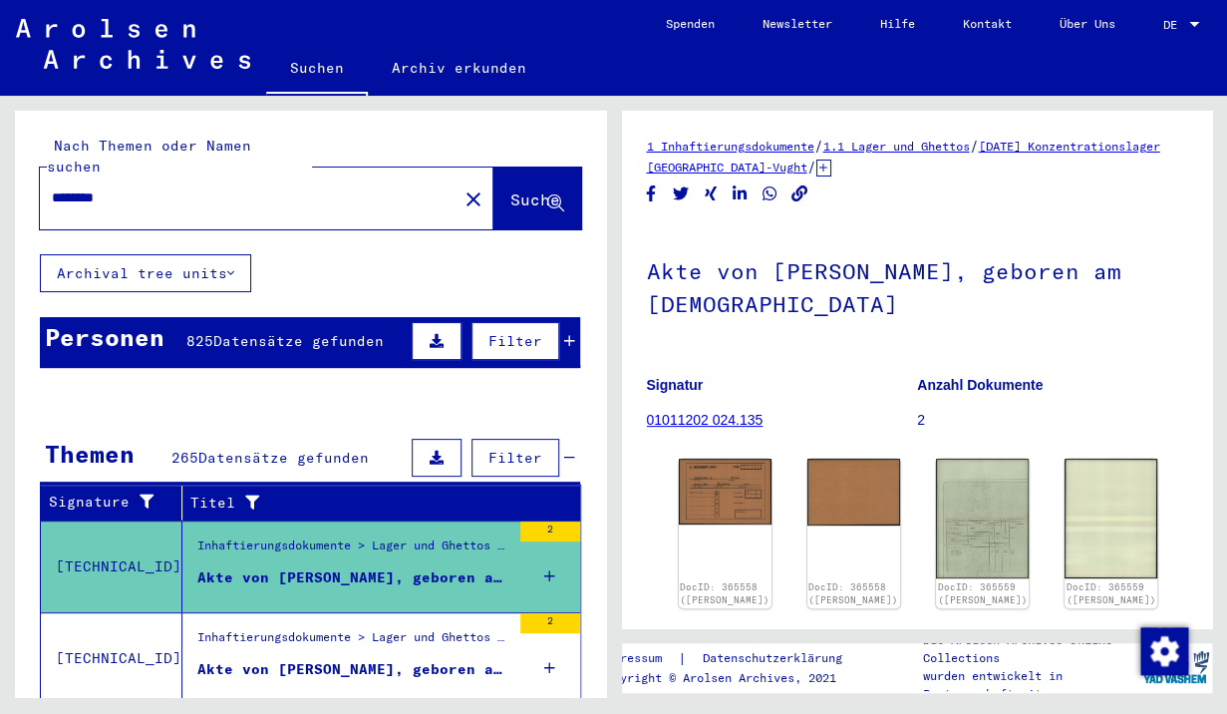
click at [244, 196] on div "********" at bounding box center [243, 197] width 406 height 45
click at [462, 187] on mat-icon "close" at bounding box center [474, 199] width 24 height 24
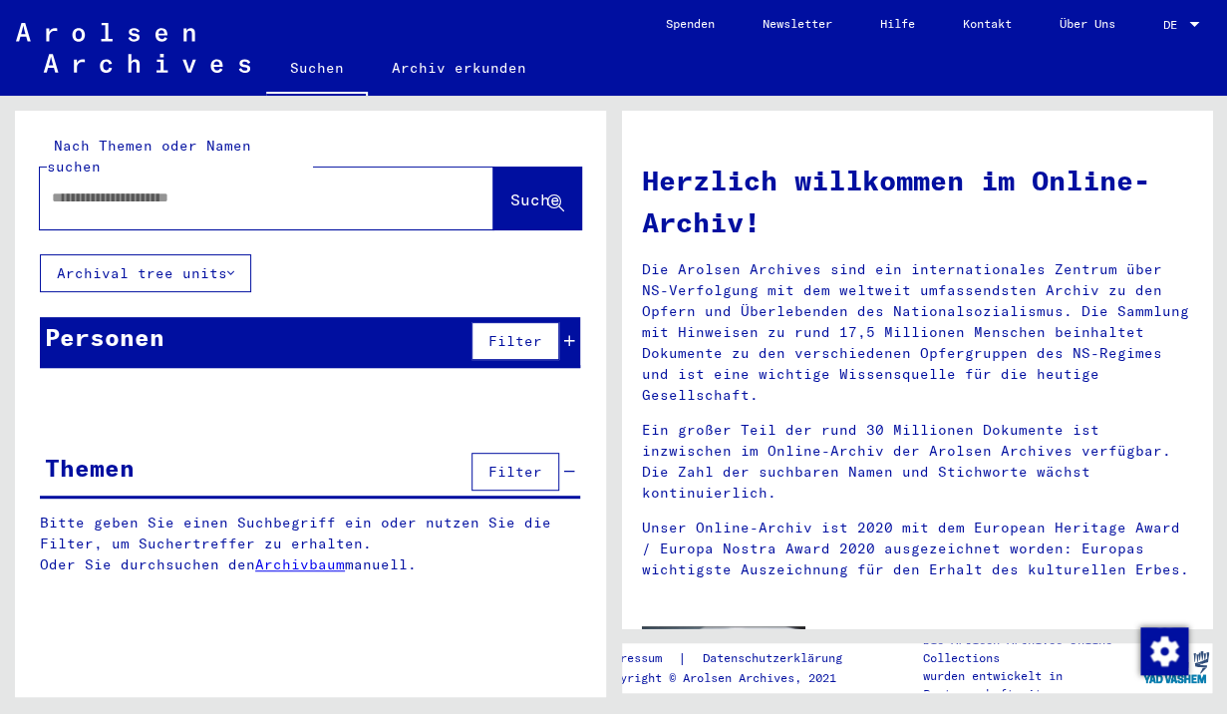
click at [419, 174] on div at bounding box center [267, 198] width 454 height 62
click at [233, 187] on input "text" at bounding box center [243, 197] width 382 height 21
type input "*********"
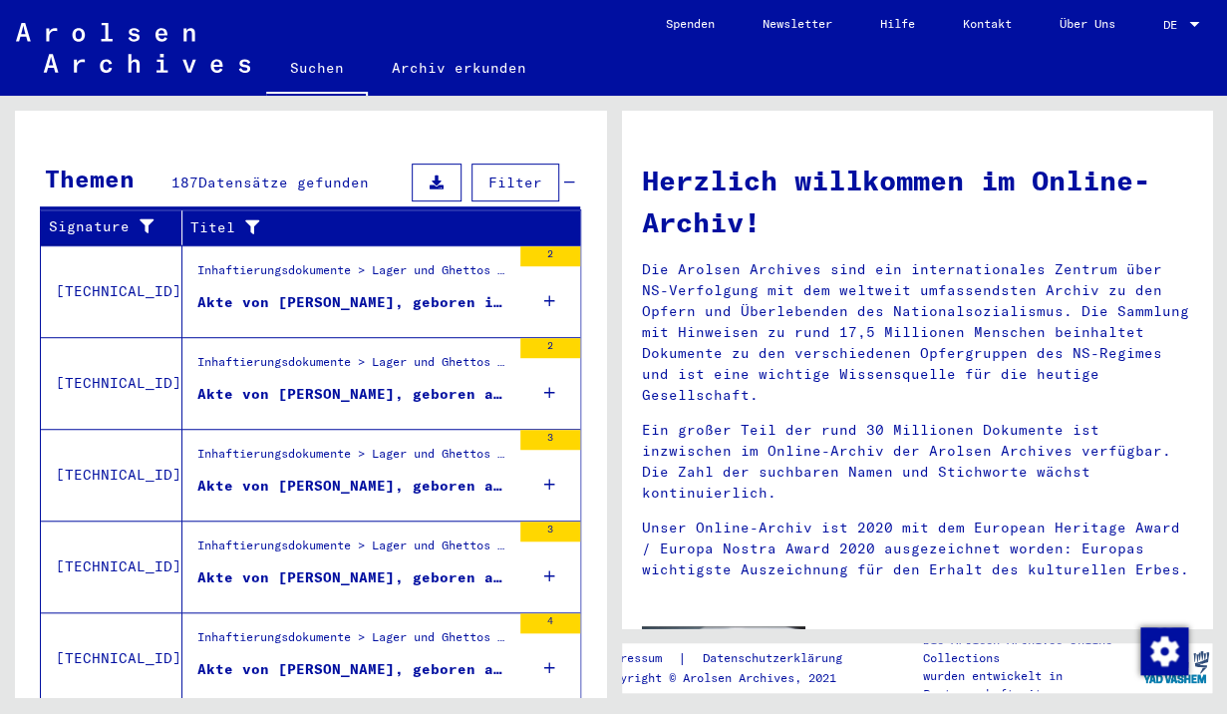
scroll to position [294, 0]
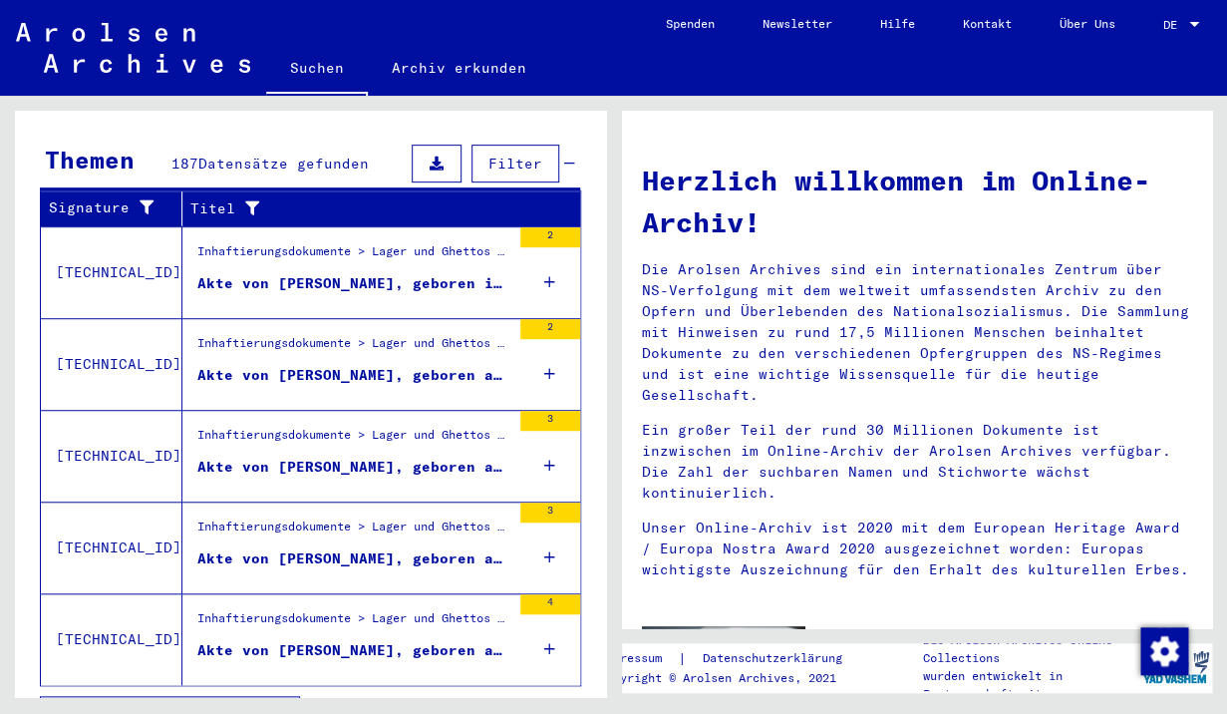
click at [495, 686] on div "Alle Ergebnisse anzeigen" at bounding box center [310, 715] width 541 height 58
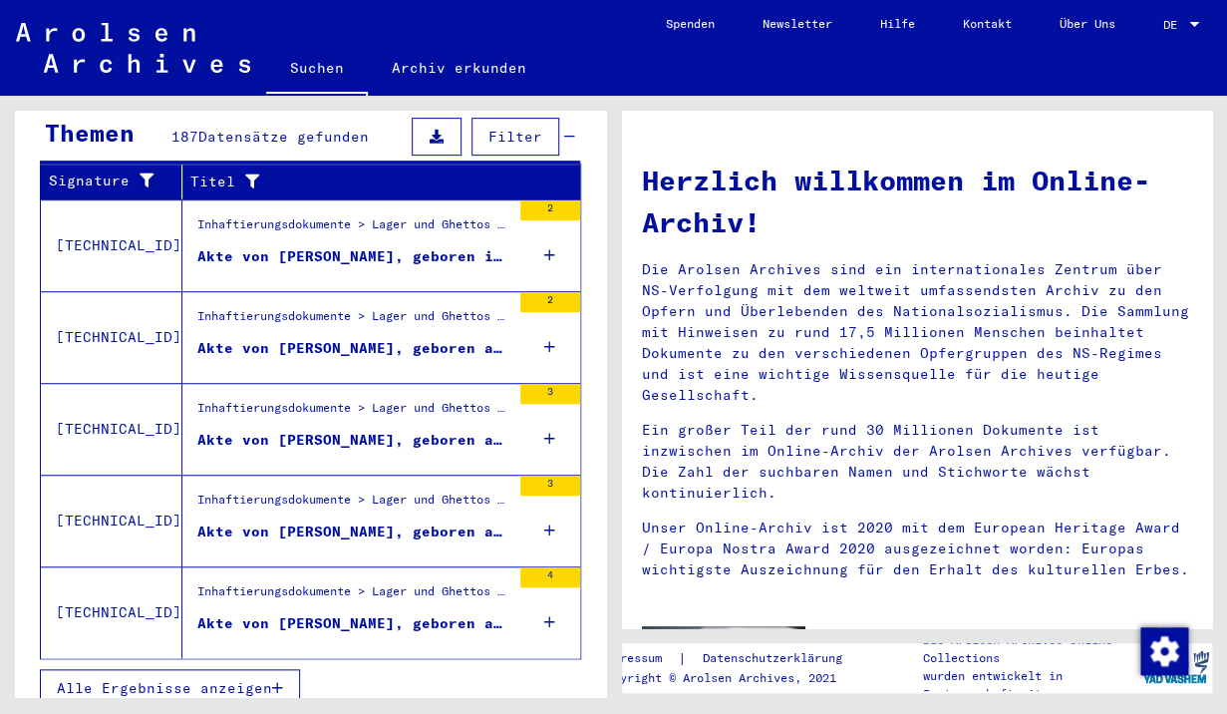
click at [156, 679] on span "Alle Ergebnisse anzeigen" at bounding box center [164, 688] width 215 height 18
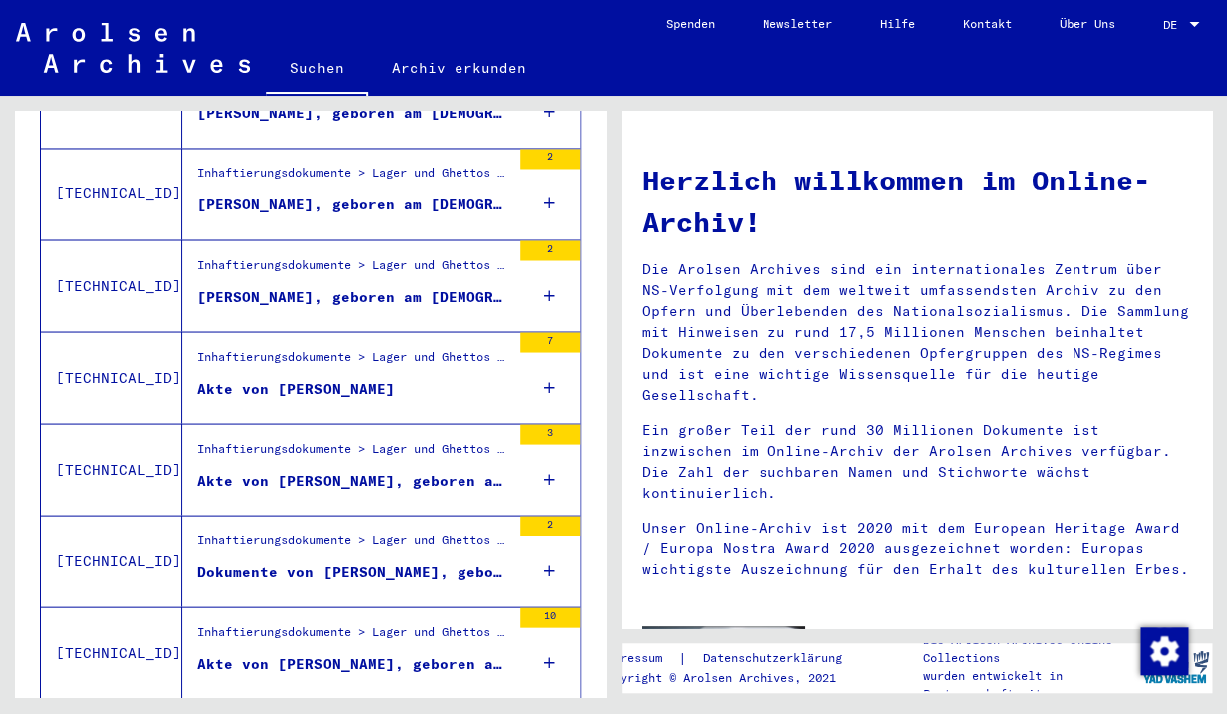
scroll to position [0, 0]
